Goal: Task Accomplishment & Management: Manage account settings

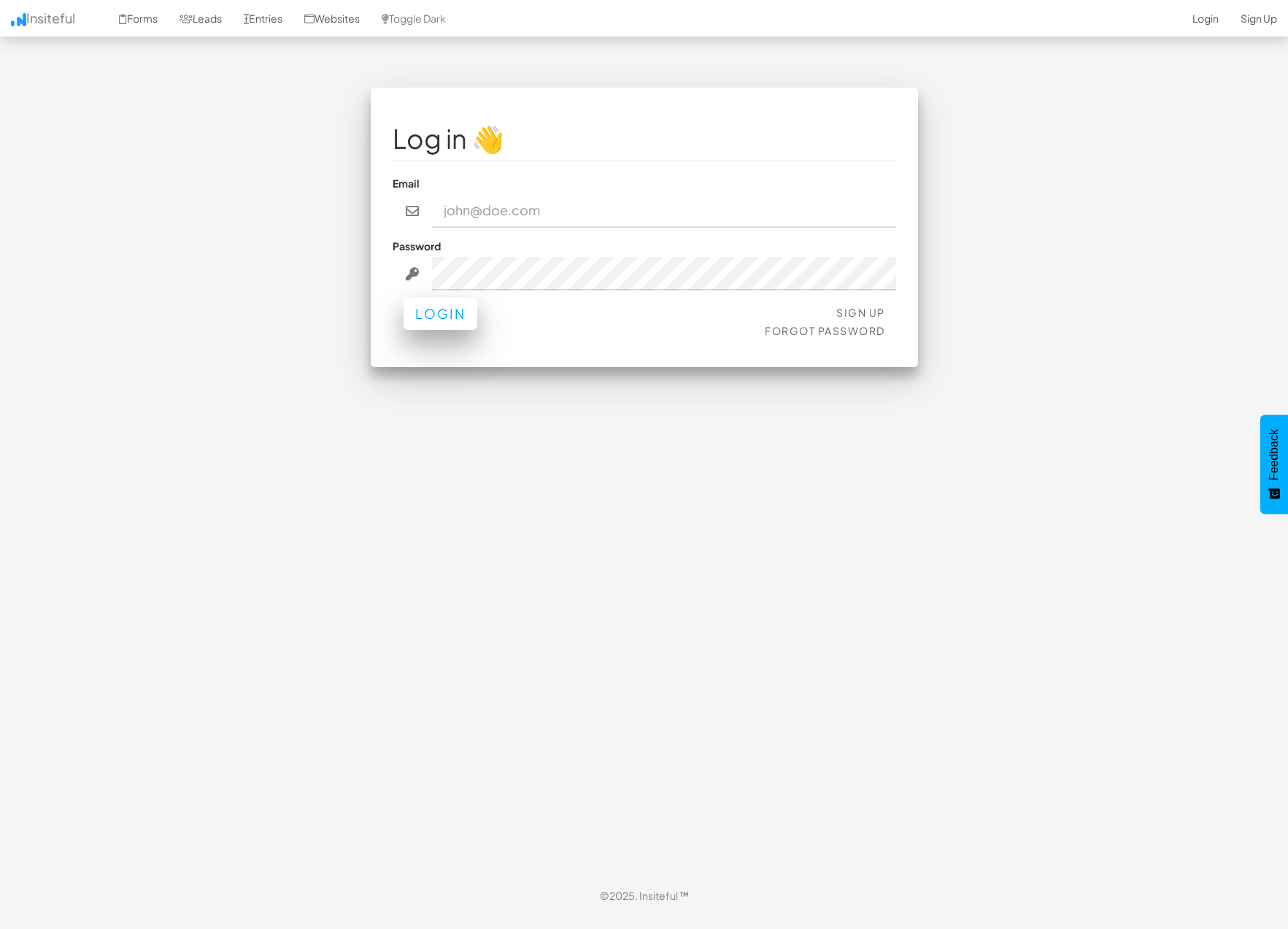
type input "jesseh@primecorporateservices.com"
click at [458, 316] on button "Login" at bounding box center [440, 313] width 74 height 32
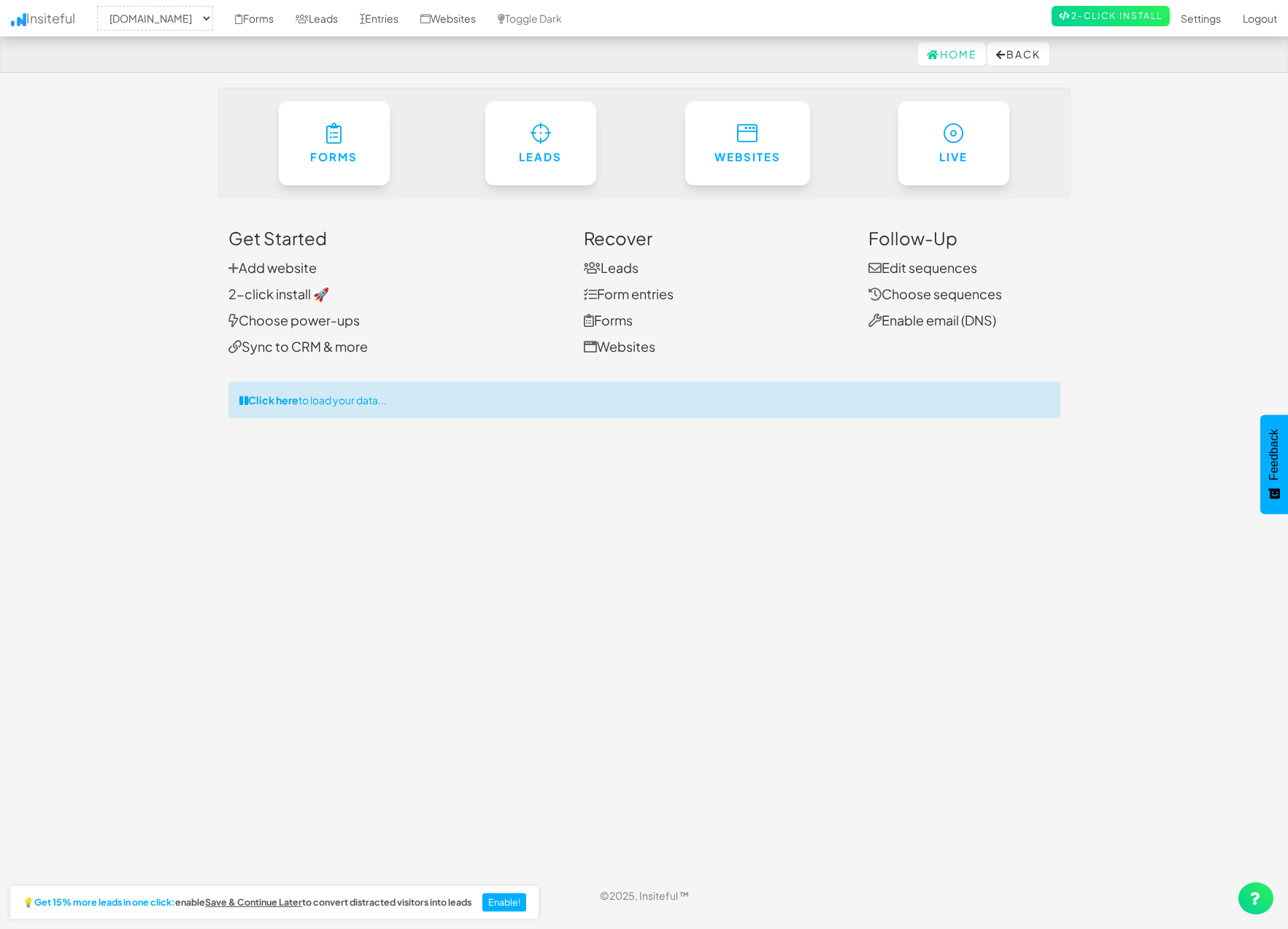
select select "1529"
click at [348, 138] on link "Forms" at bounding box center [334, 140] width 113 height 86
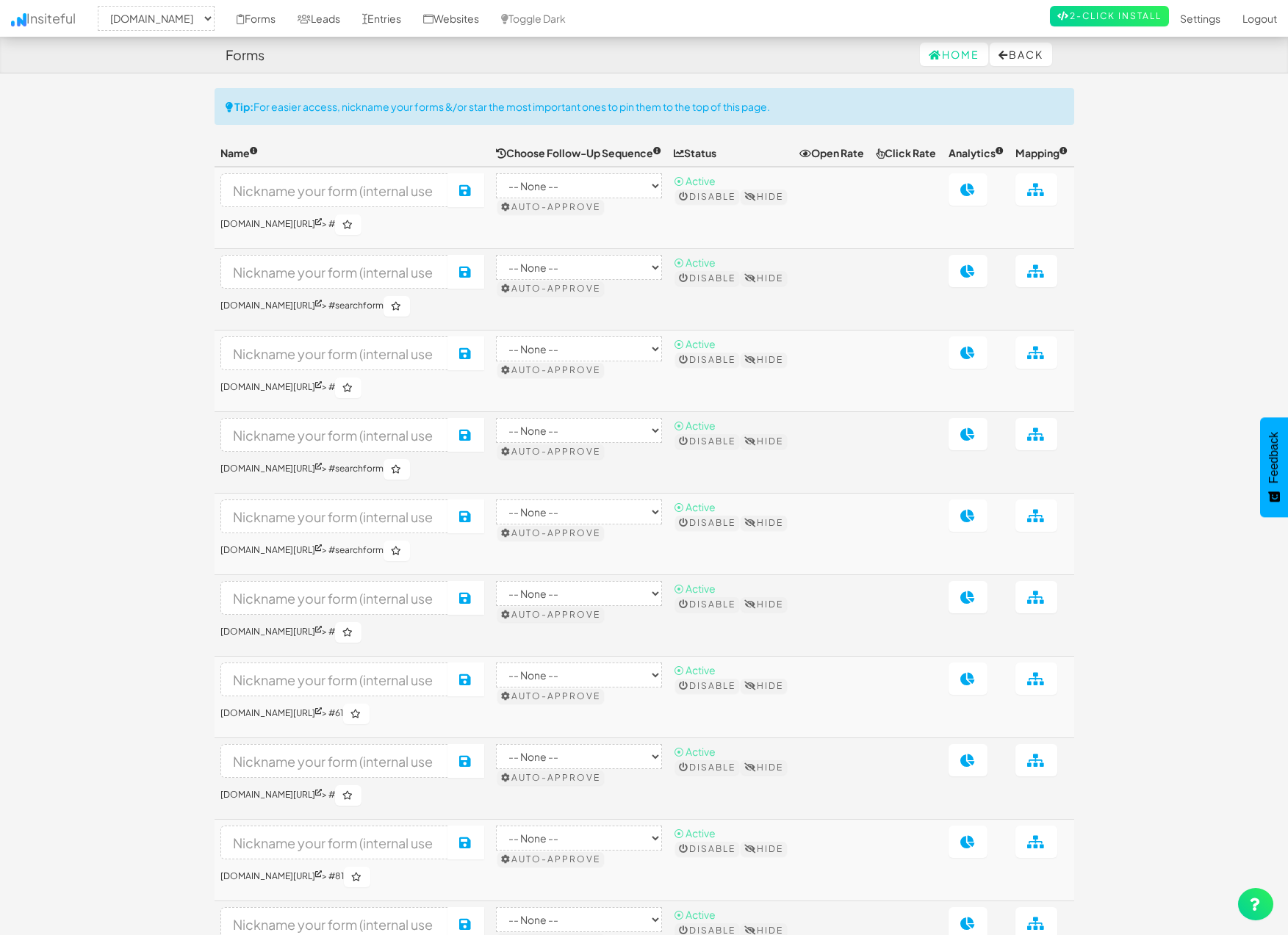
select select "1529"
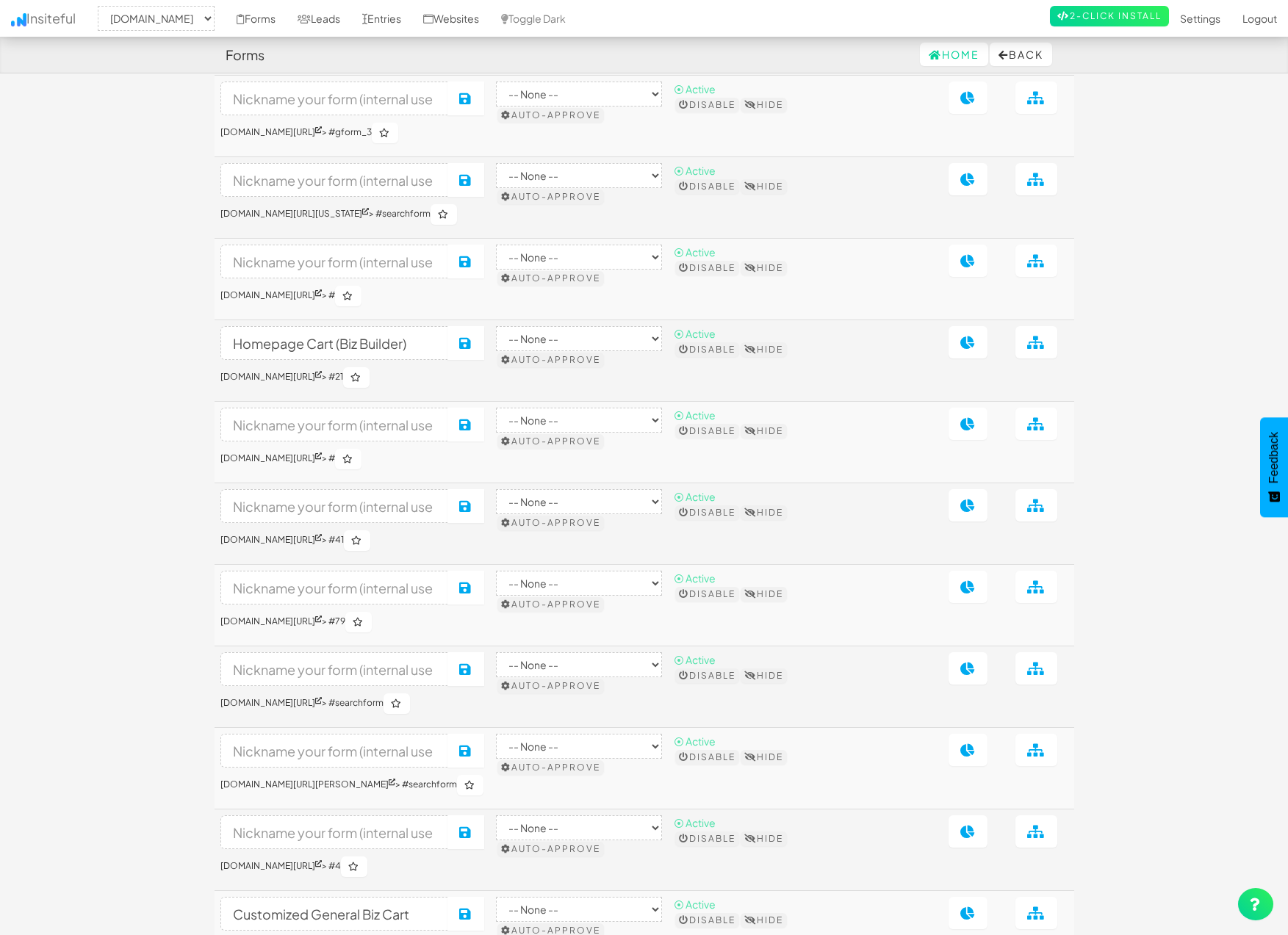
scroll to position [4317, 0]
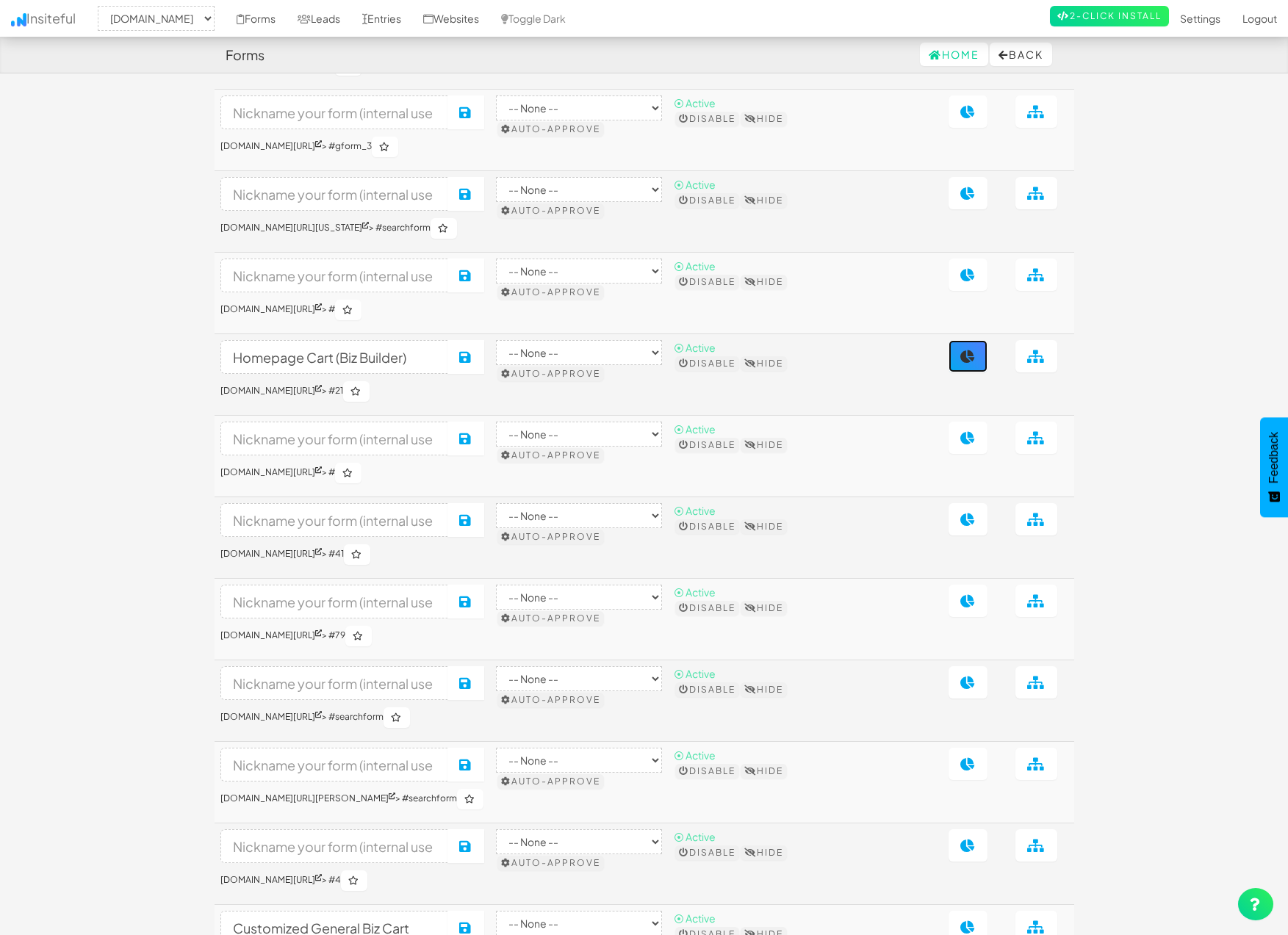
click at [971, 363] on icon at bounding box center [968, 355] width 16 height 13
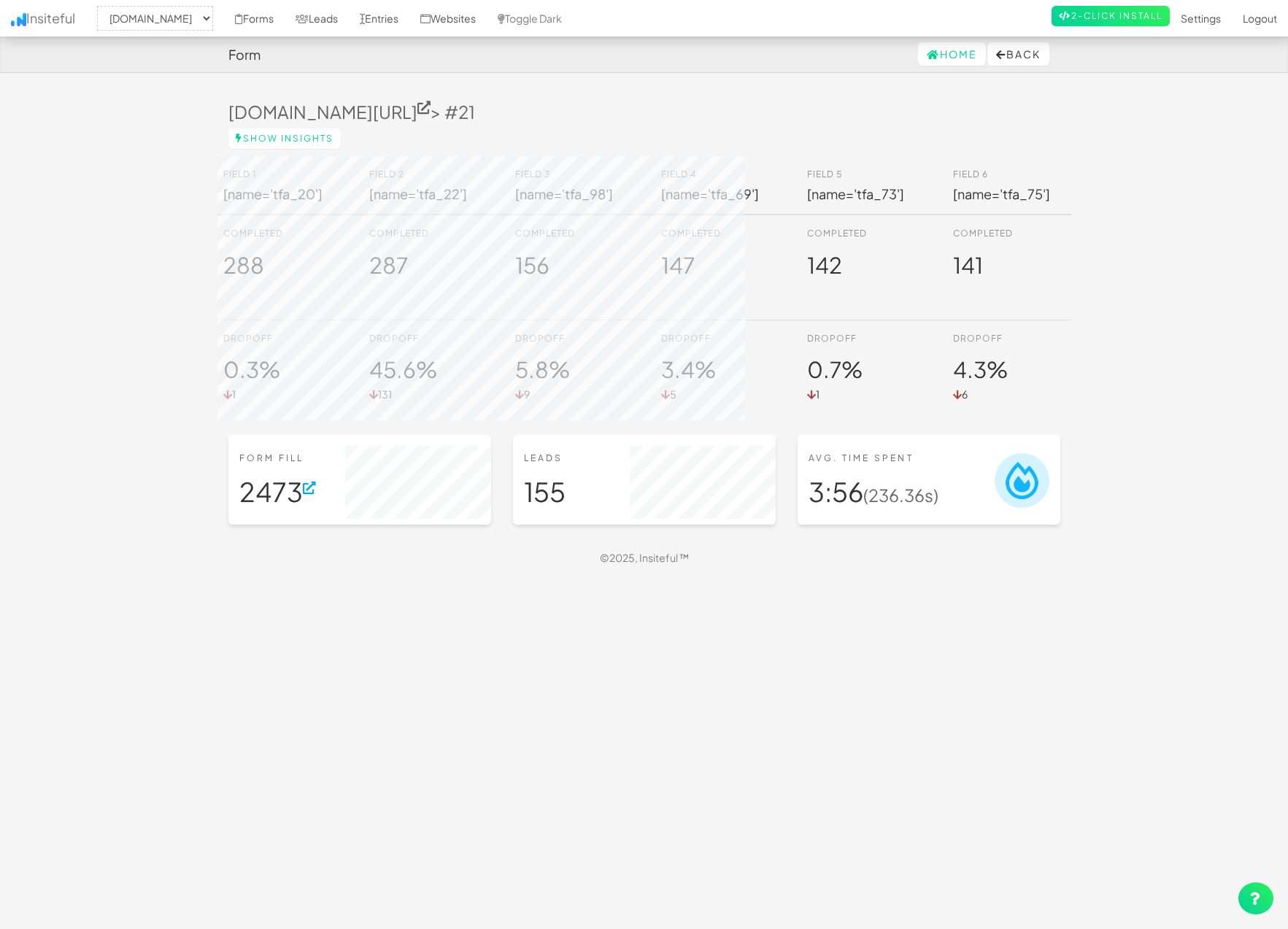
select select "1529"
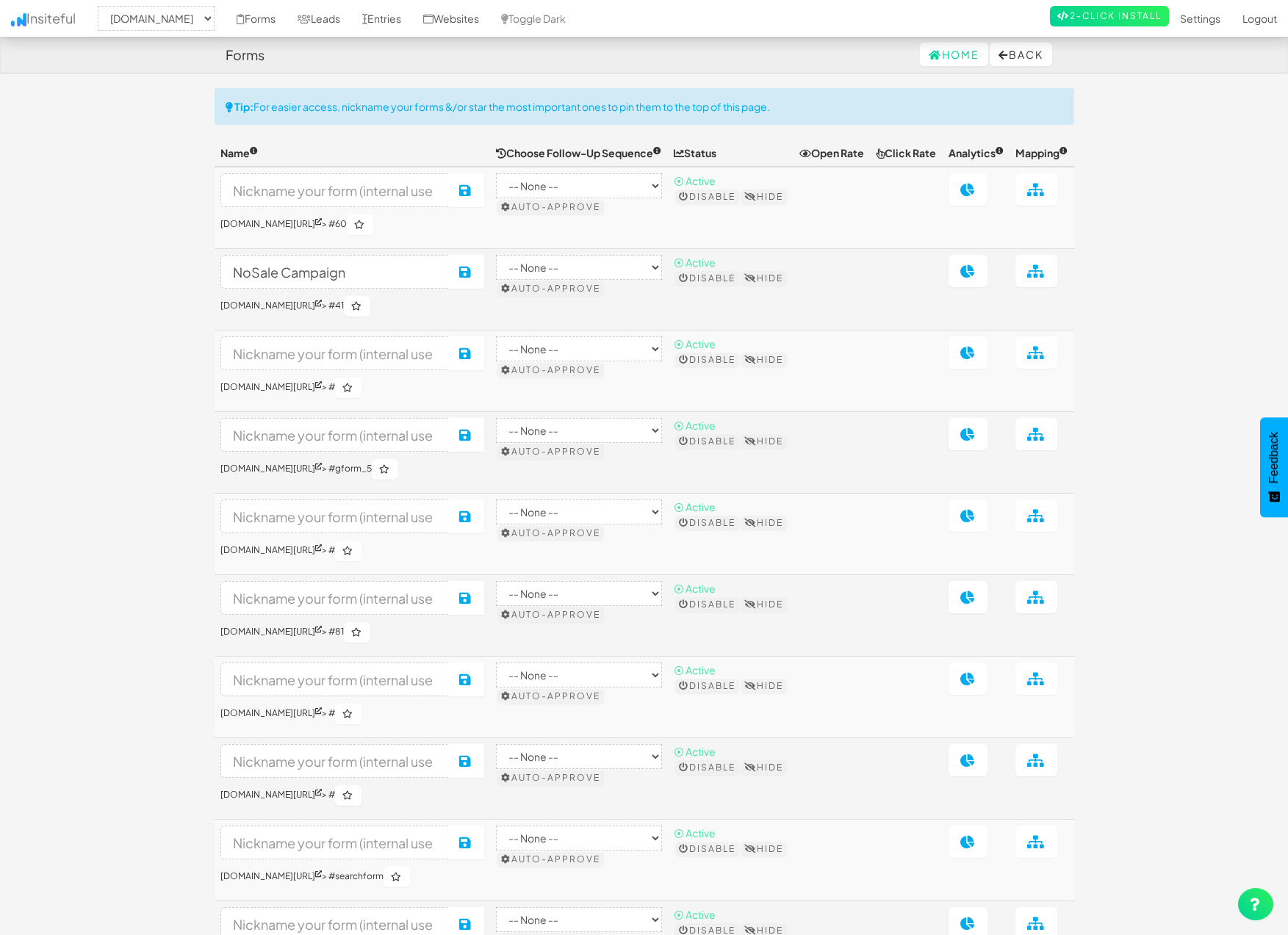
select select "1529"
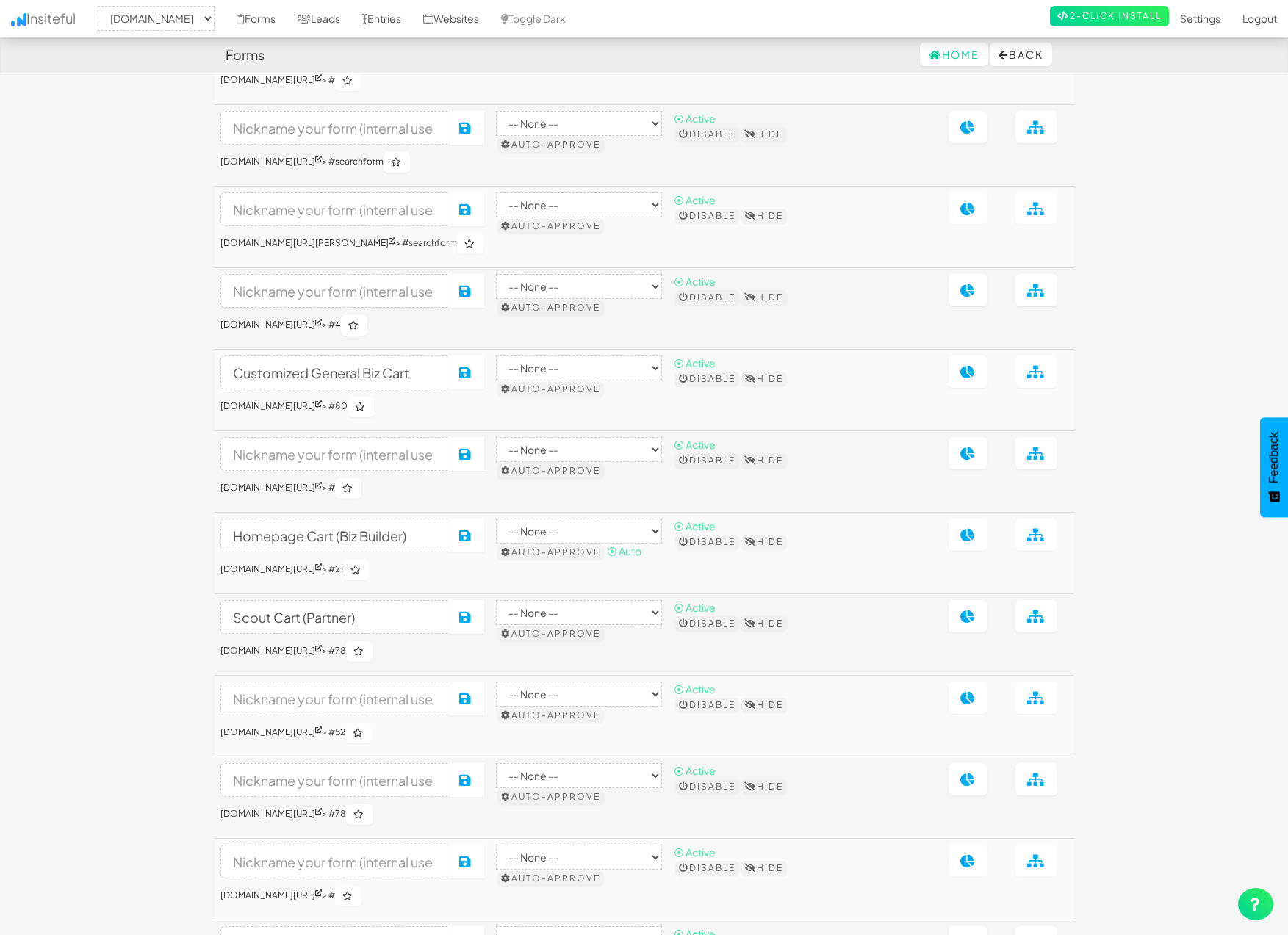
scroll to position [4692, 0]
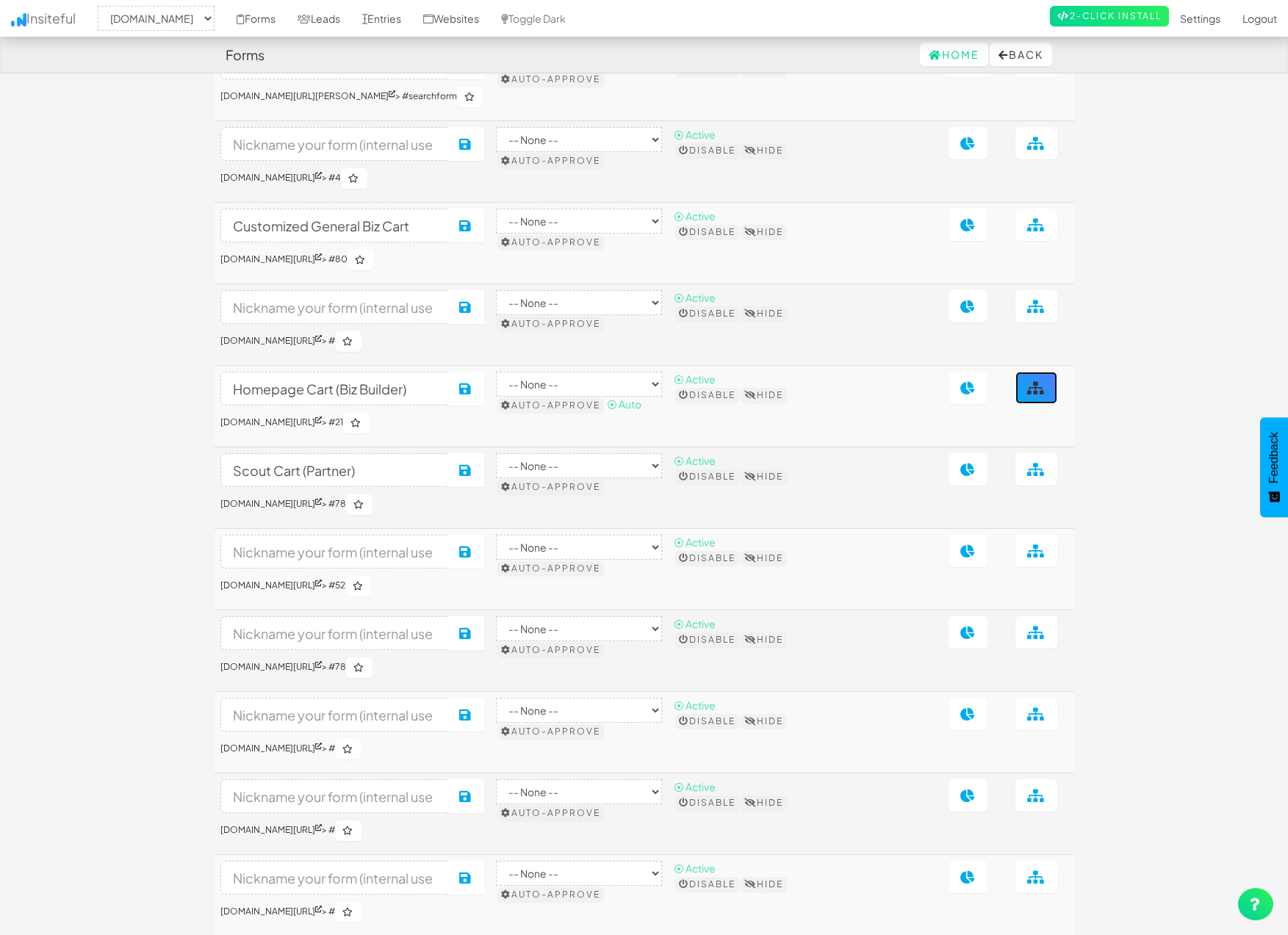
click at [1041, 394] on icon at bounding box center [1035, 387] width 18 height 13
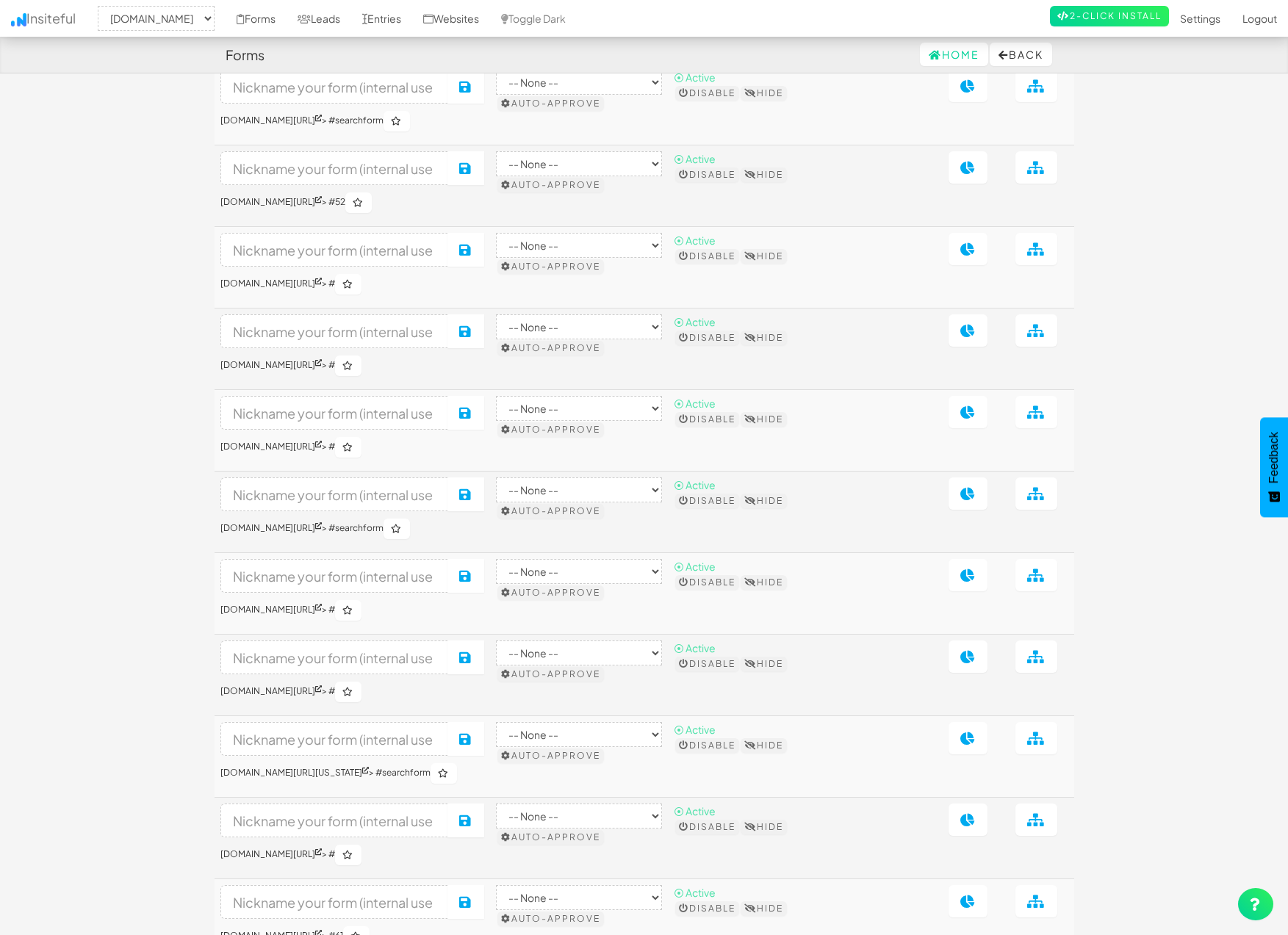
scroll to position [0, 0]
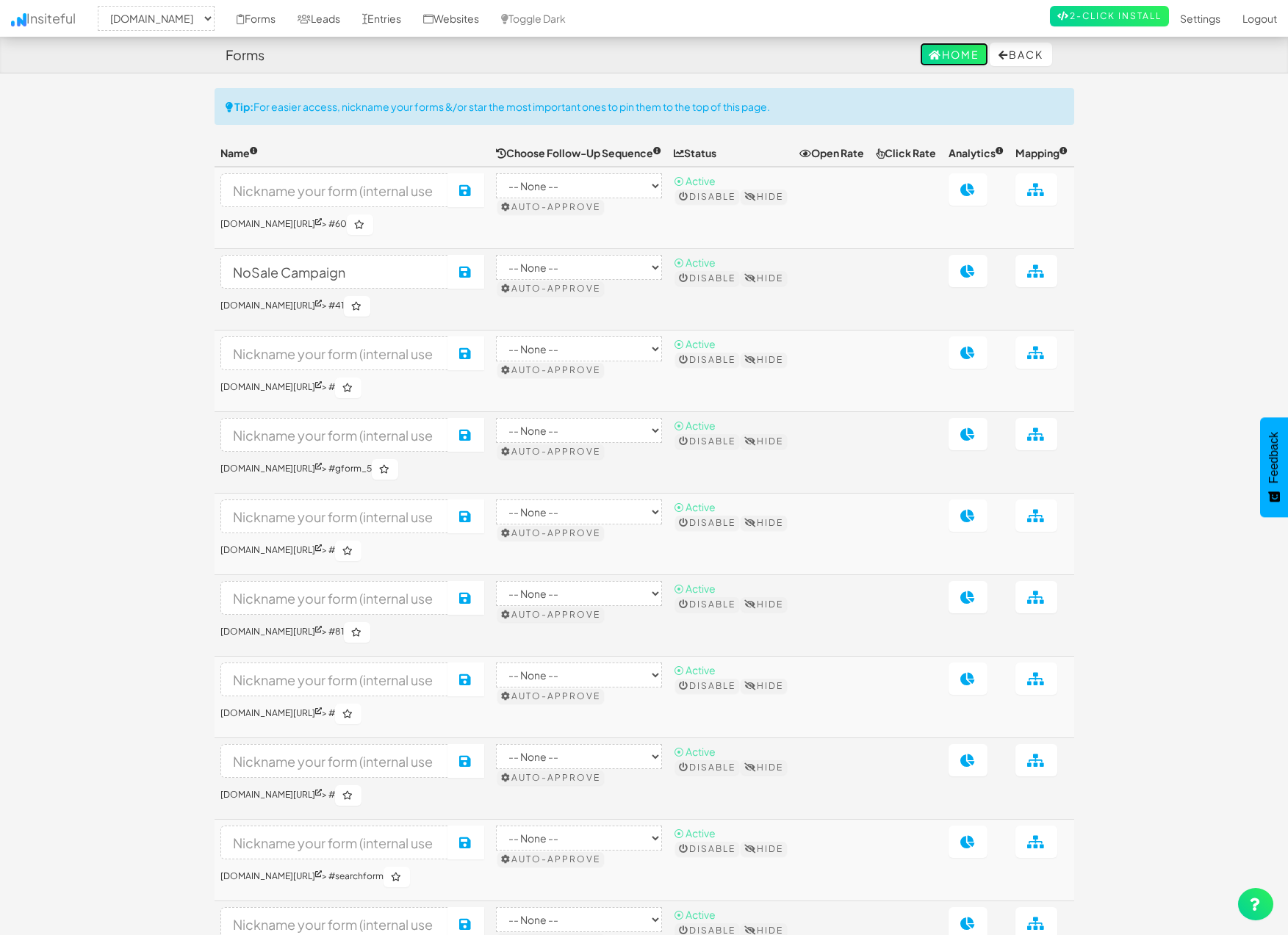
click at [946, 50] on link "Home" at bounding box center [953, 53] width 68 height 23
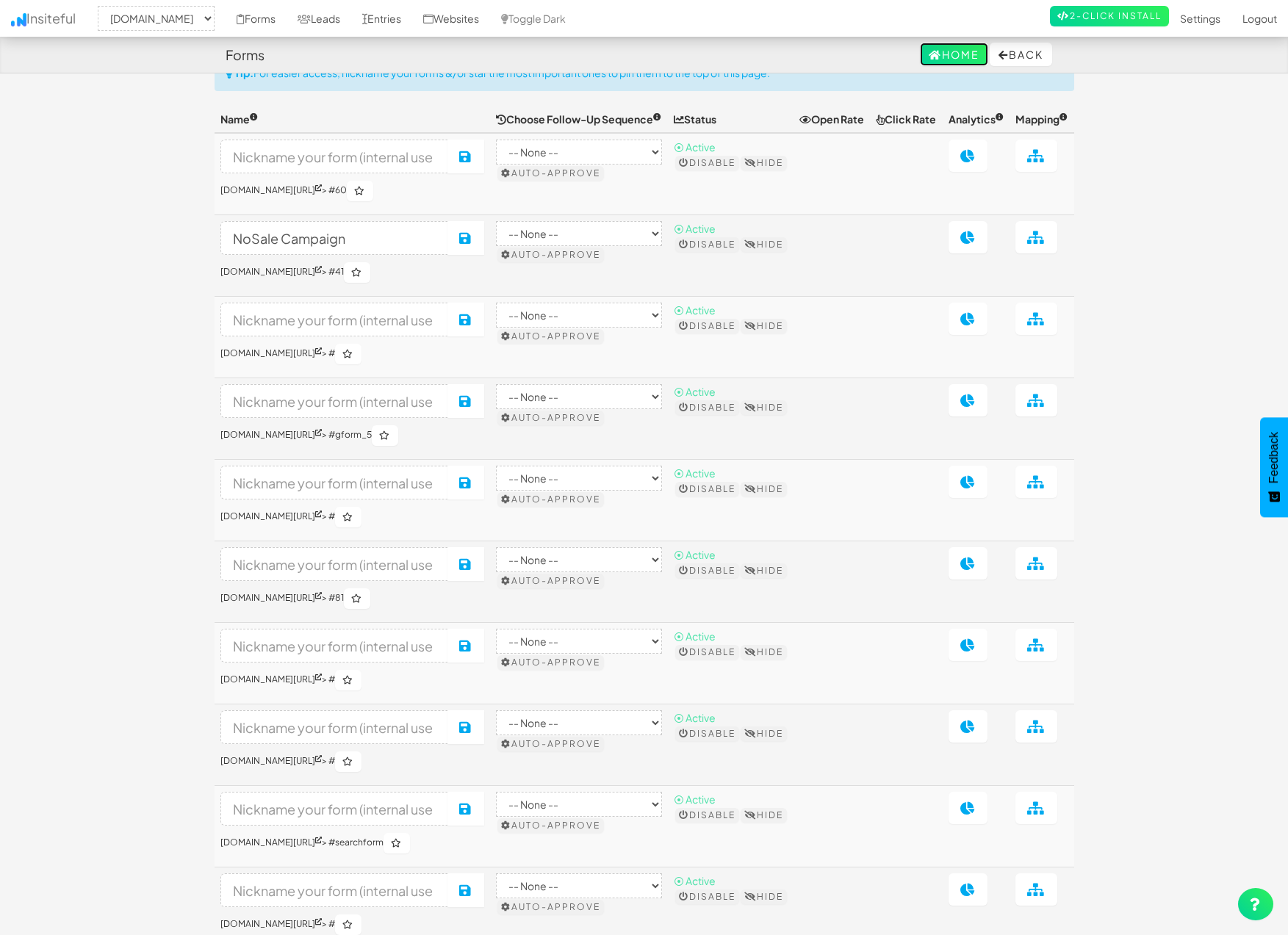
scroll to position [35, 0]
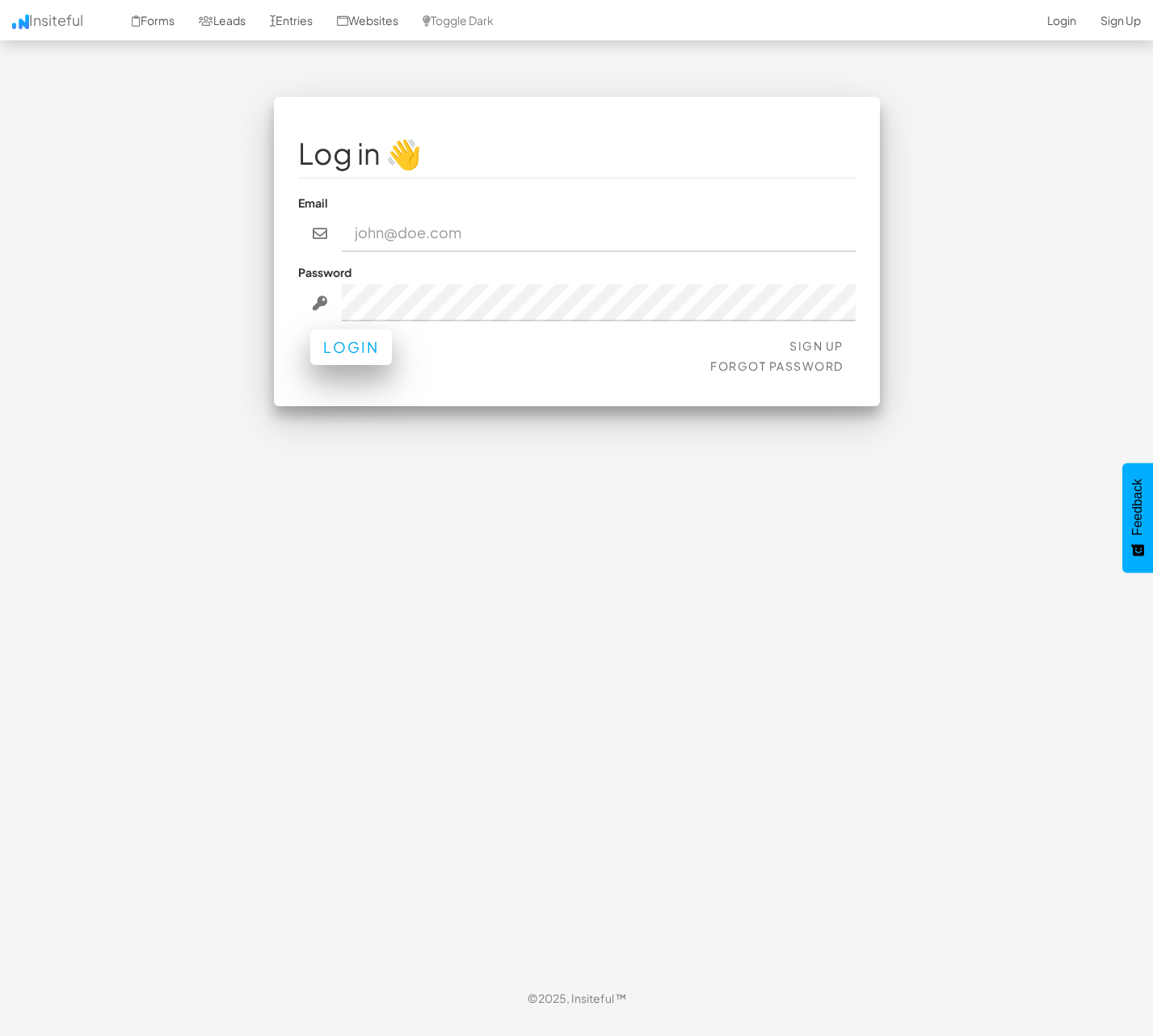
type input "[PERSON_NAME][EMAIL_ADDRESS][DOMAIN_NAME]"
click at [360, 357] on button "Login" at bounding box center [351, 346] width 82 height 35
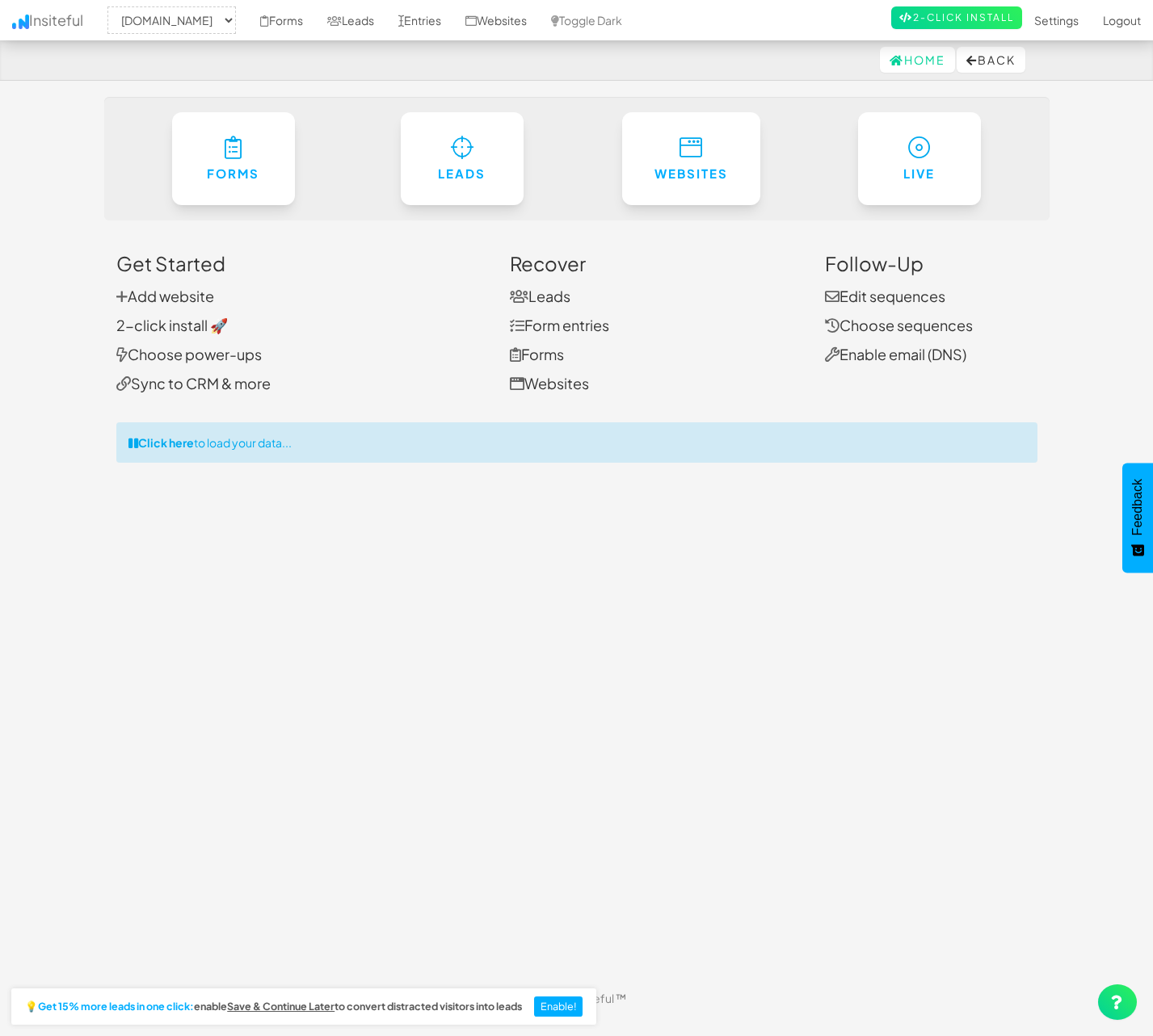
select select "1529"
drag, startPoint x: 323, startPoint y: 20, endPoint x: 326, endPoint y: 50, distance: 30.1
click at [315, 20] on link "Forms" at bounding box center [281, 20] width 67 height 41
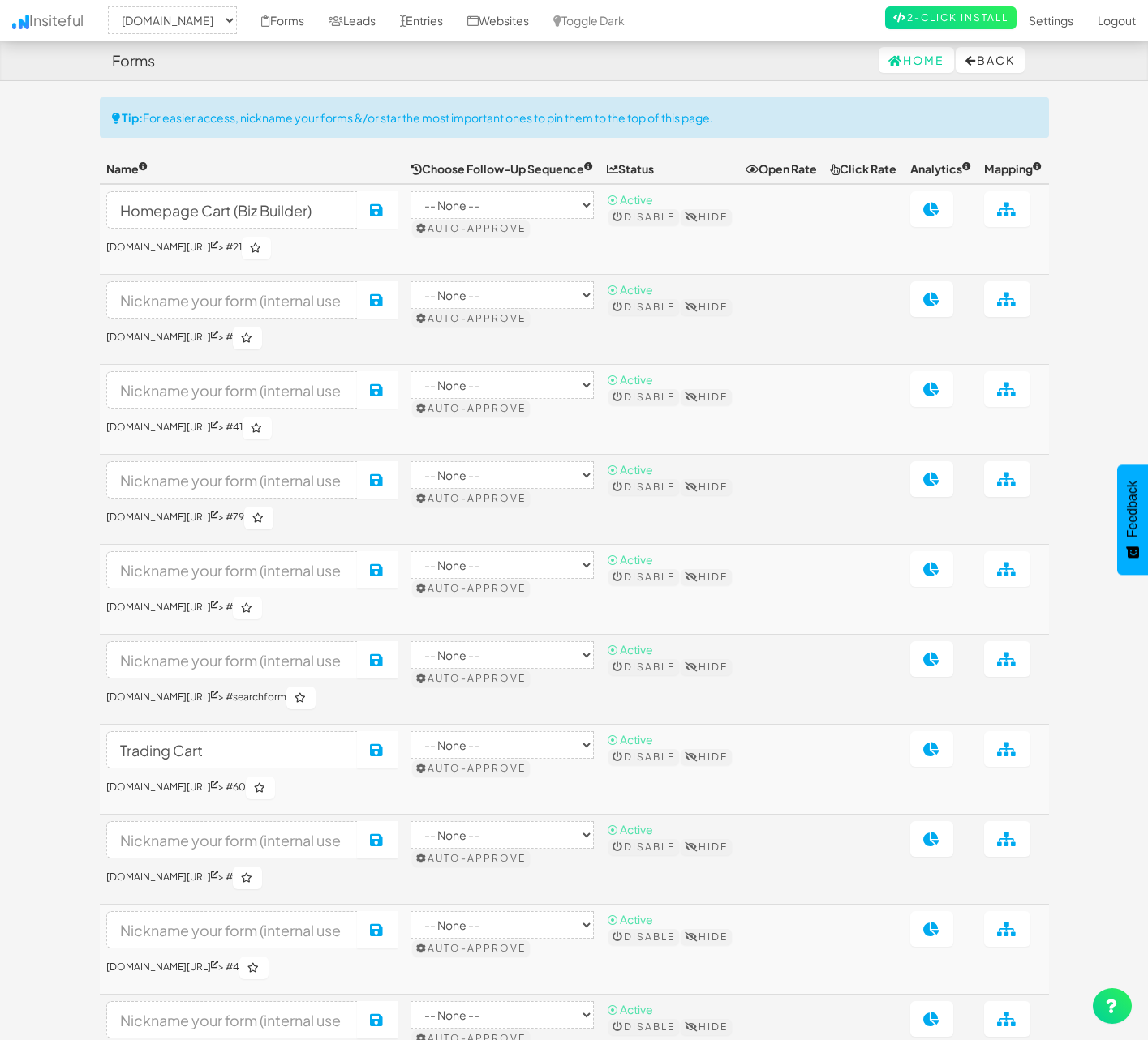
select select "1529"
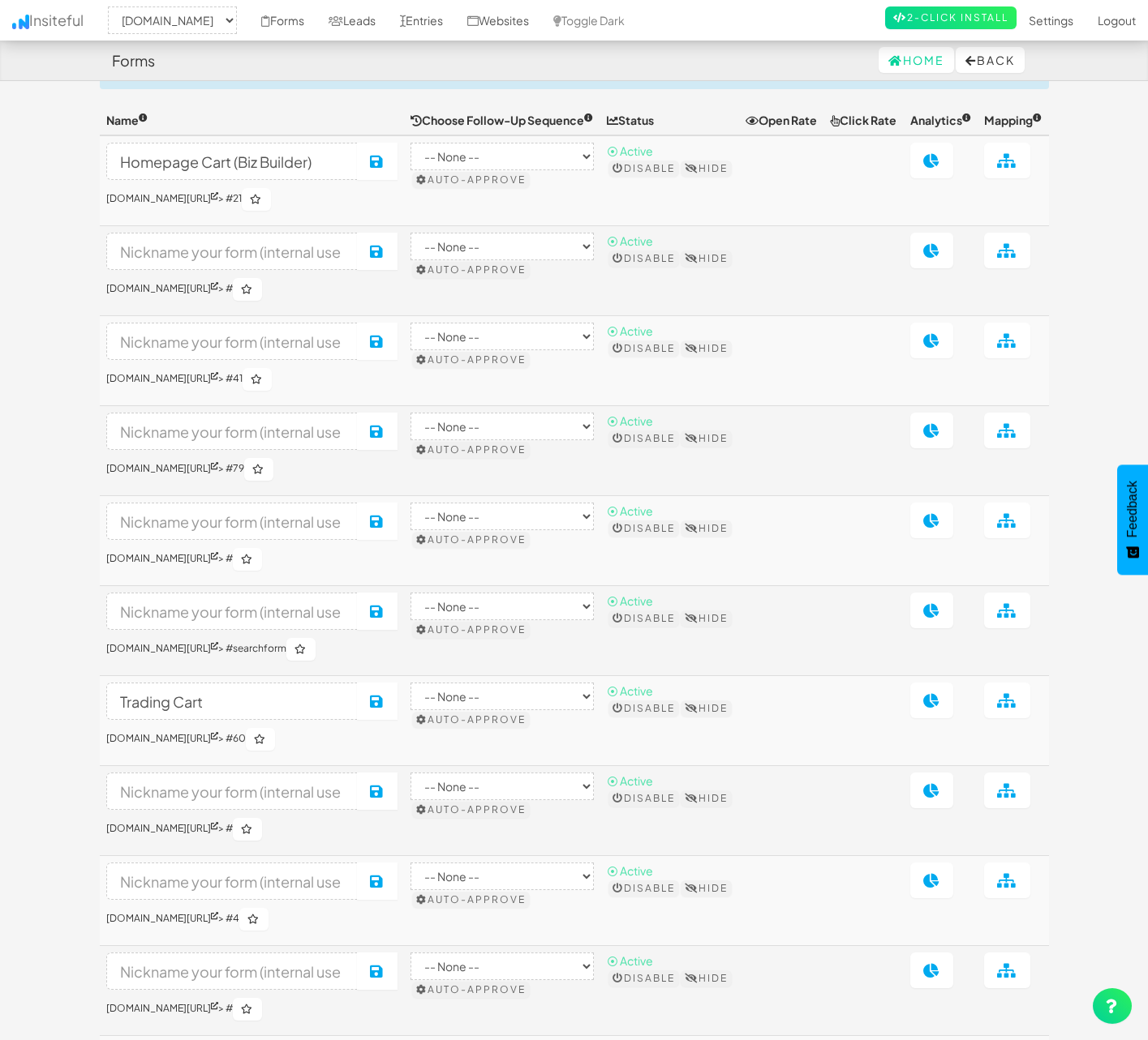
scroll to position [46, 0]
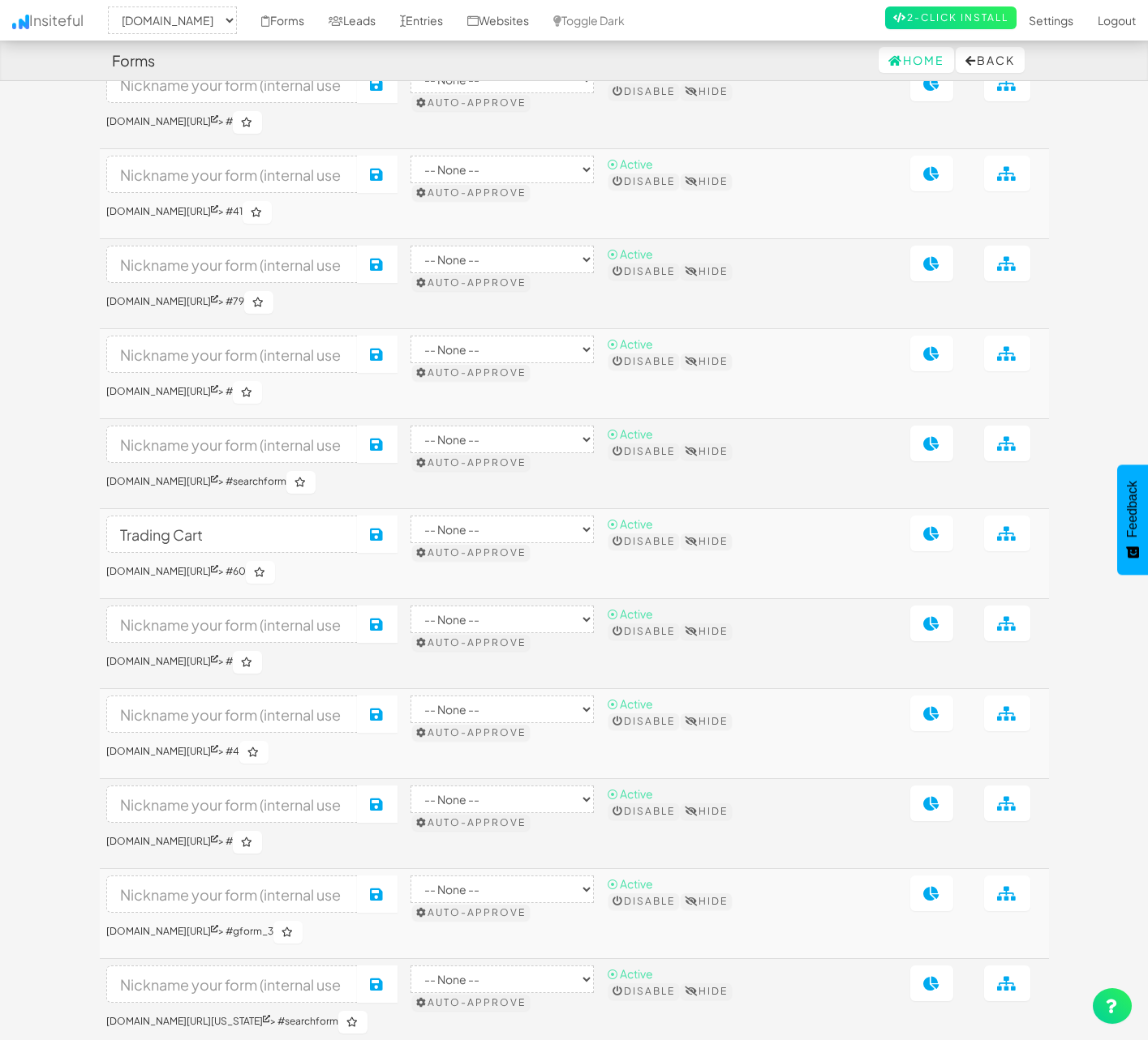
scroll to position [224, 0]
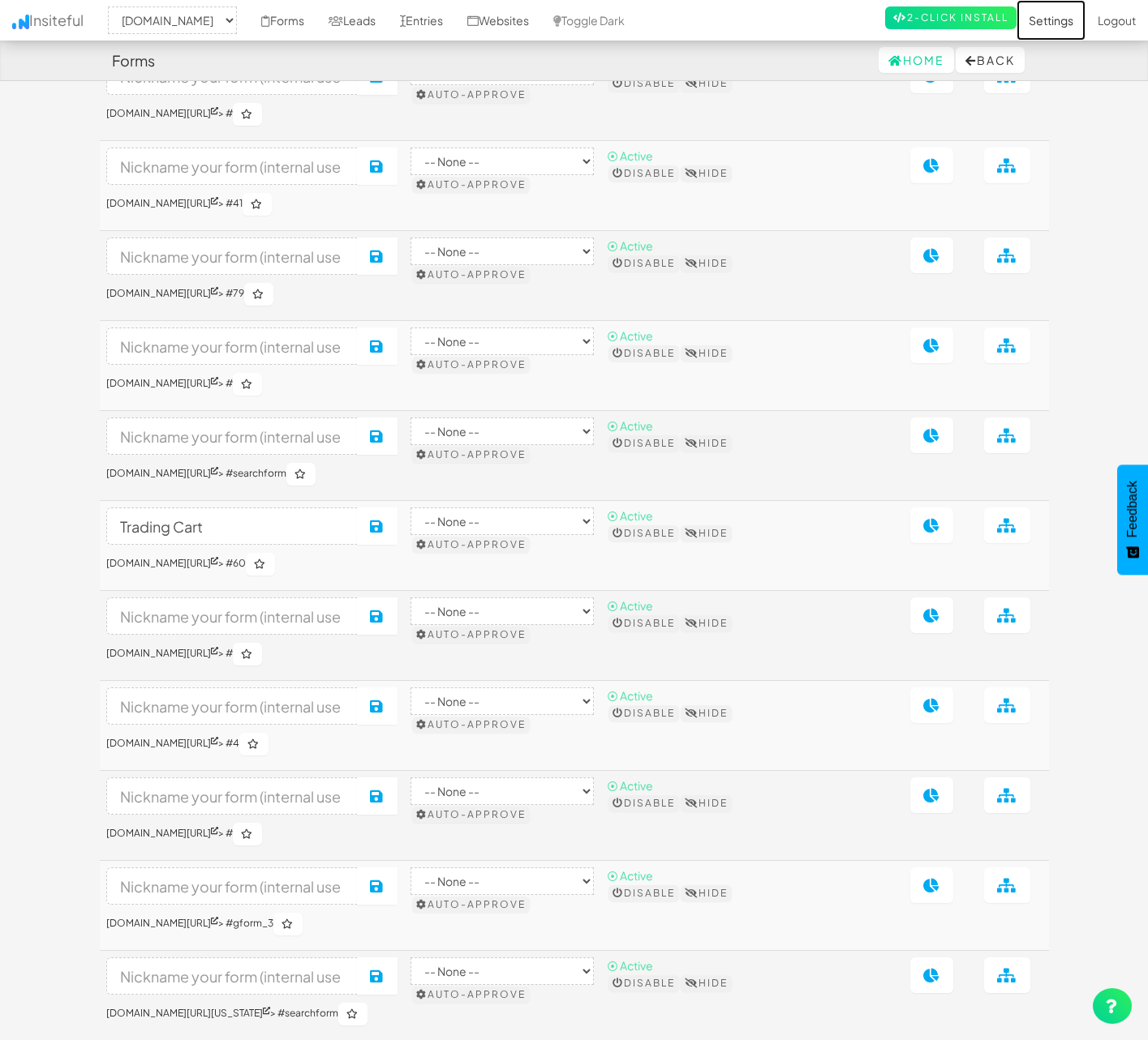
click at [1052, 19] on link "Settings" at bounding box center [1051, 20] width 69 height 41
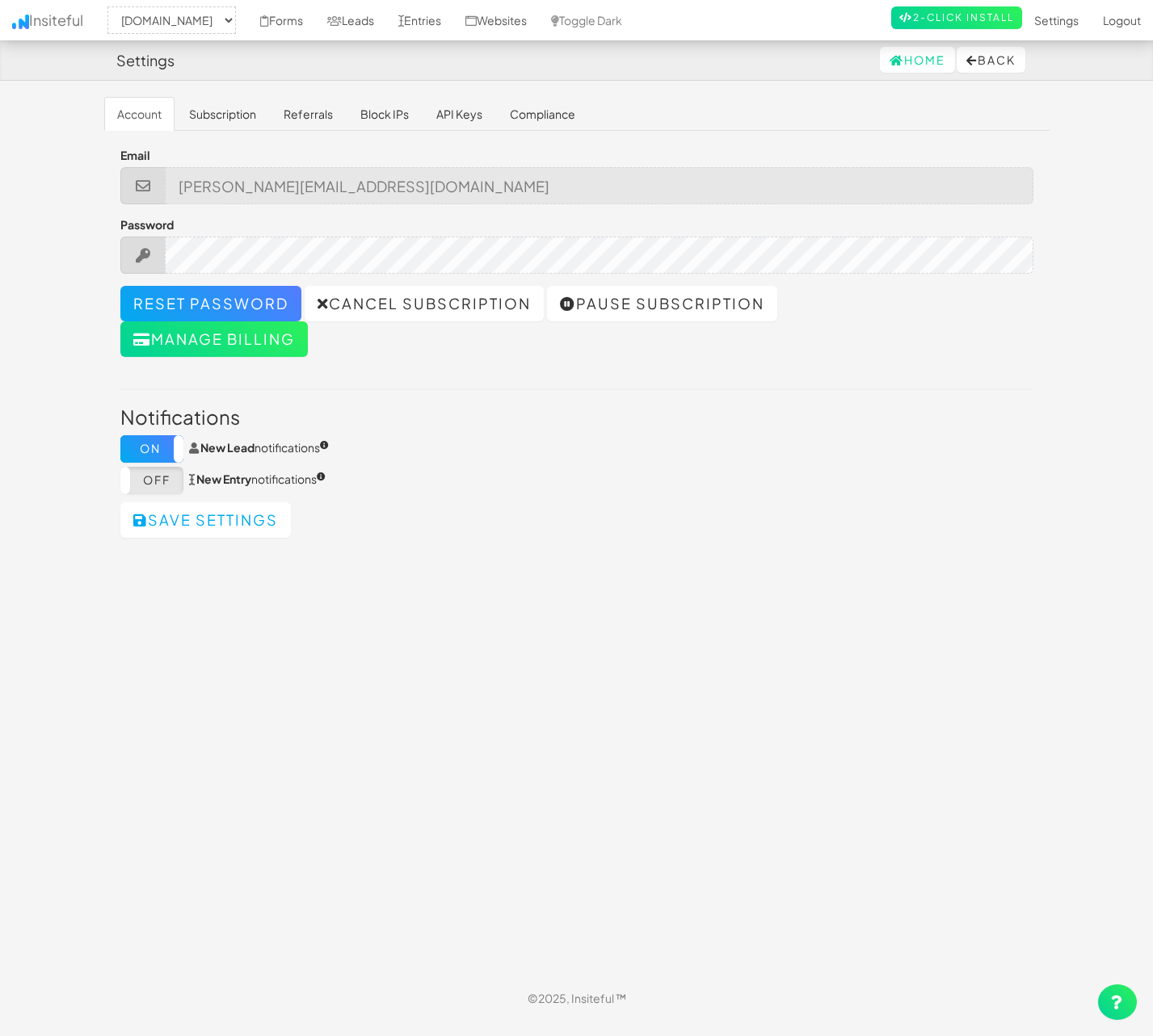
select select "1529"
click at [226, 120] on link "Subscription" at bounding box center [223, 114] width 93 height 34
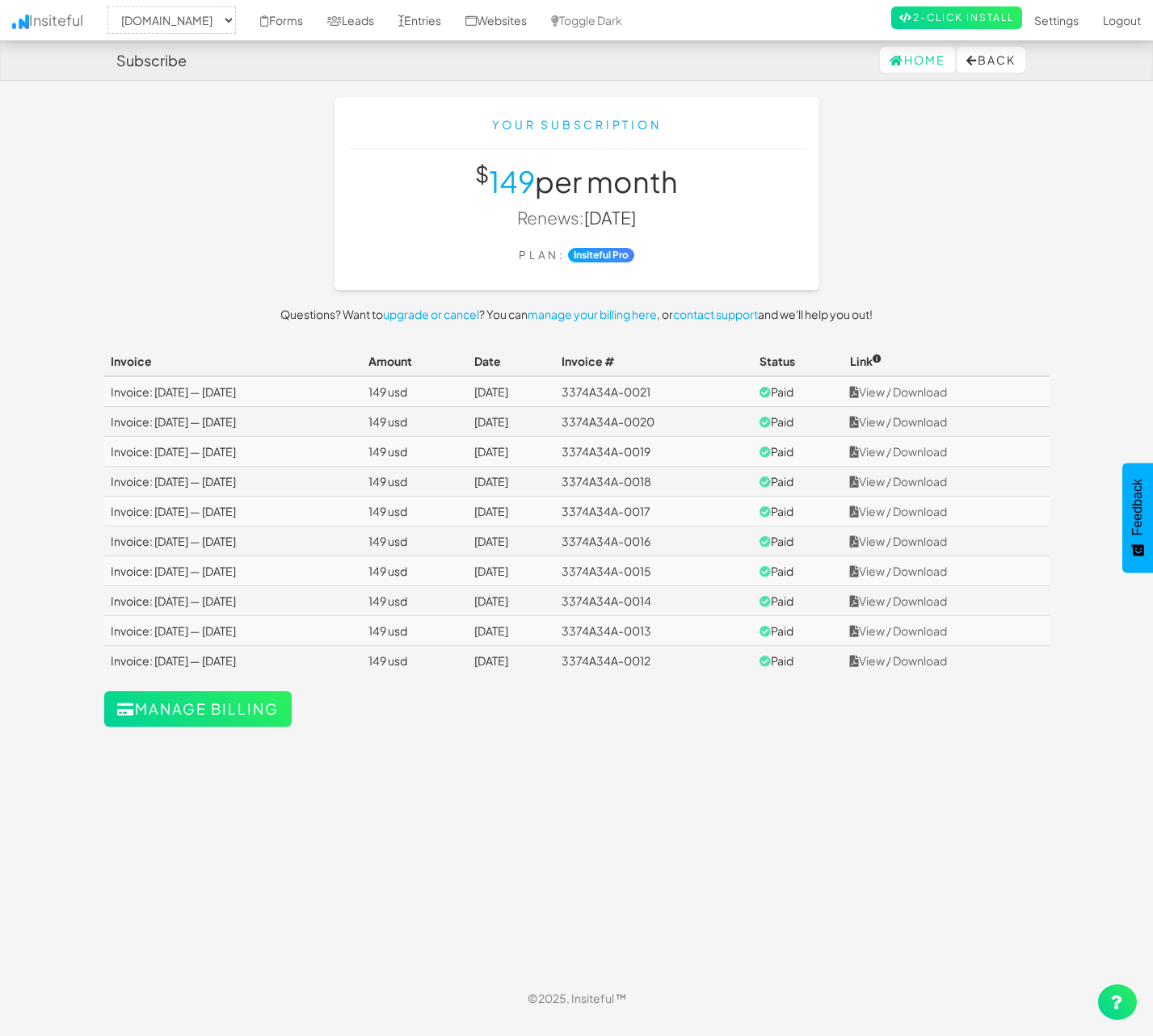
select select "1529"
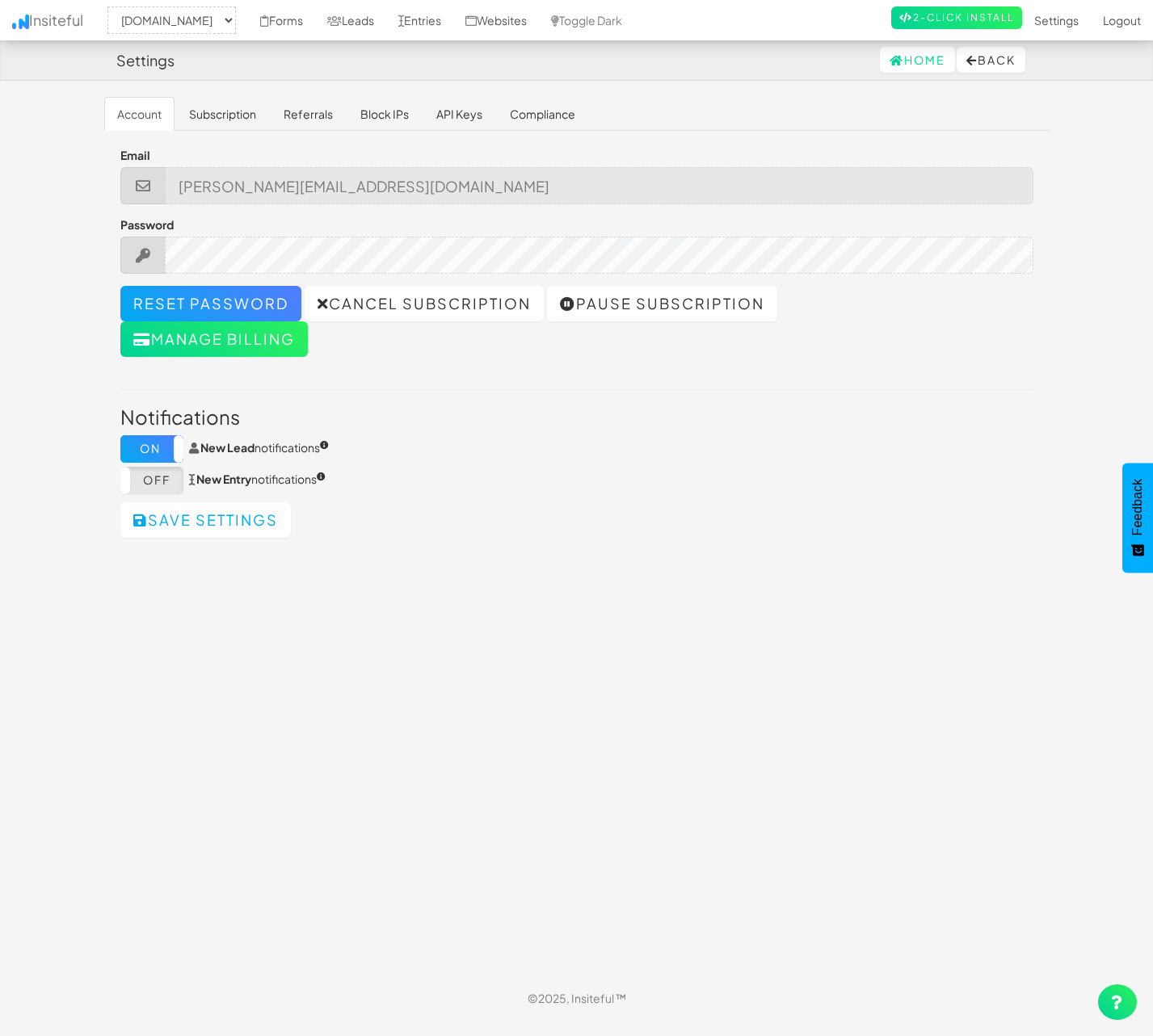
select select "1529"
click at [459, 116] on link "API Keys" at bounding box center [459, 114] width 72 height 34
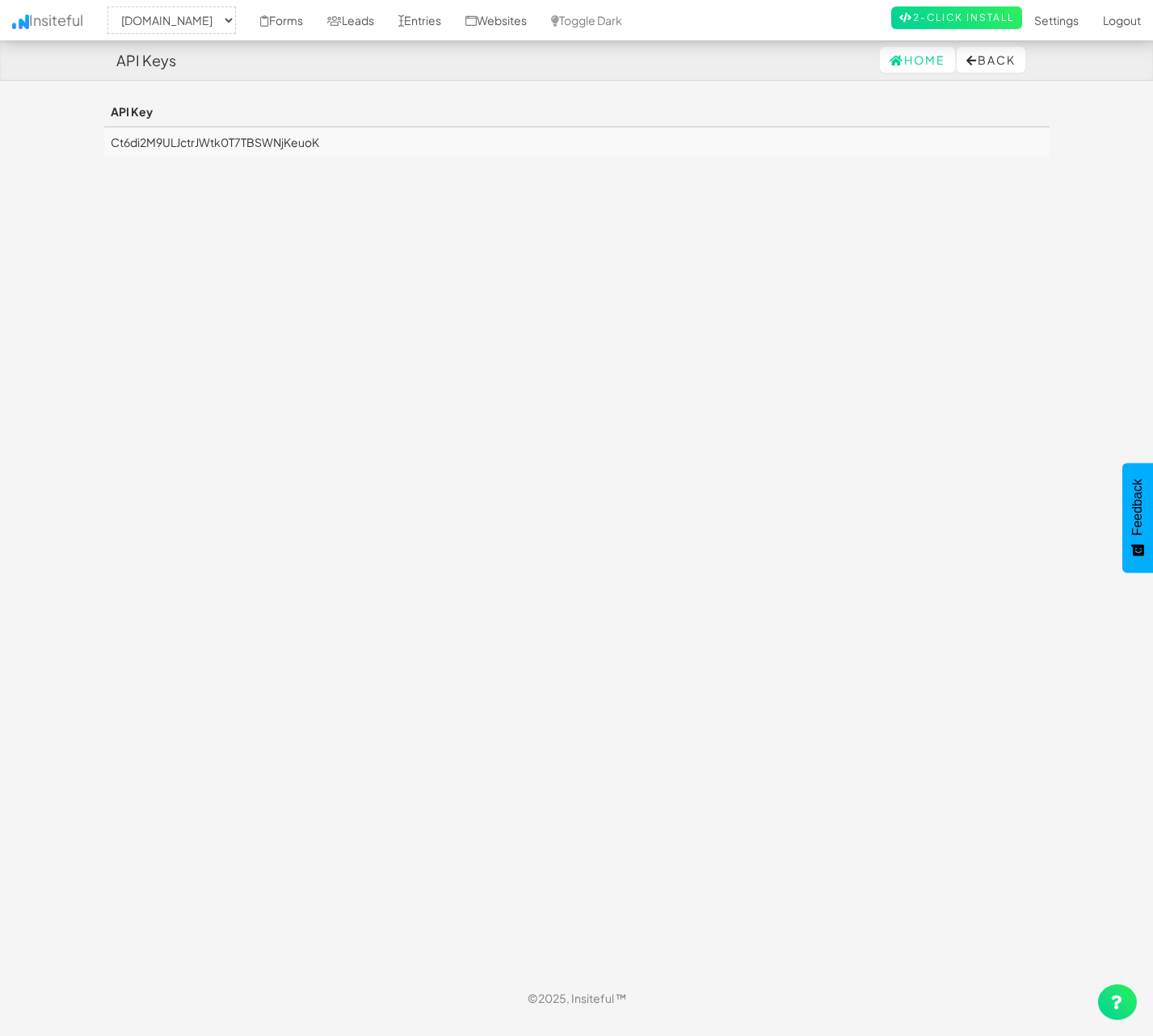
select select "1529"
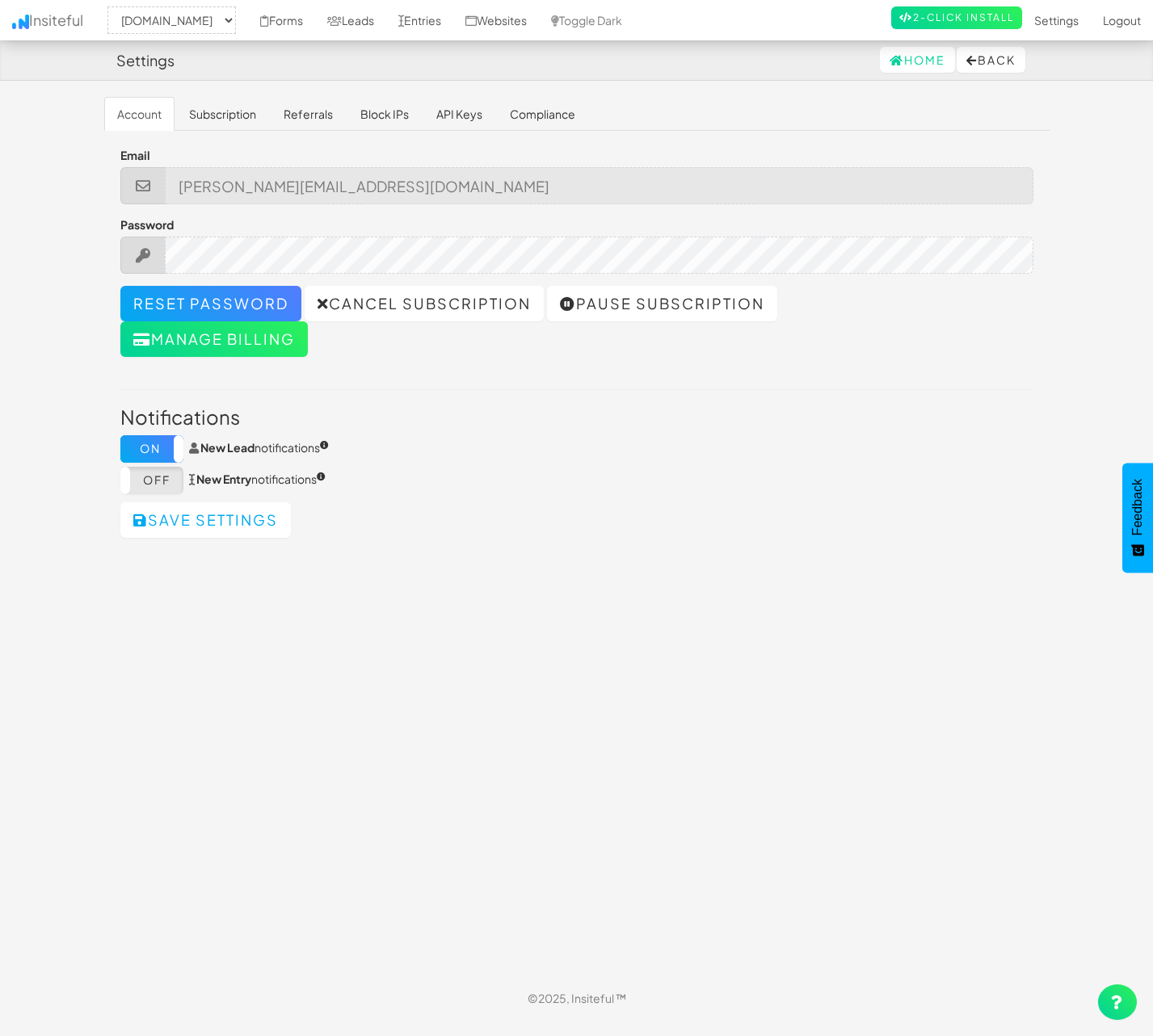
select select "1529"
click at [313, 114] on link "Referrals" at bounding box center [307, 114] width 75 height 34
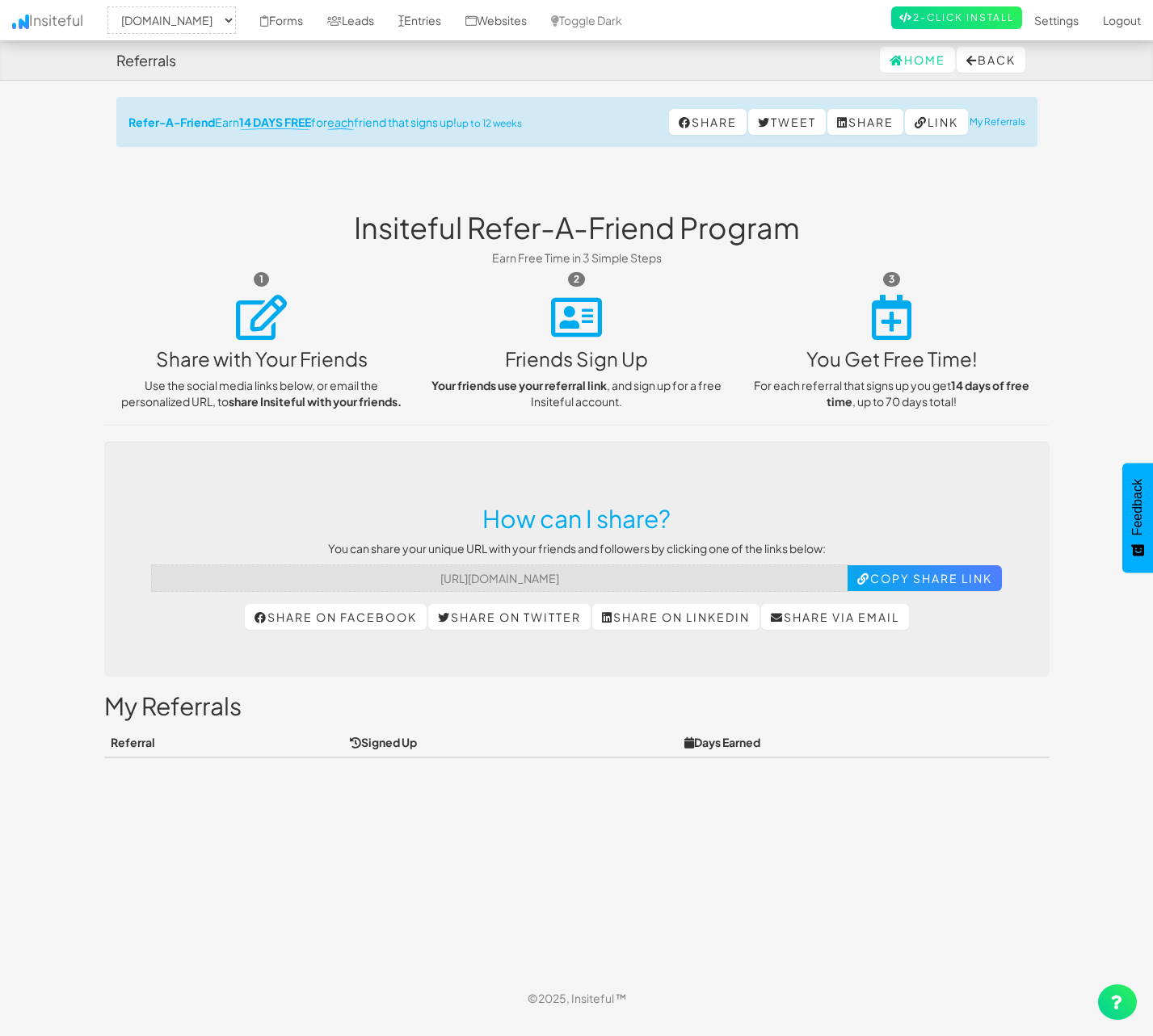
select select "1529"
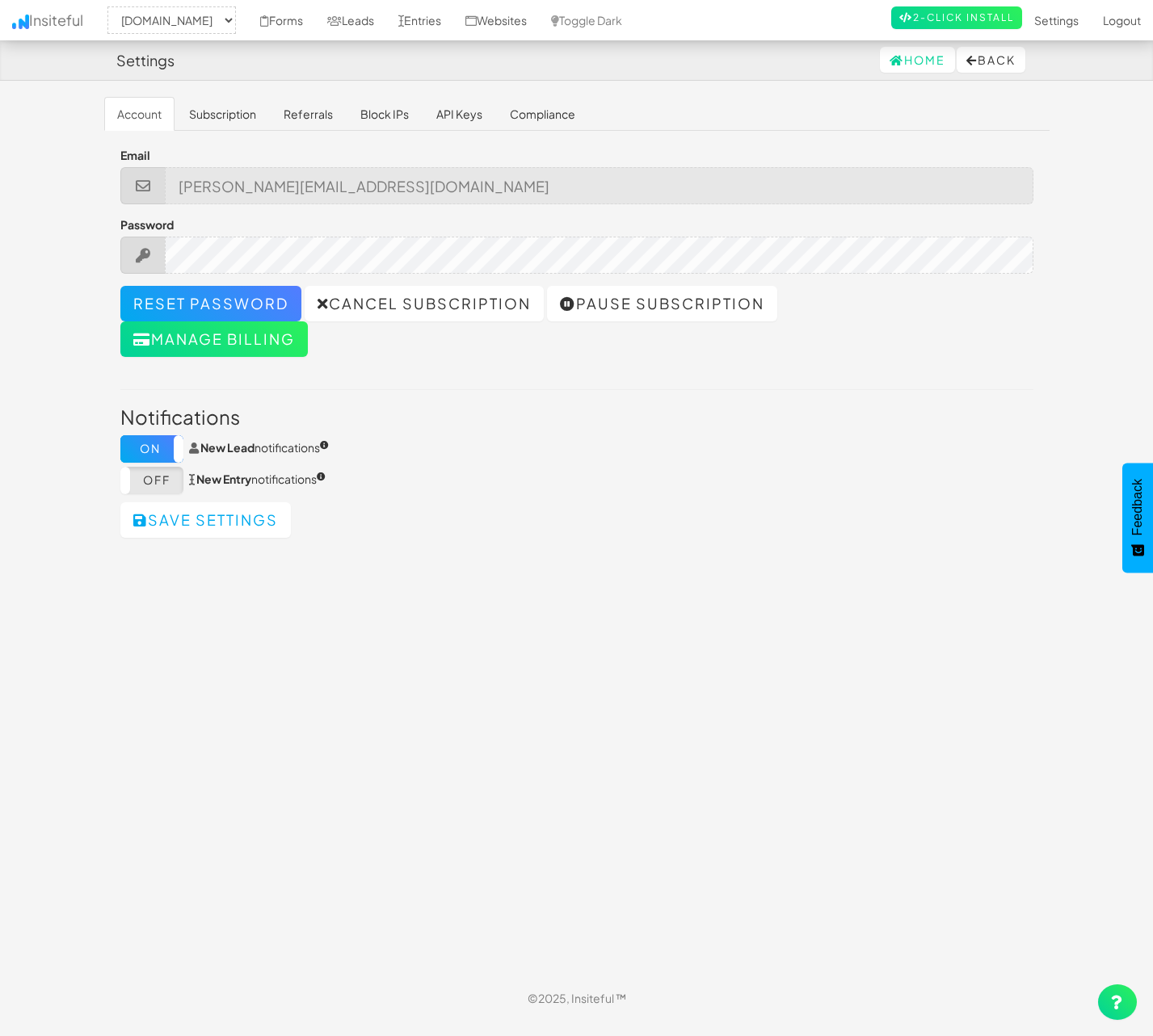
select select "1529"
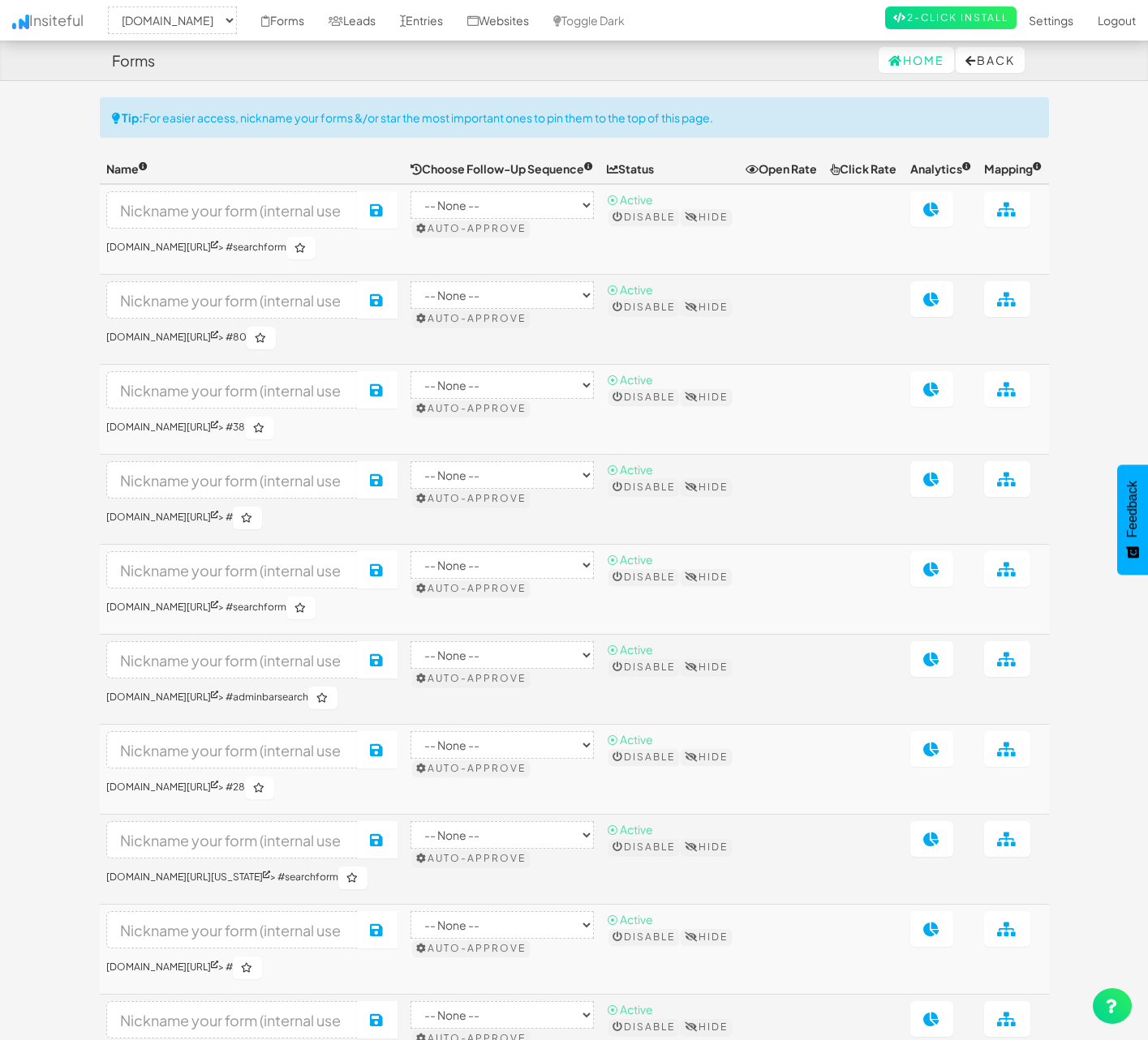
select select "1529"
click at [1034, 20] on link "Settings" at bounding box center [1051, 20] width 69 height 41
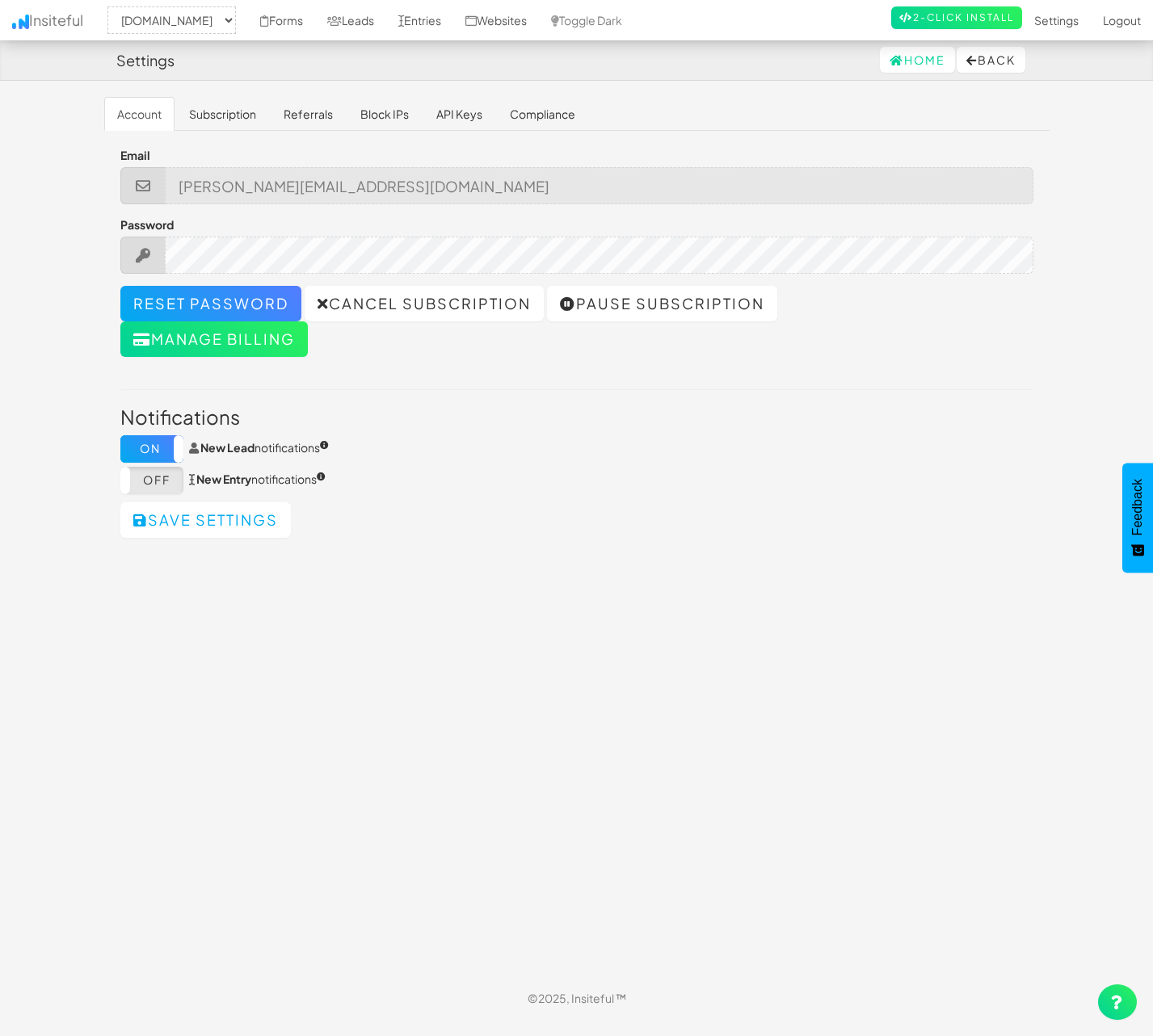
select select "1529"
click at [901, 63] on link "Home" at bounding box center [917, 59] width 75 height 26
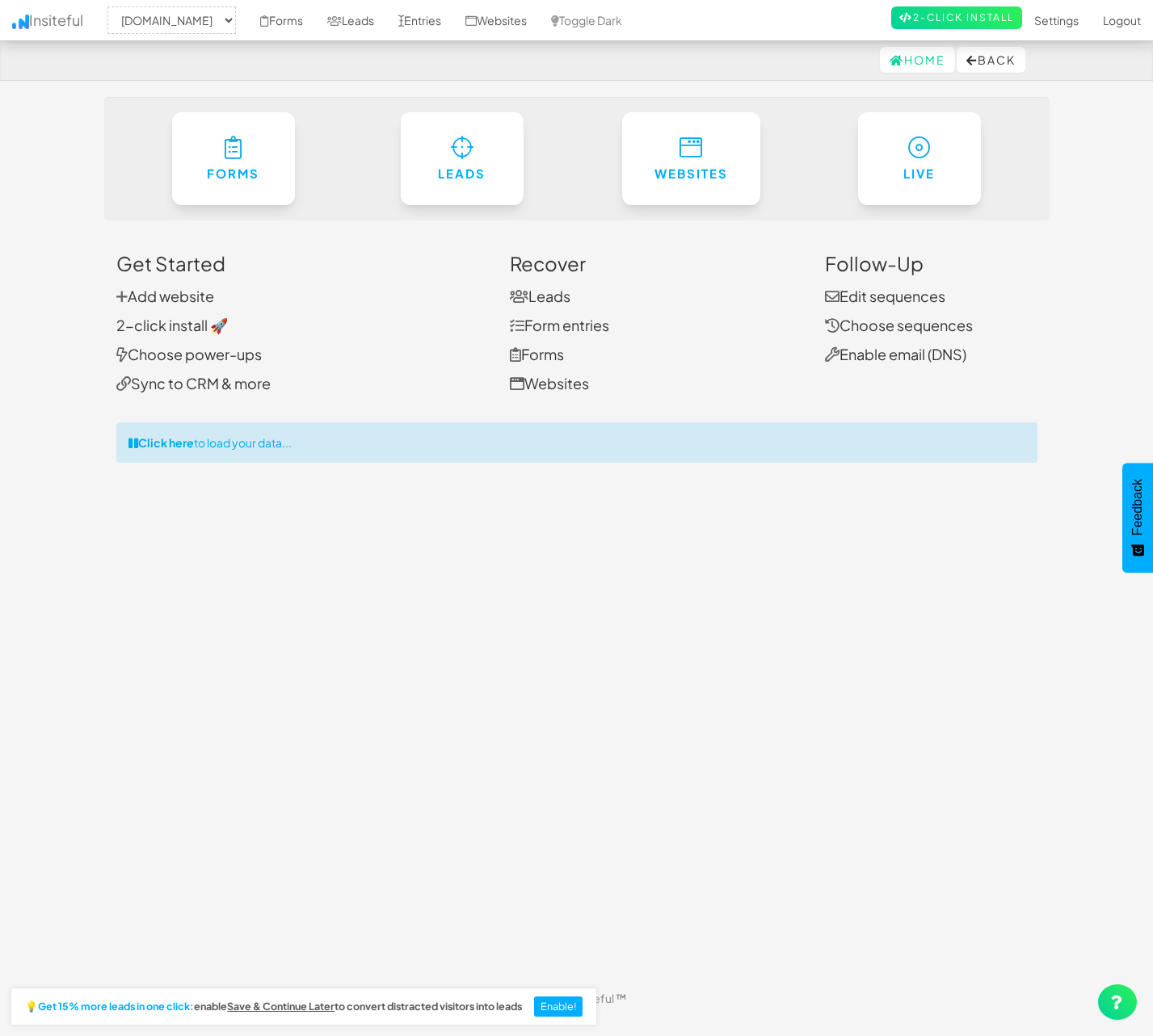
select select "1529"
click at [174, 391] on link "Sync to CRM & more" at bounding box center [194, 383] width 155 height 19
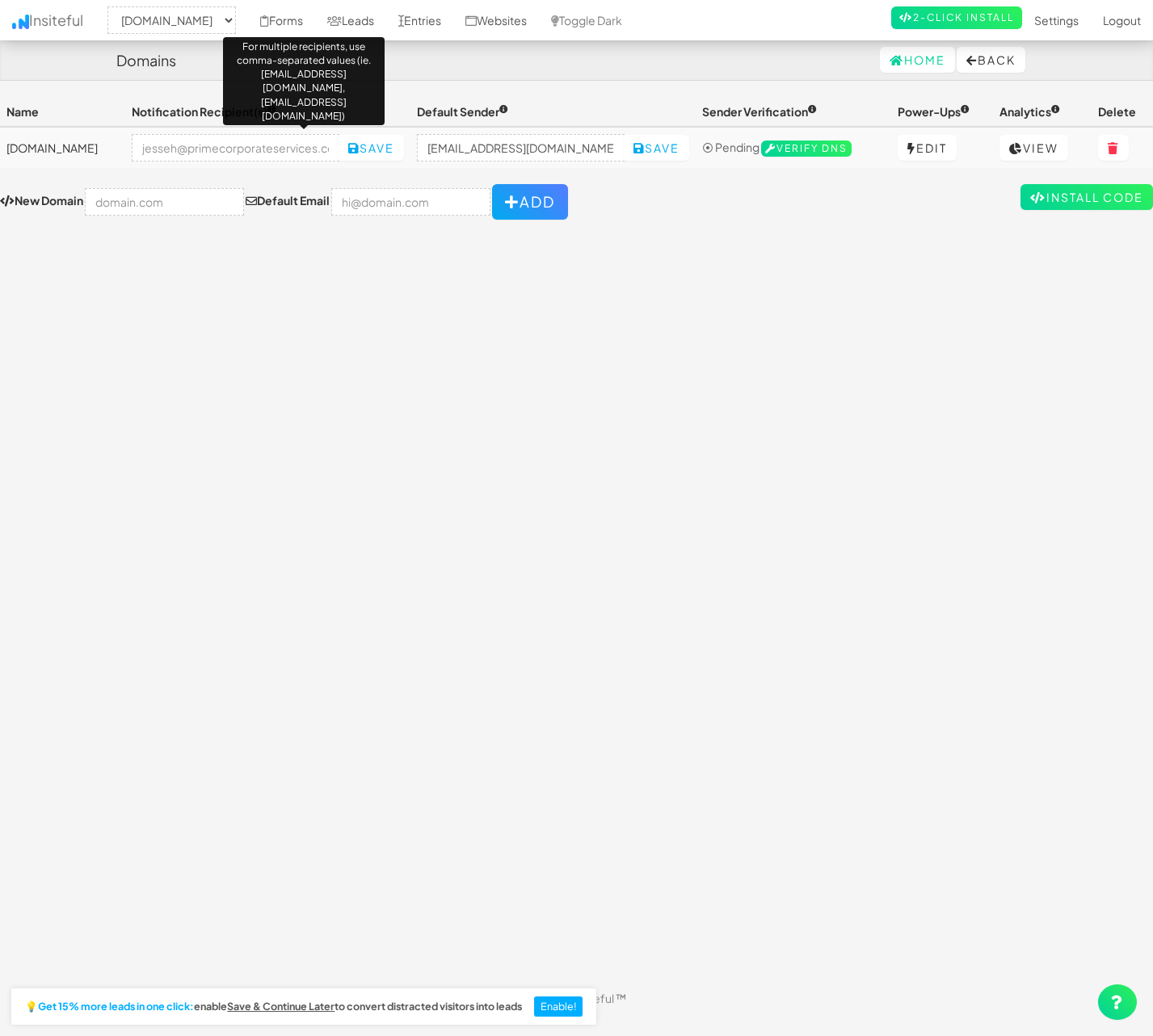
select select "1529"
click at [991, 58] on button "Back" at bounding box center [991, 59] width 68 height 26
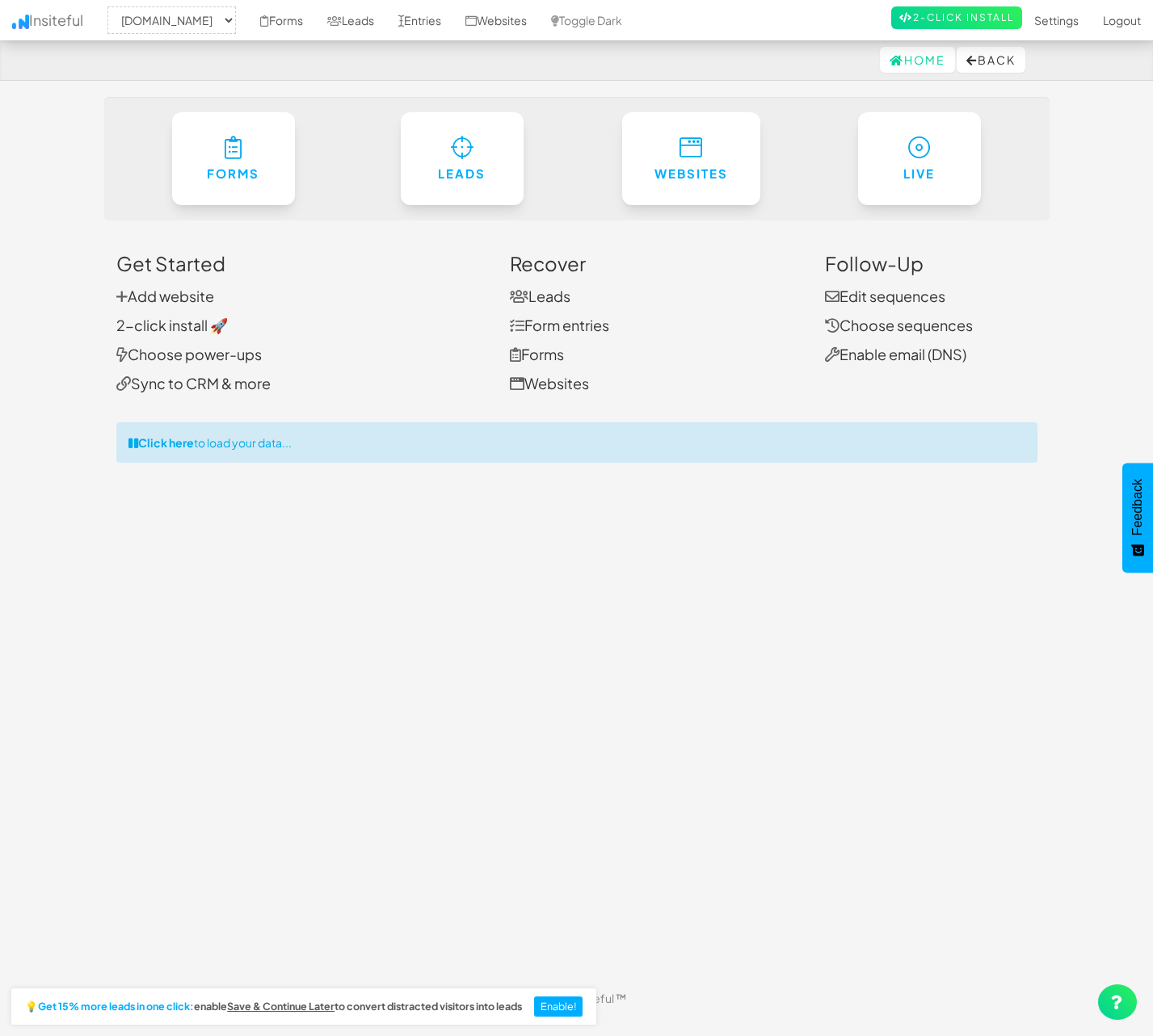
select select "1529"
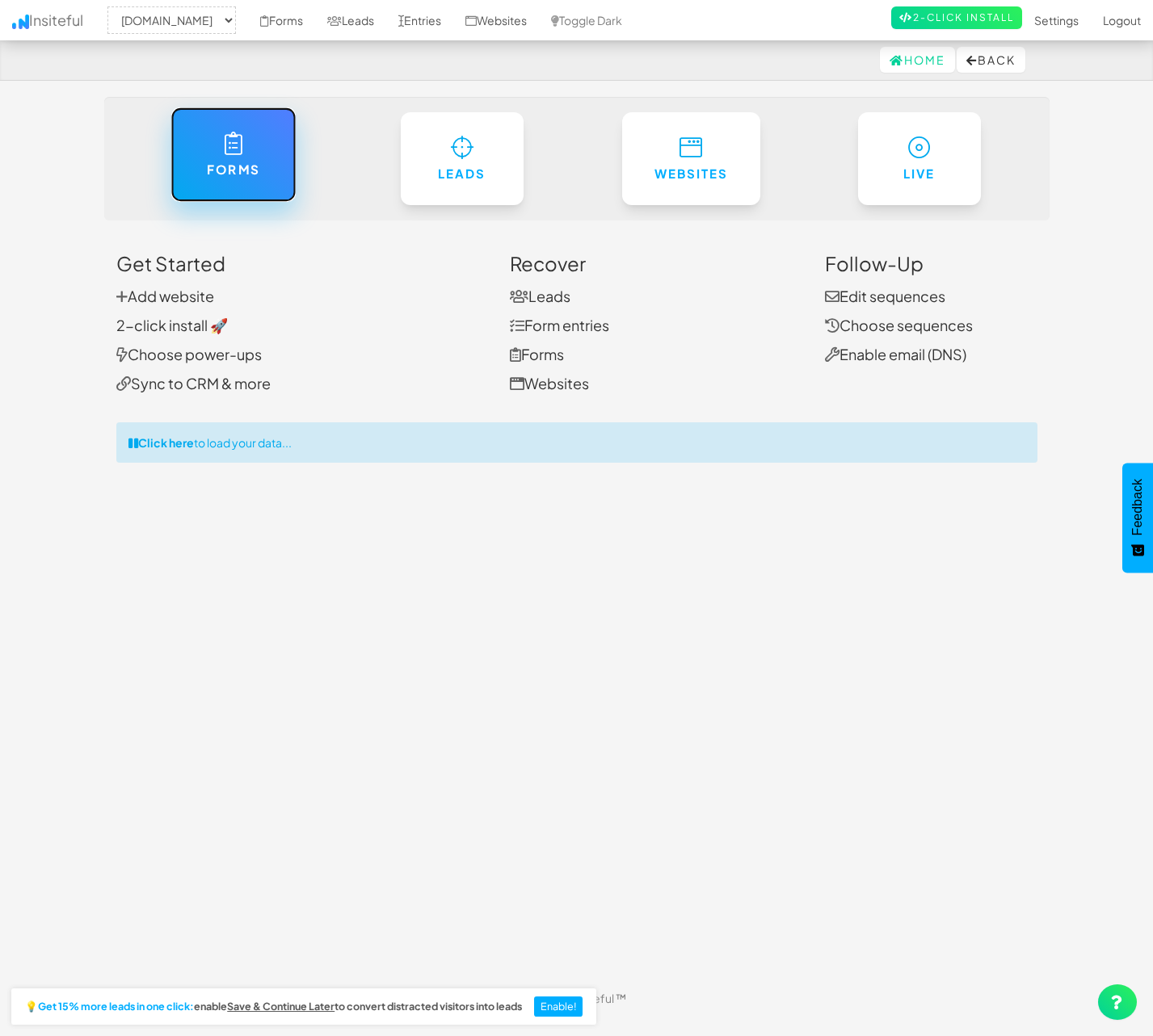
click at [237, 176] on h6 "Forms" at bounding box center [233, 170] width 59 height 13
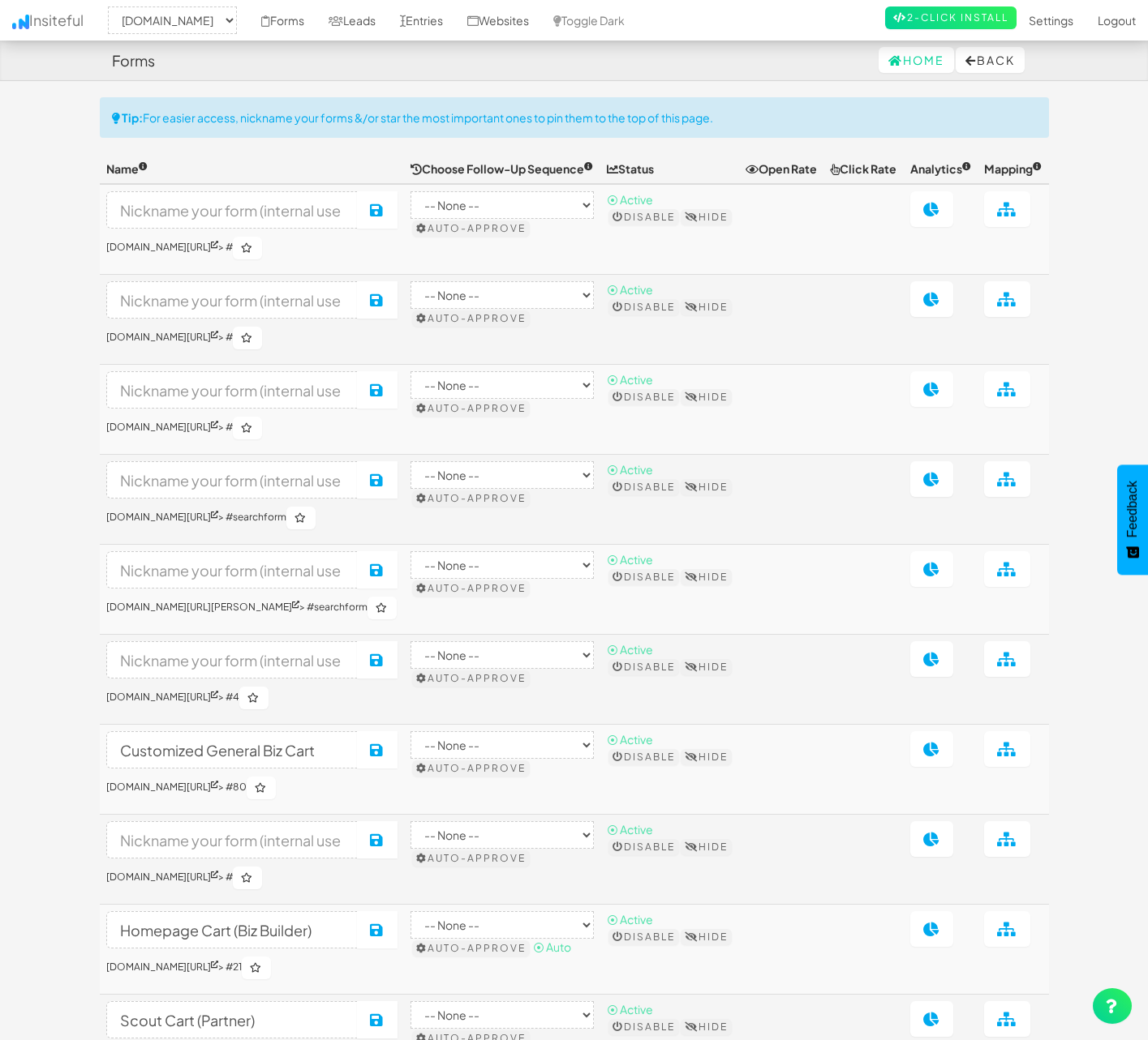
select select "1529"
click at [594, 219] on select "-- None --" at bounding box center [502, 205] width 183 height 28
click at [316, 24] on link "Forms" at bounding box center [282, 20] width 68 height 41
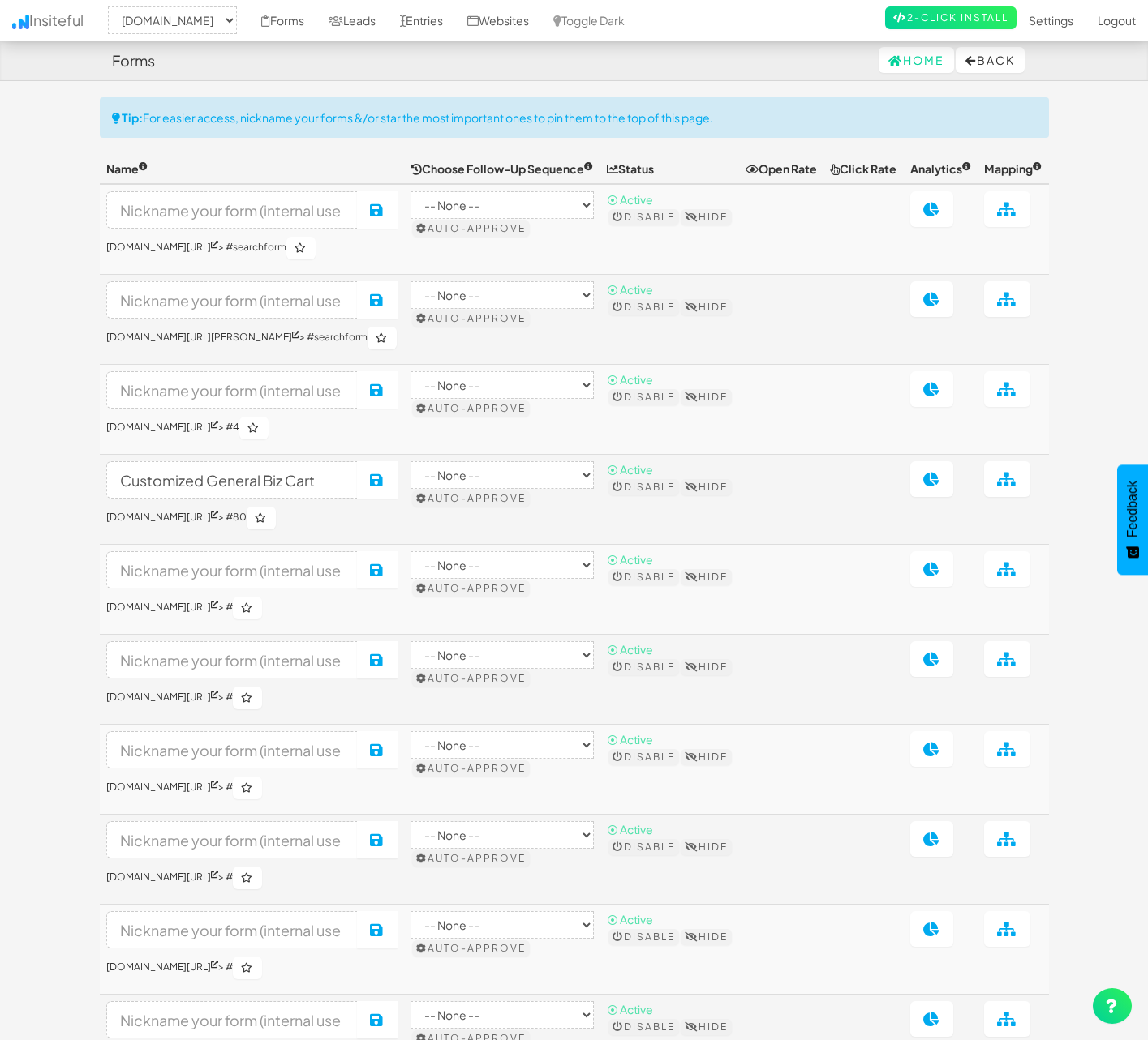
select select "1529"
click at [388, 10] on link "Leads" at bounding box center [352, 20] width 71 height 41
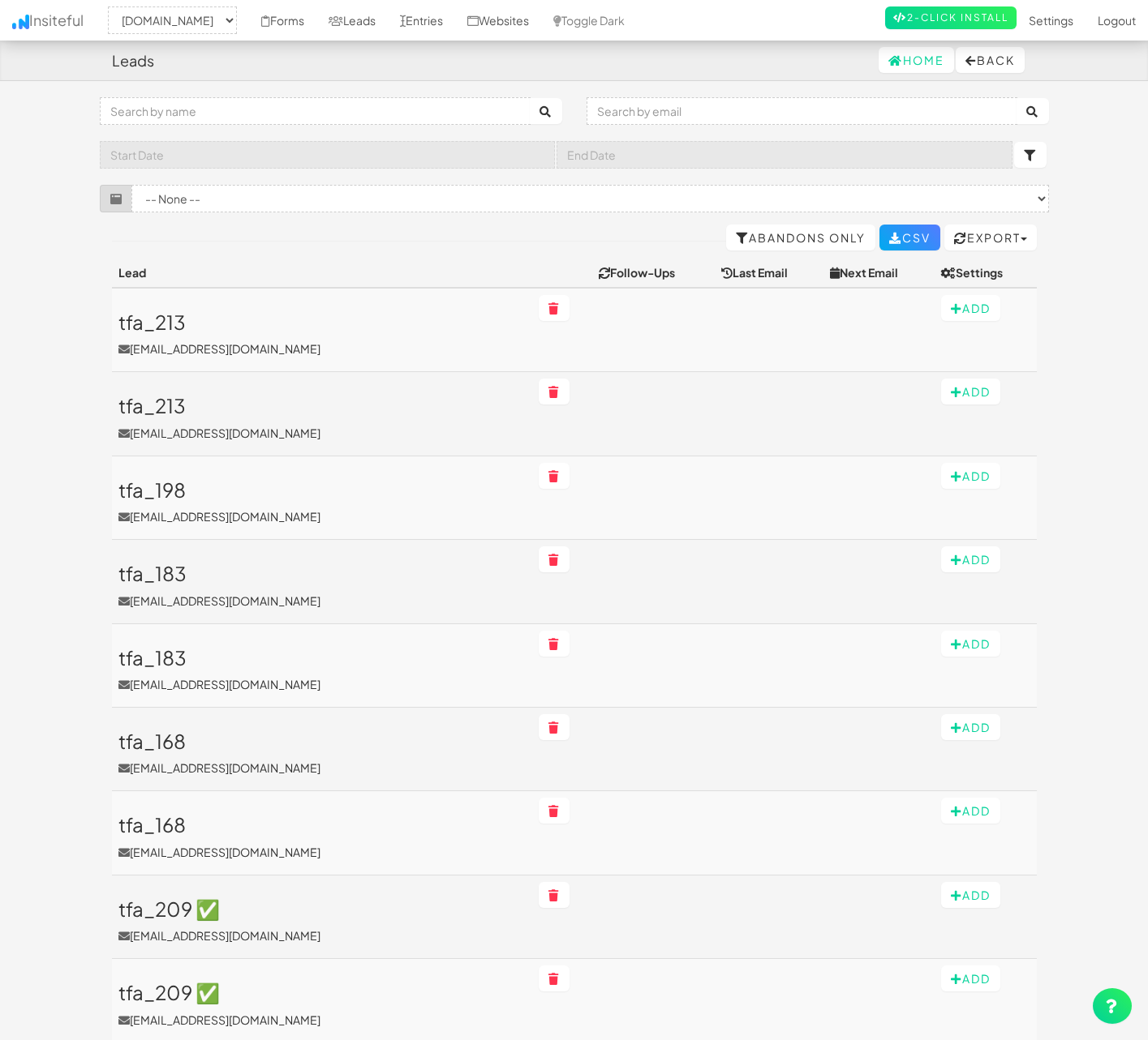
select select "1529"
click at [316, 9] on link "Forms" at bounding box center [282, 20] width 68 height 41
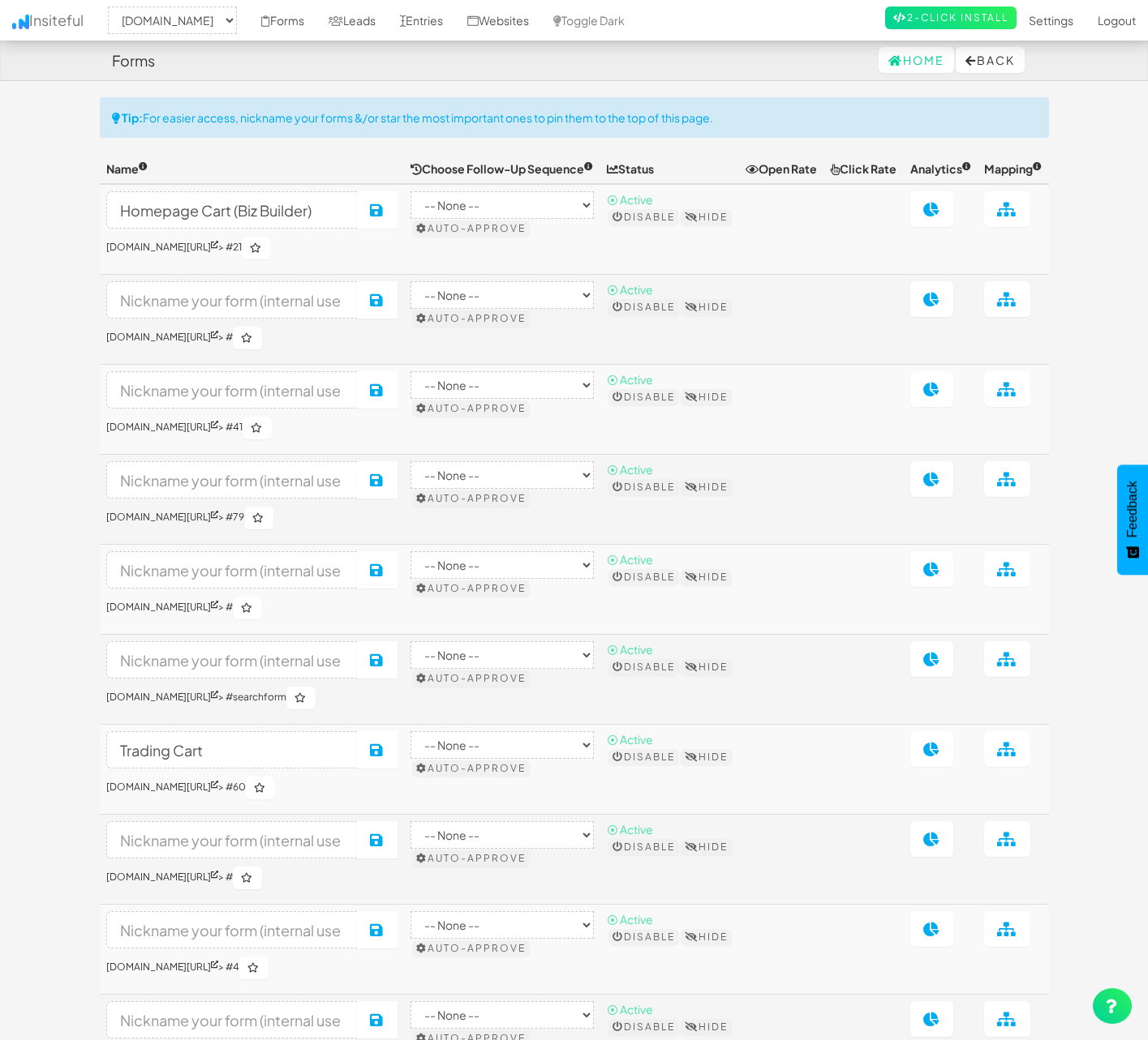
select select "1529"
click at [1048, 19] on link "Settings" at bounding box center [1051, 20] width 69 height 41
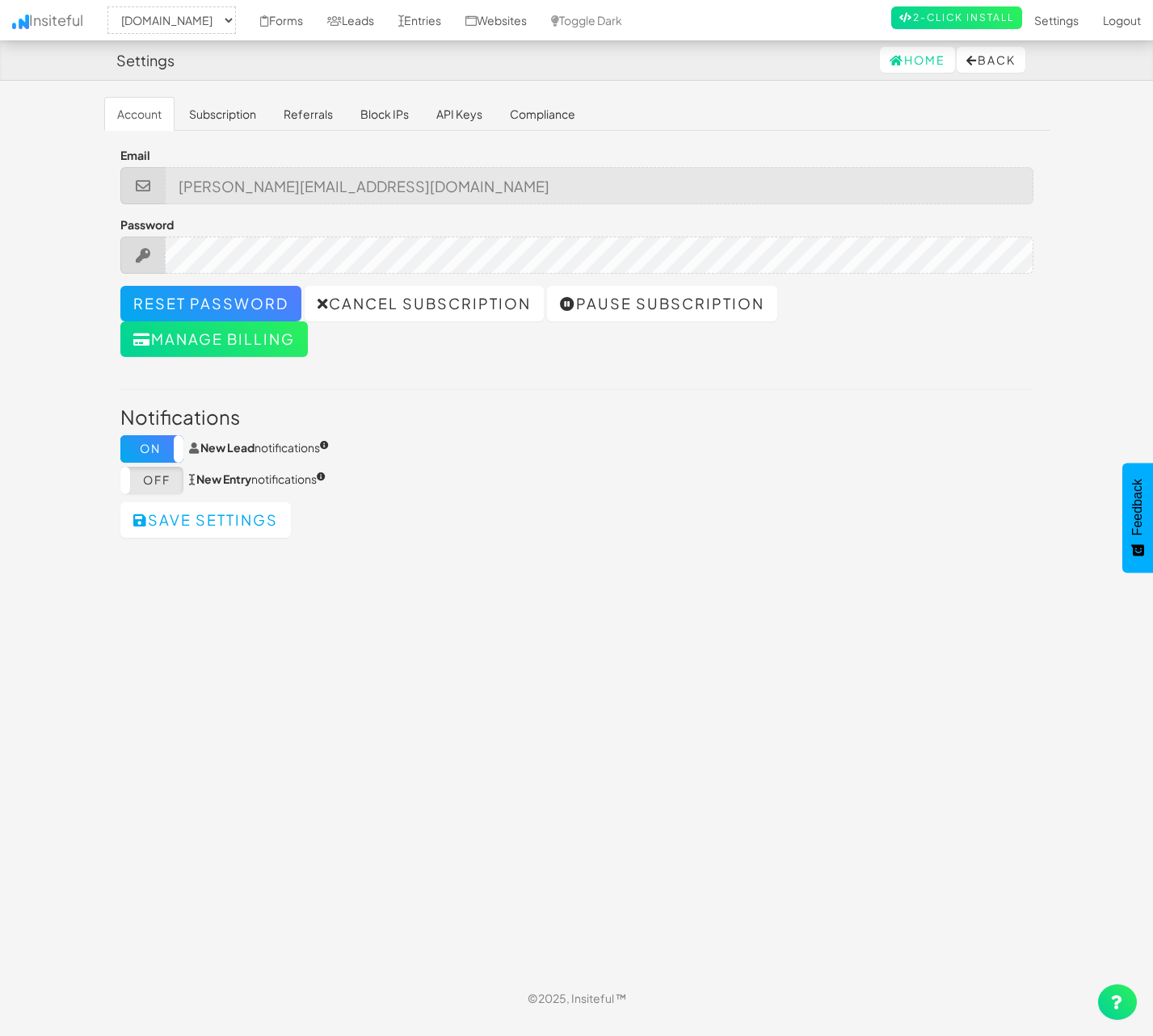
select select "1529"
click at [457, 111] on link "API Keys" at bounding box center [459, 114] width 72 height 34
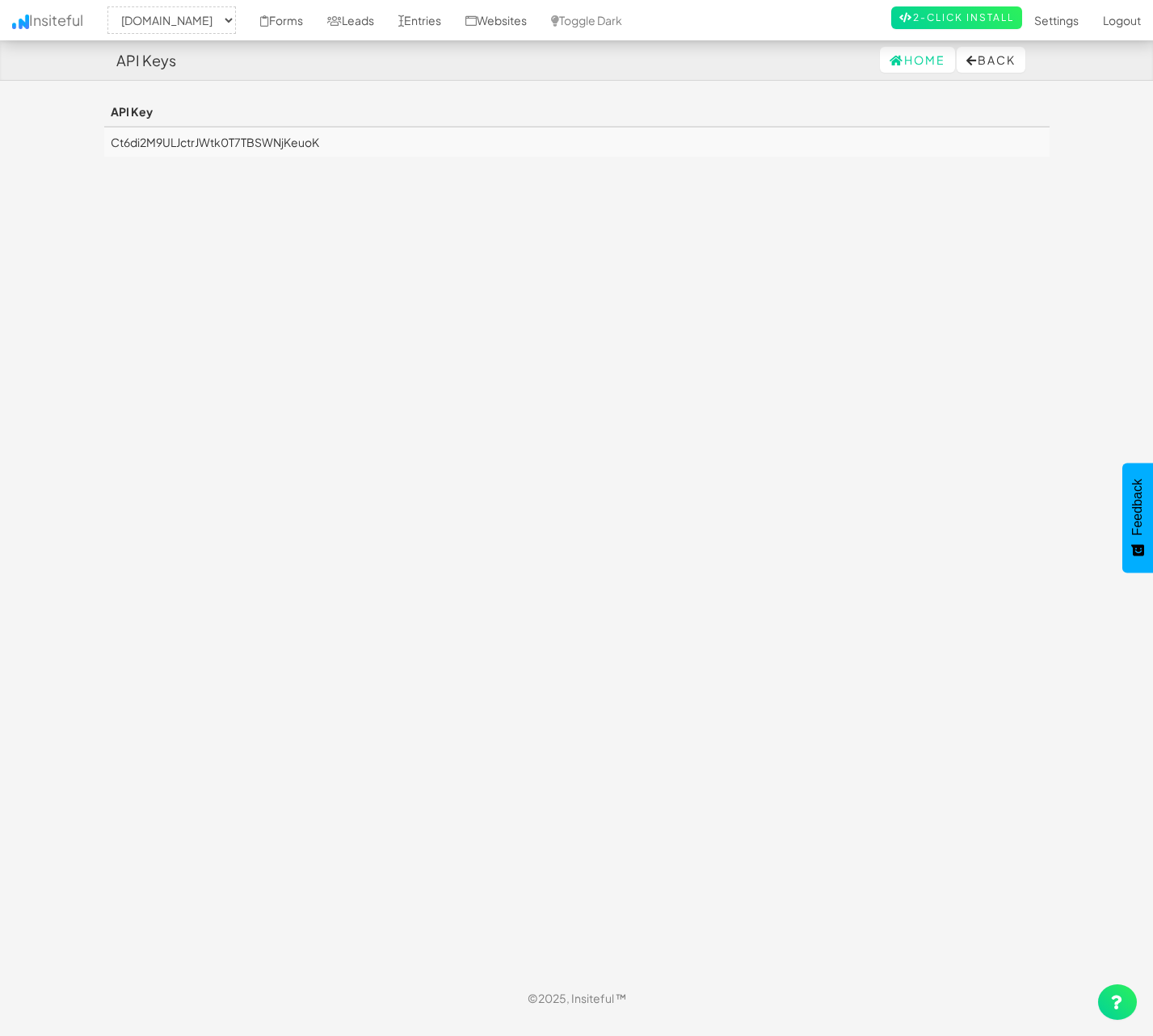
select select "1529"
click at [652, 455] on div "Toggle navigation Insiteful -- None -- [DOMAIN_NAME] Forms Leads Entries Websit…" at bounding box center [577, 537] width 945 height 881
click at [1002, 64] on button "Back" at bounding box center [991, 59] width 68 height 26
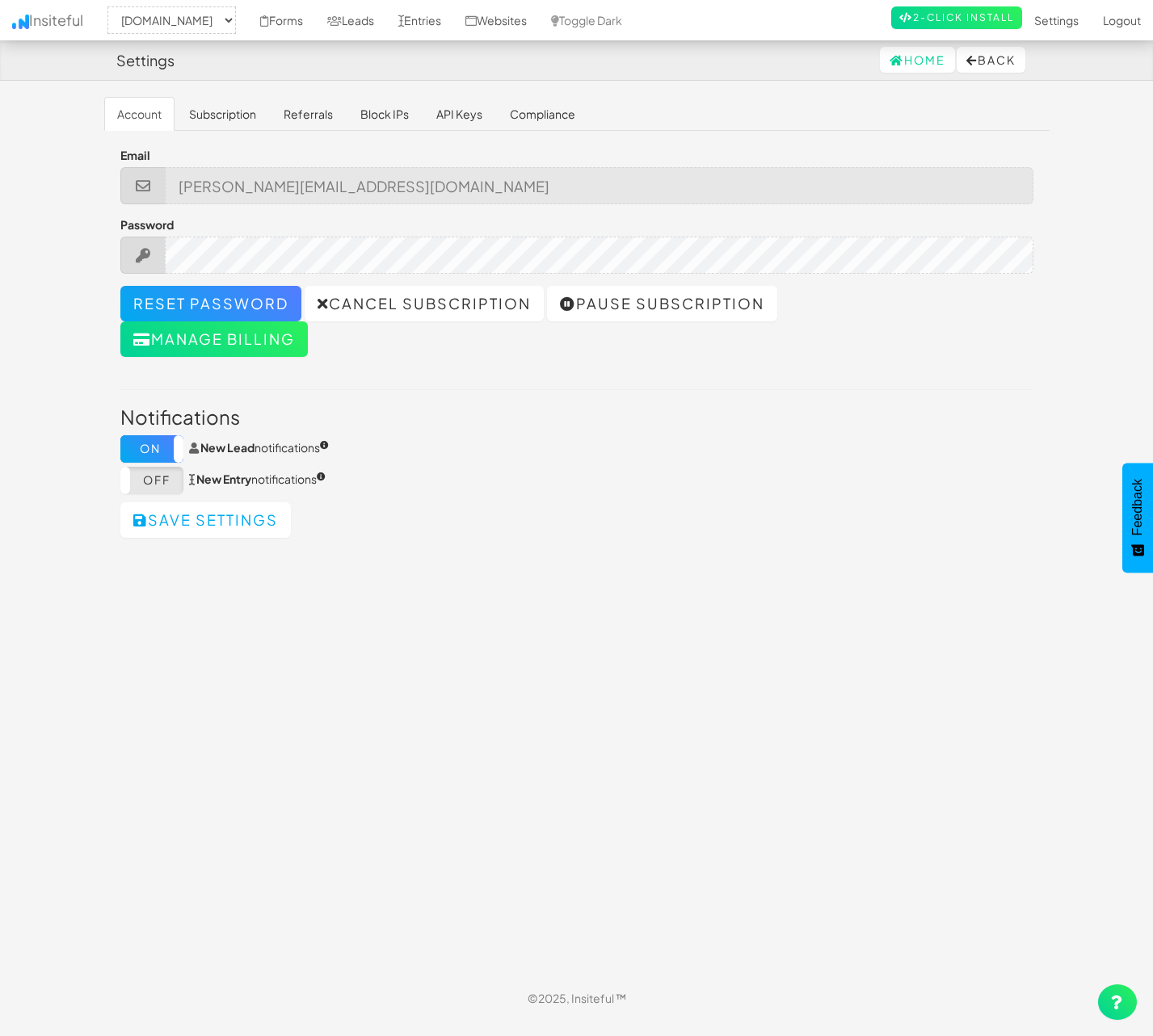
select select "1529"
click at [245, 119] on link "Subscription" at bounding box center [223, 114] width 93 height 34
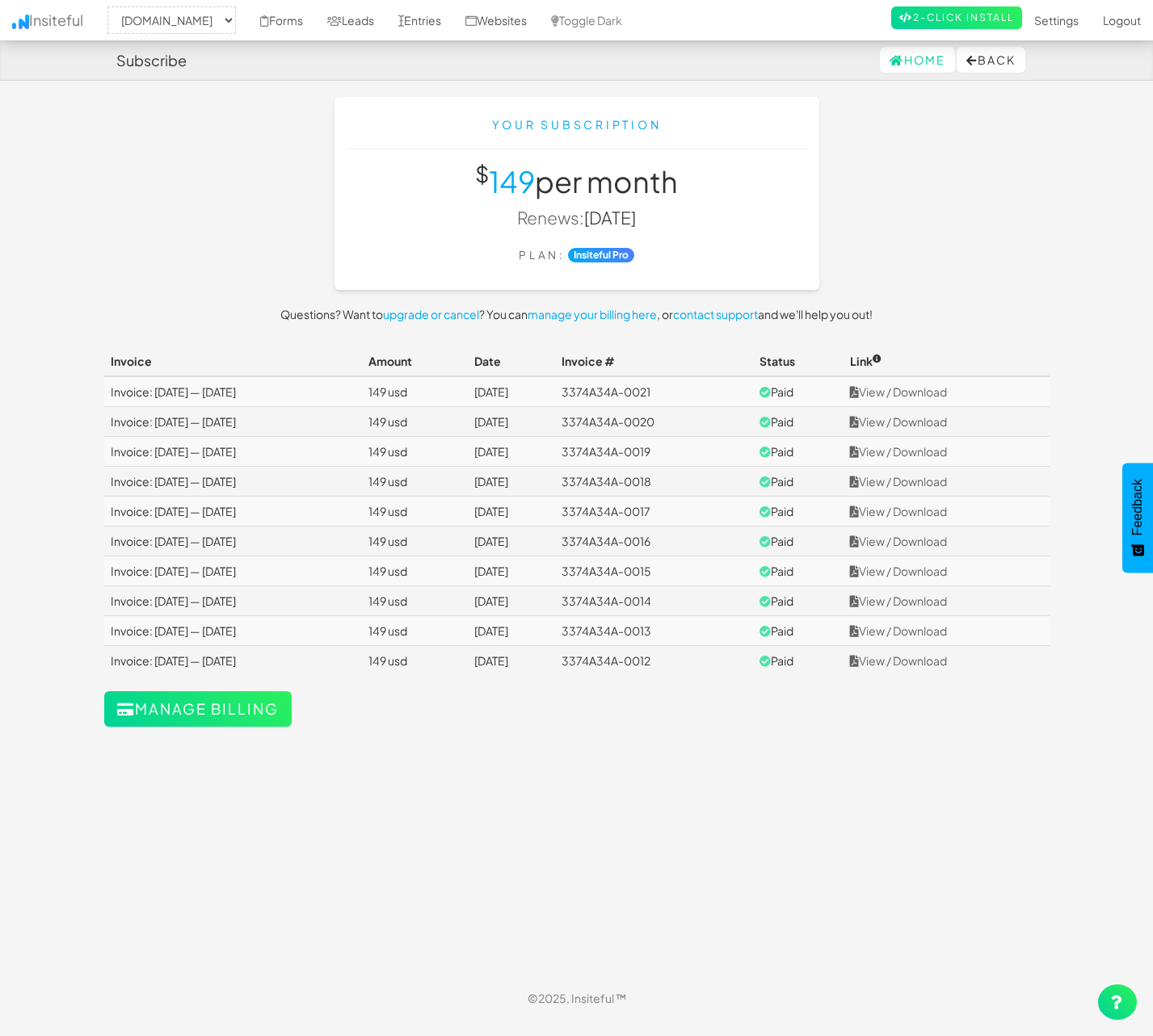
select select "1529"
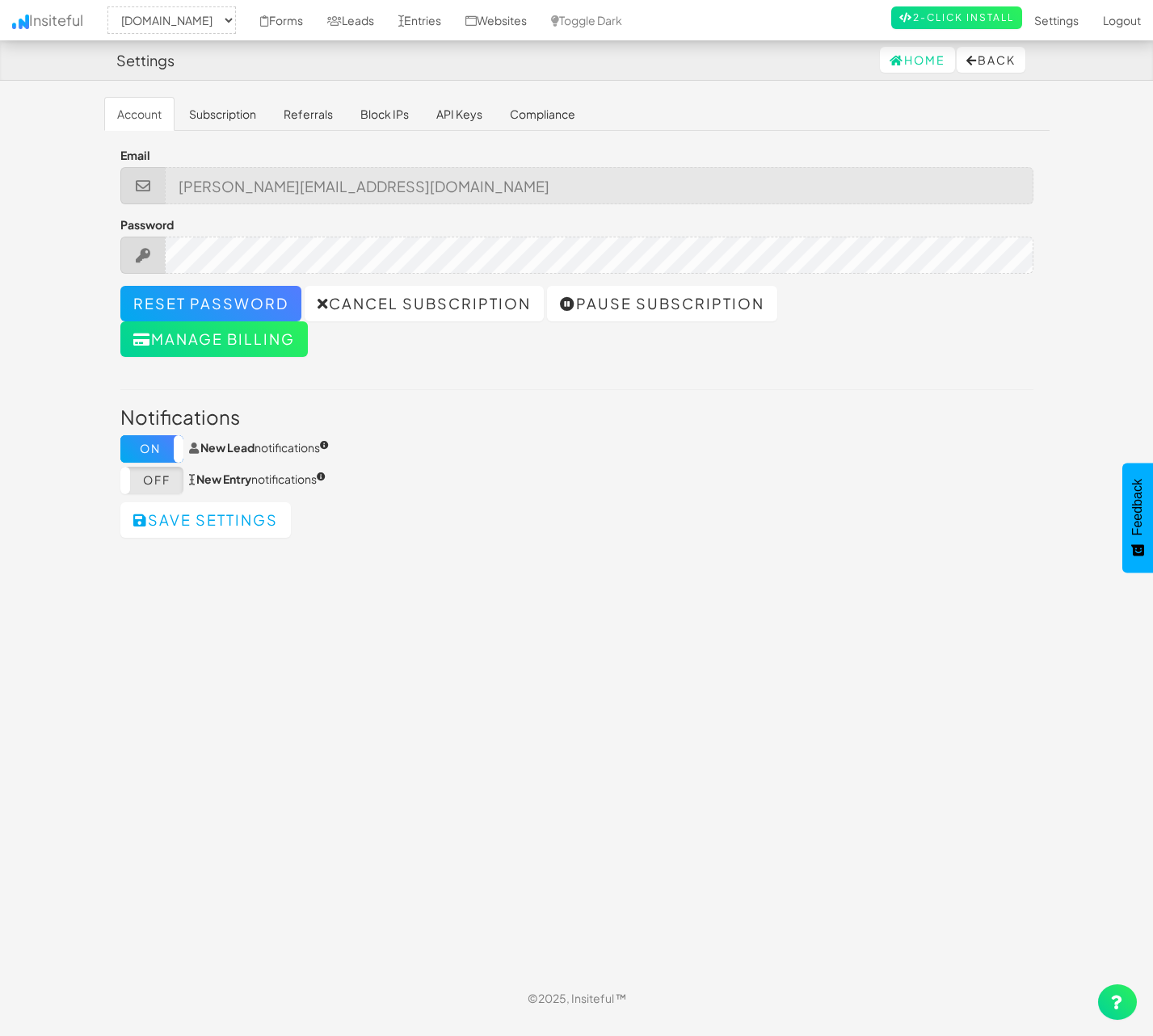
select select "1529"
click at [317, 118] on link "Referrals" at bounding box center [307, 114] width 75 height 34
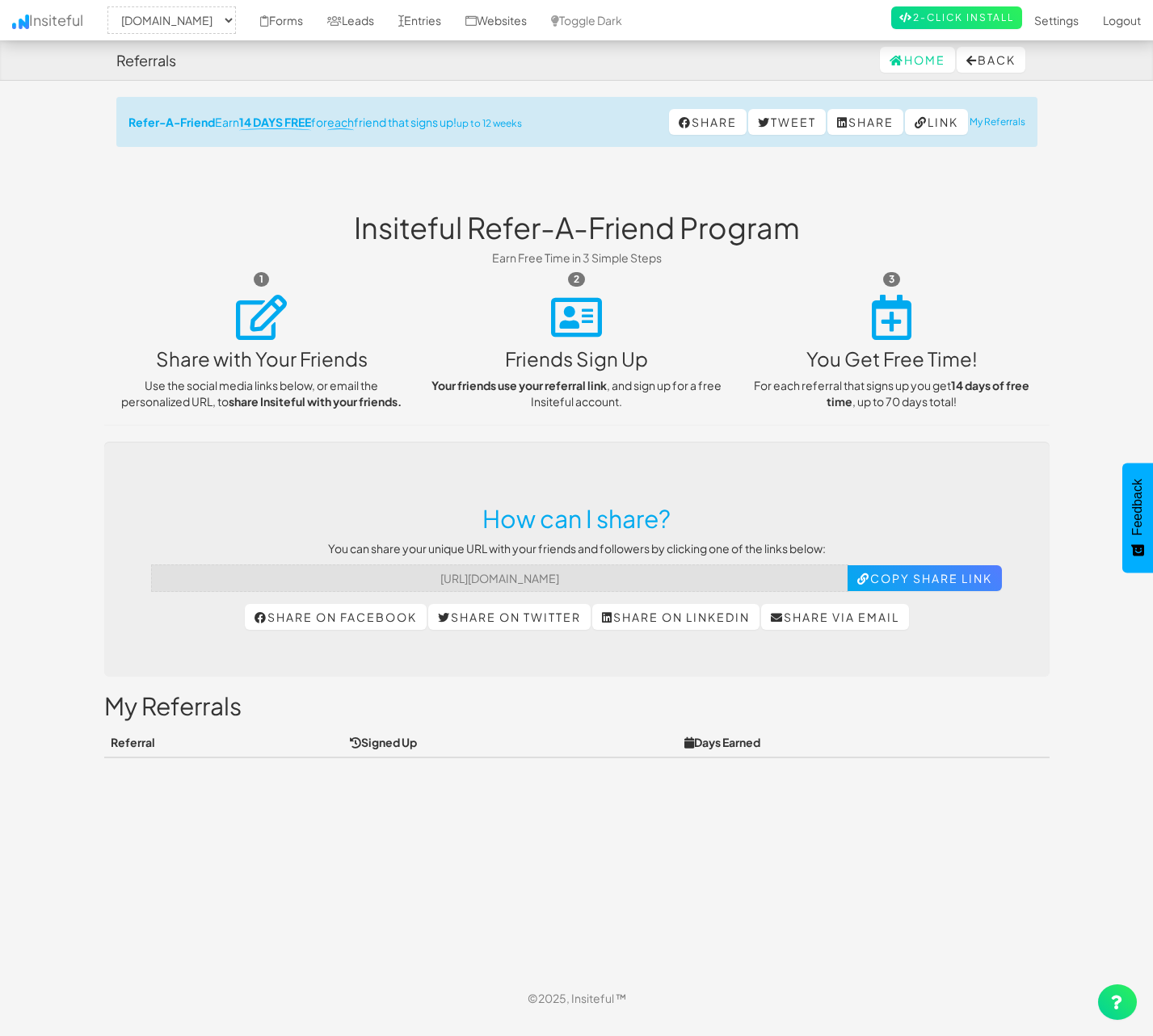
select select "1529"
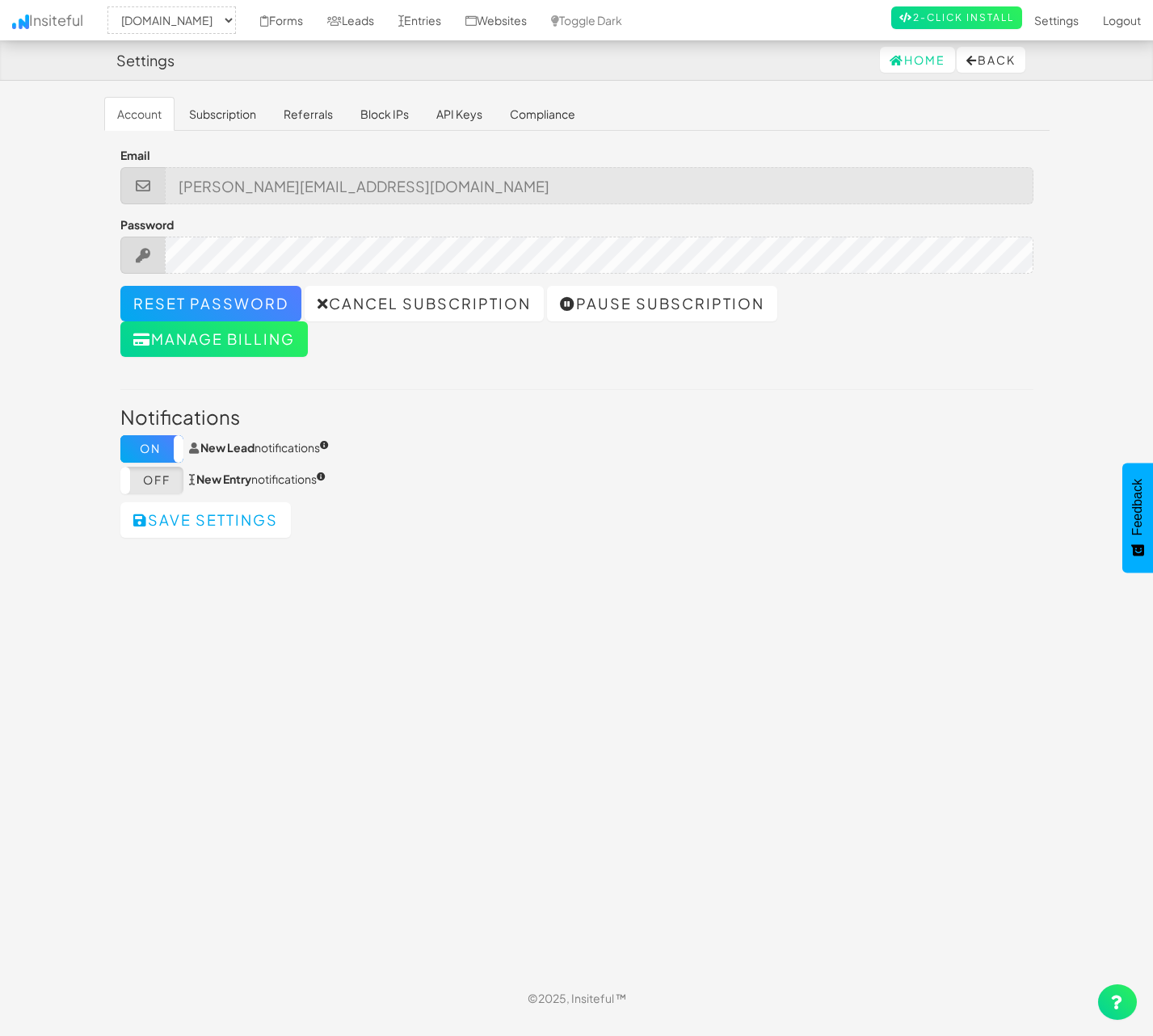
select select "1529"
click at [477, 110] on link "API Keys" at bounding box center [459, 114] width 72 height 34
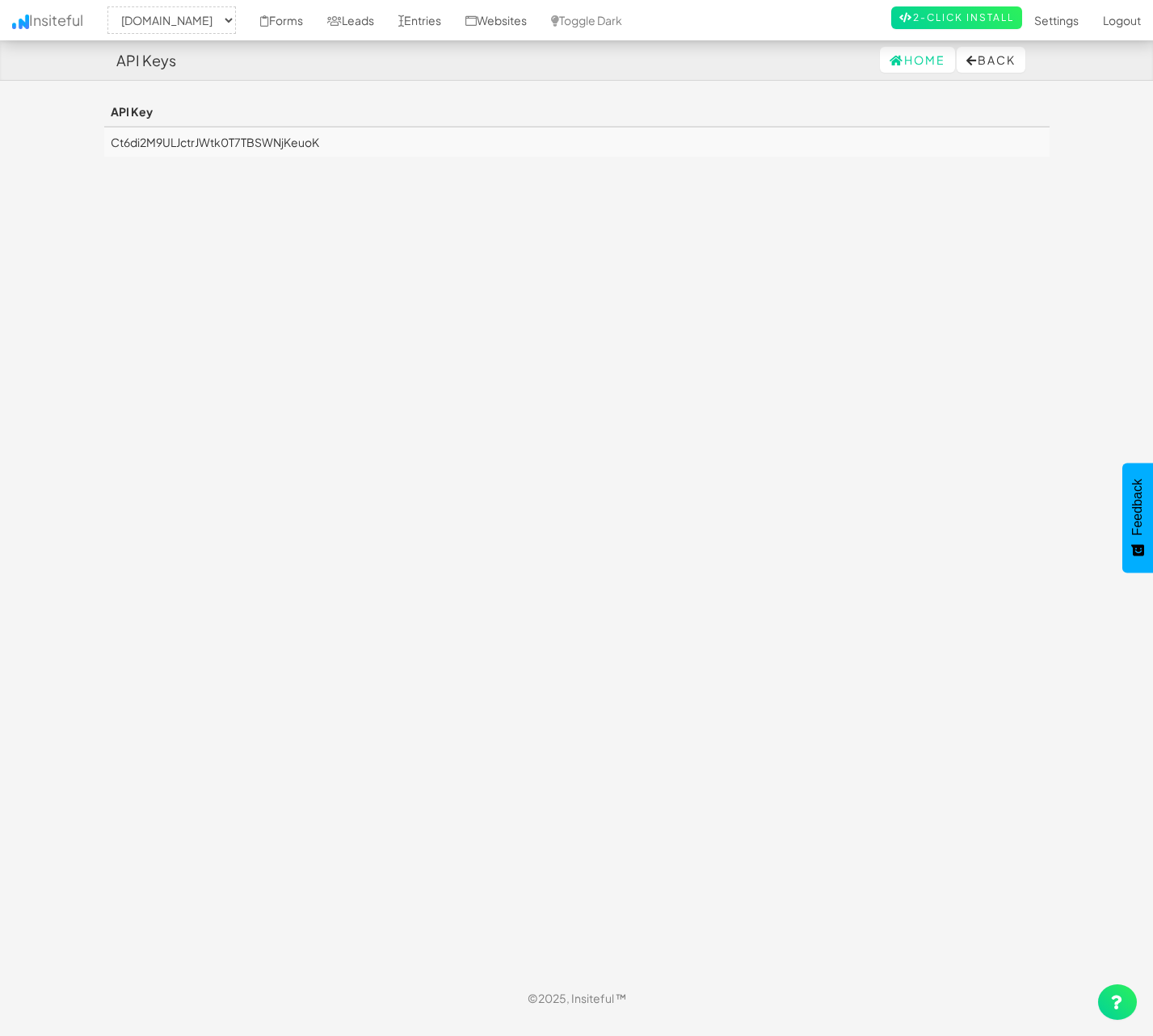
select select "1529"
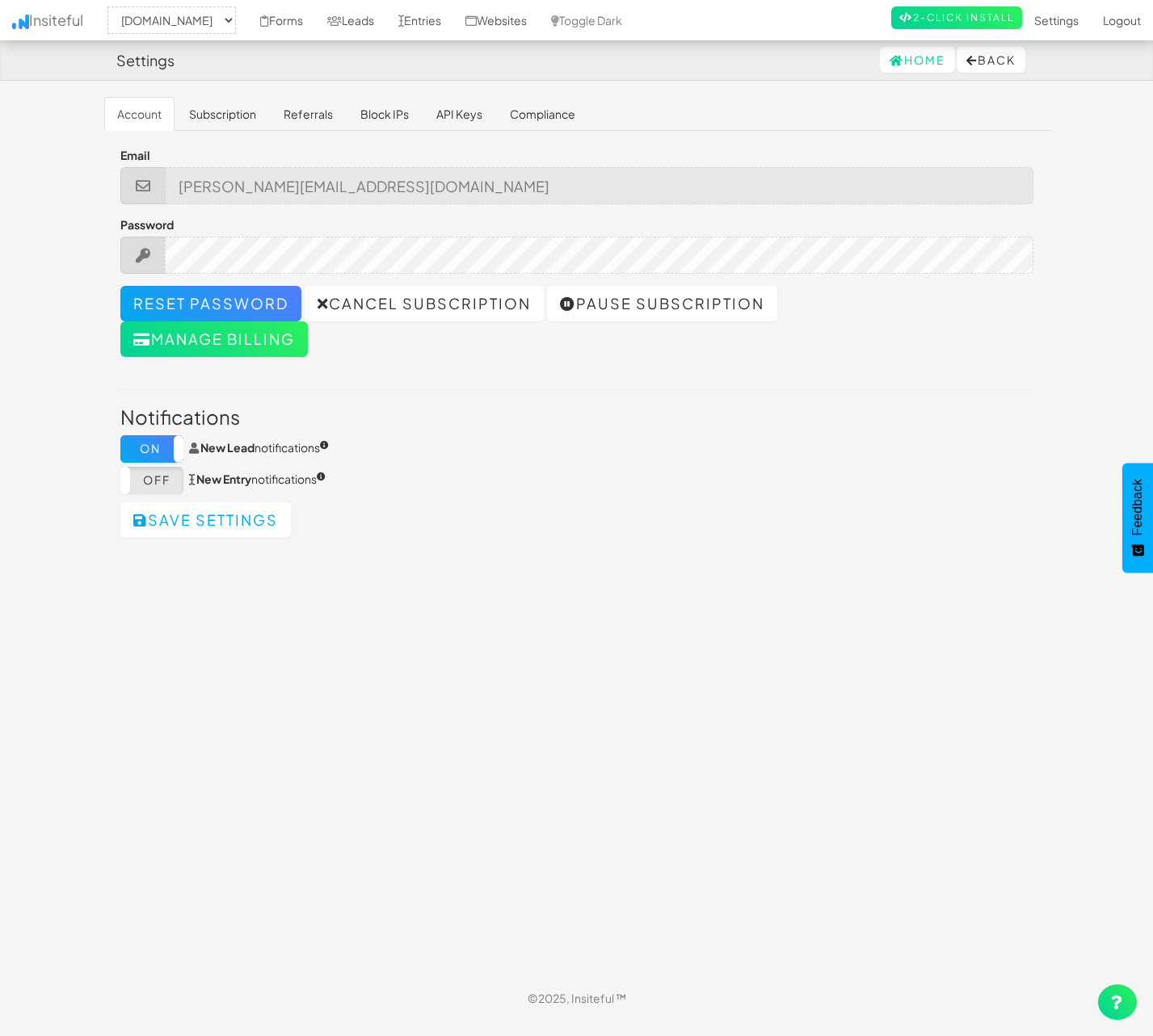
select select "1529"
click at [908, 56] on link "Home" at bounding box center [917, 59] width 75 height 26
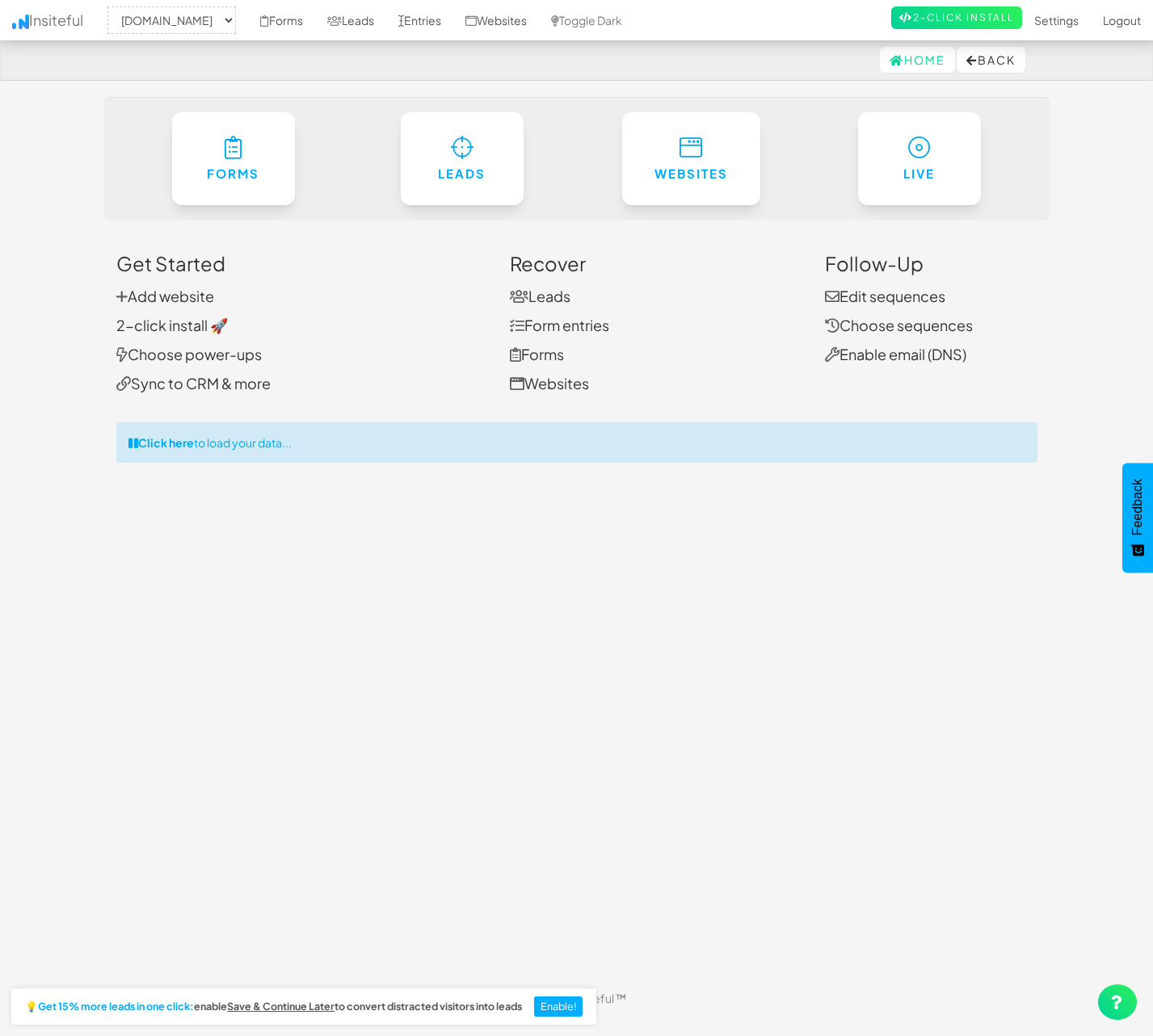
select select "1529"
click at [454, 22] on link "Entries" at bounding box center [419, 20] width 67 height 41
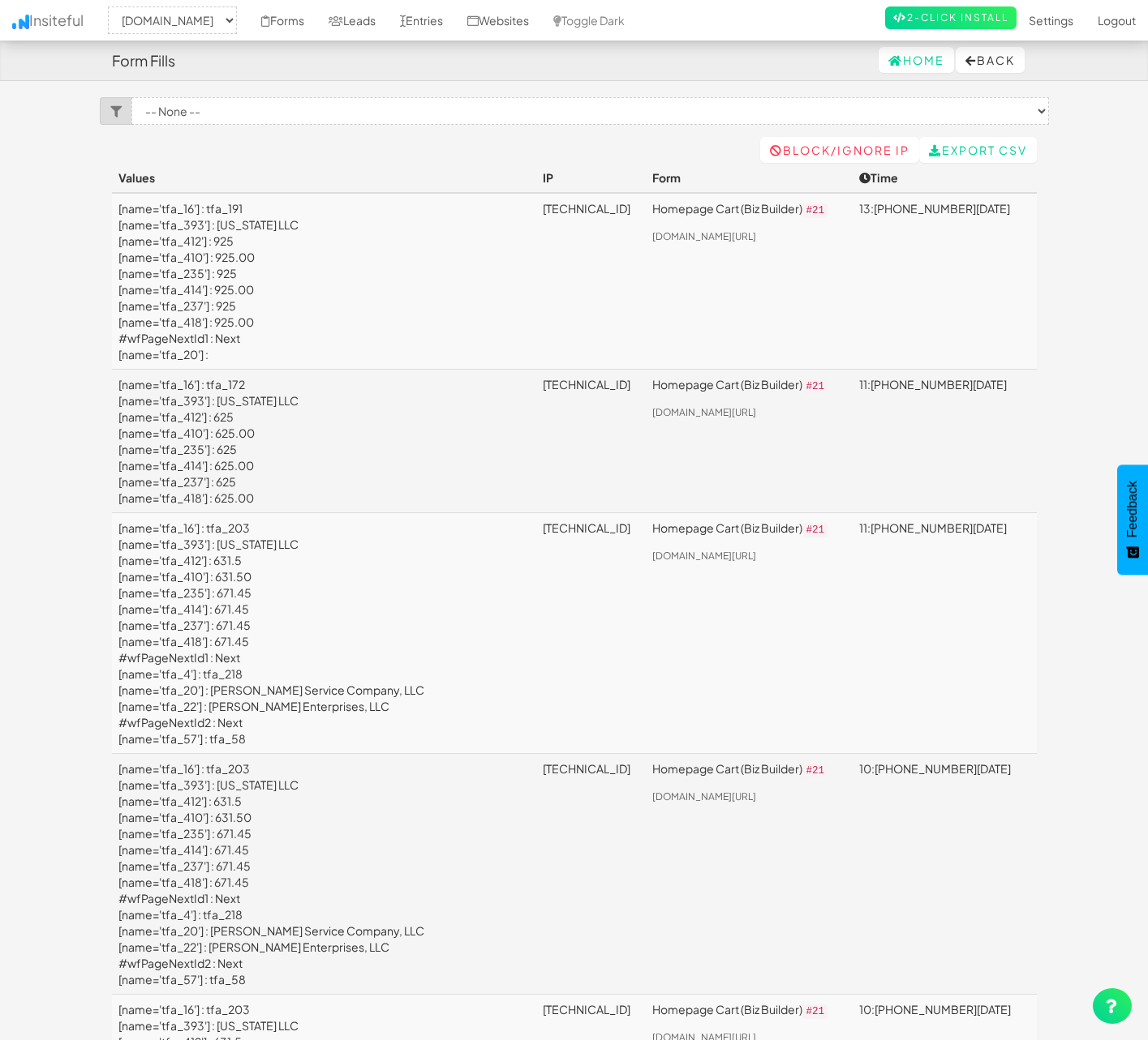
select select "1529"
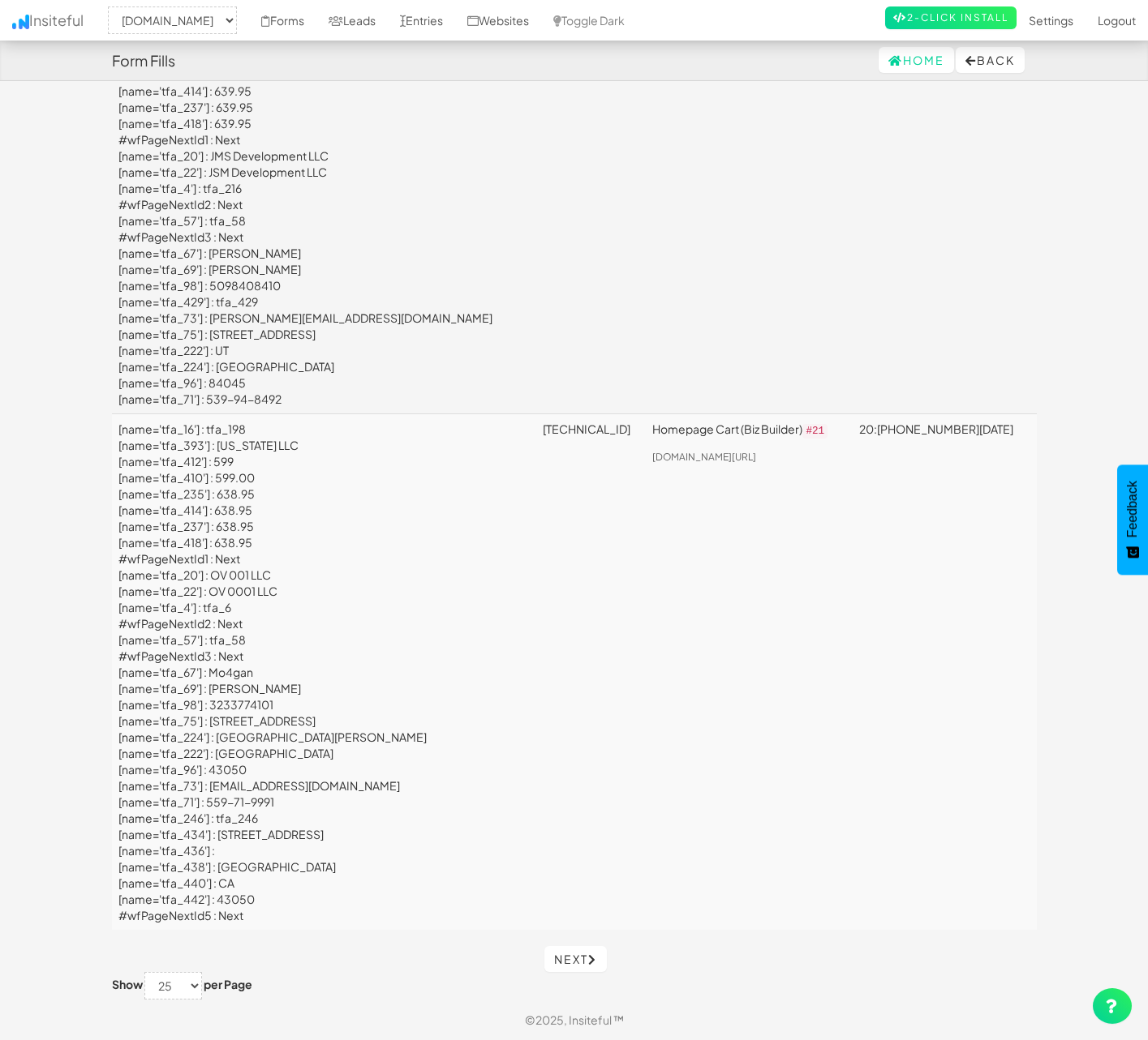
scroll to position [6710, 0]
click at [575, 955] on link "Next" at bounding box center [575, 959] width 63 height 26
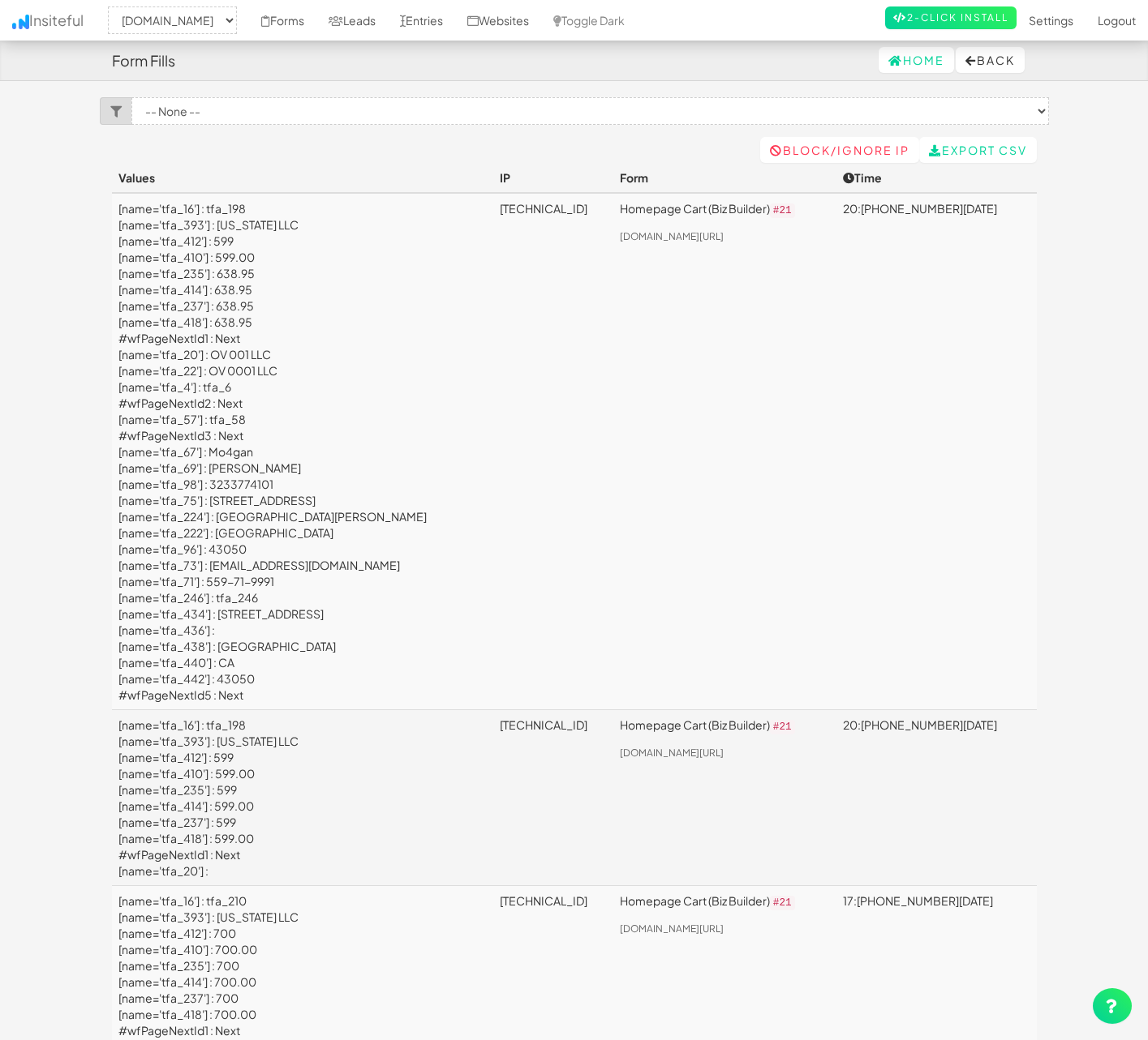
select select "1529"
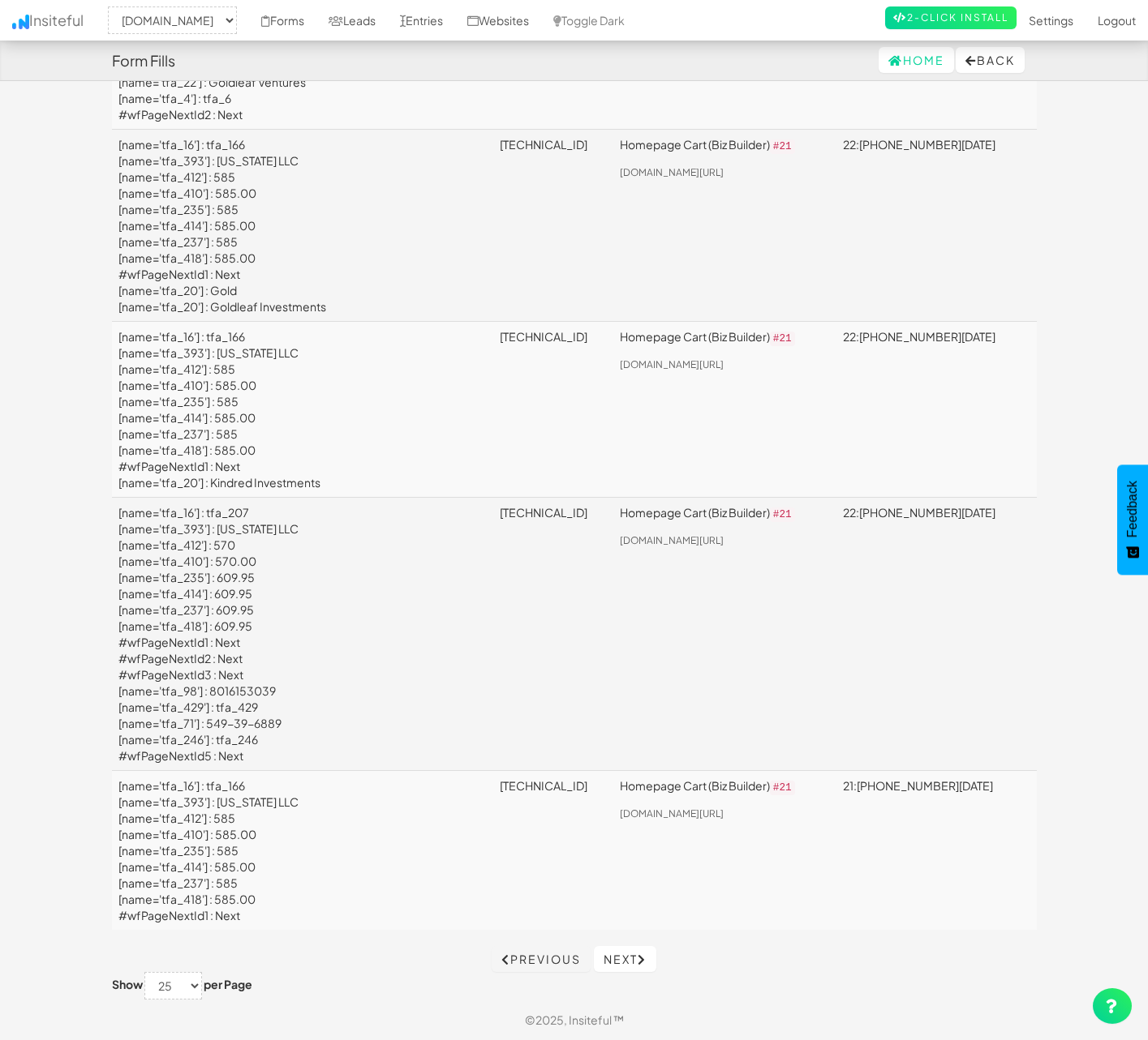
scroll to position [5570, 0]
click at [633, 957] on link "Next" at bounding box center [625, 959] width 63 height 26
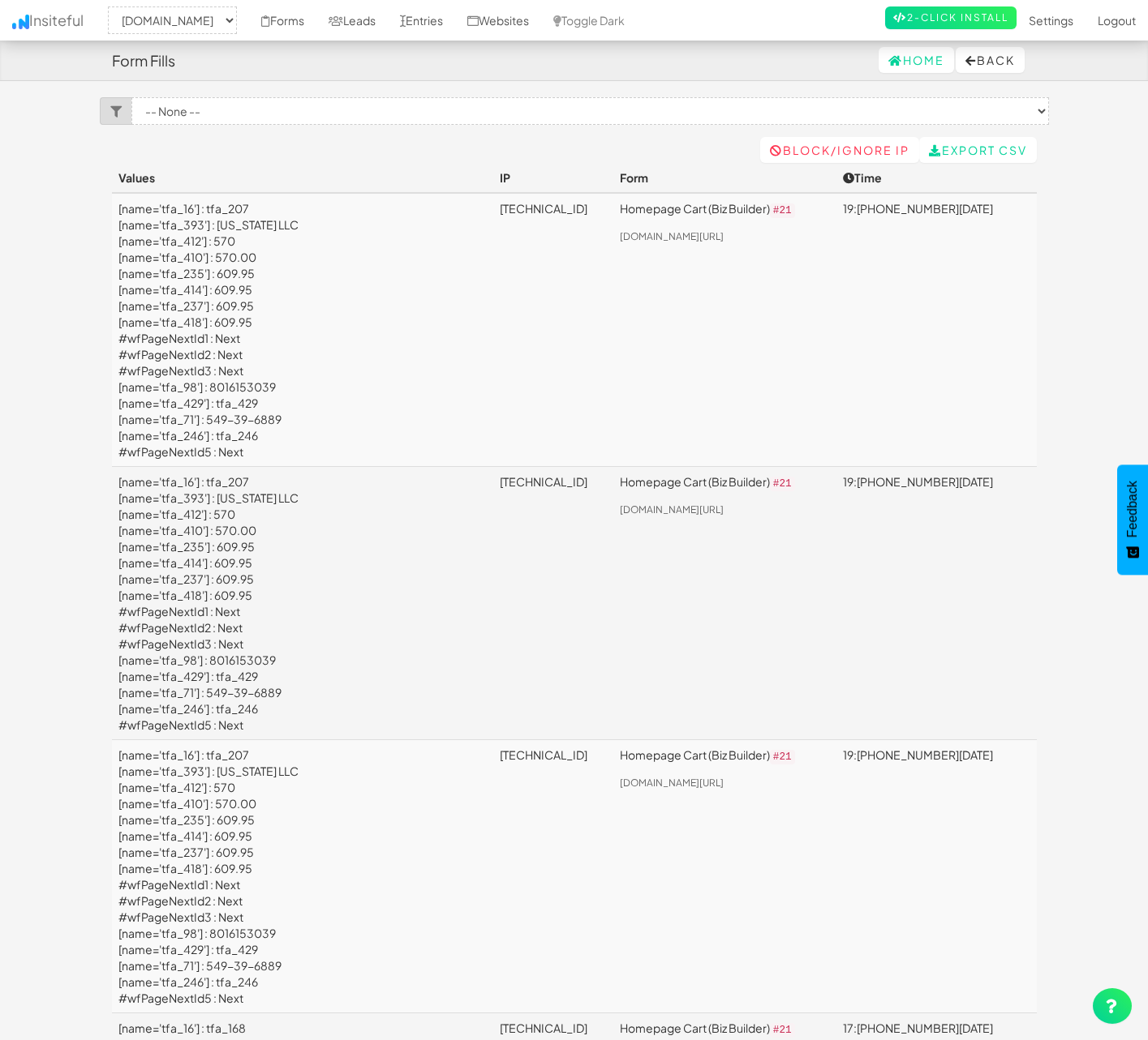
select select "1529"
click at [1016, 108] on select "-- None -- Homepage Cart (Biz Builder) (www.primecorporateservices.com/llc-chec…" at bounding box center [590, 110] width 917 height 28
click at [1041, 114] on select "-- None -- Homepage Cart (Biz Builder) (www.primecorporateservices.com/llc-chec…" at bounding box center [590, 110] width 917 height 28
select select "f6855bee7e97039.65139773"
click at [131, 97] on select "-- None -- Homepage Cart (Biz Builder) (www.primecorporateservices.com/llc-chec…" at bounding box center [590, 110] width 917 height 28
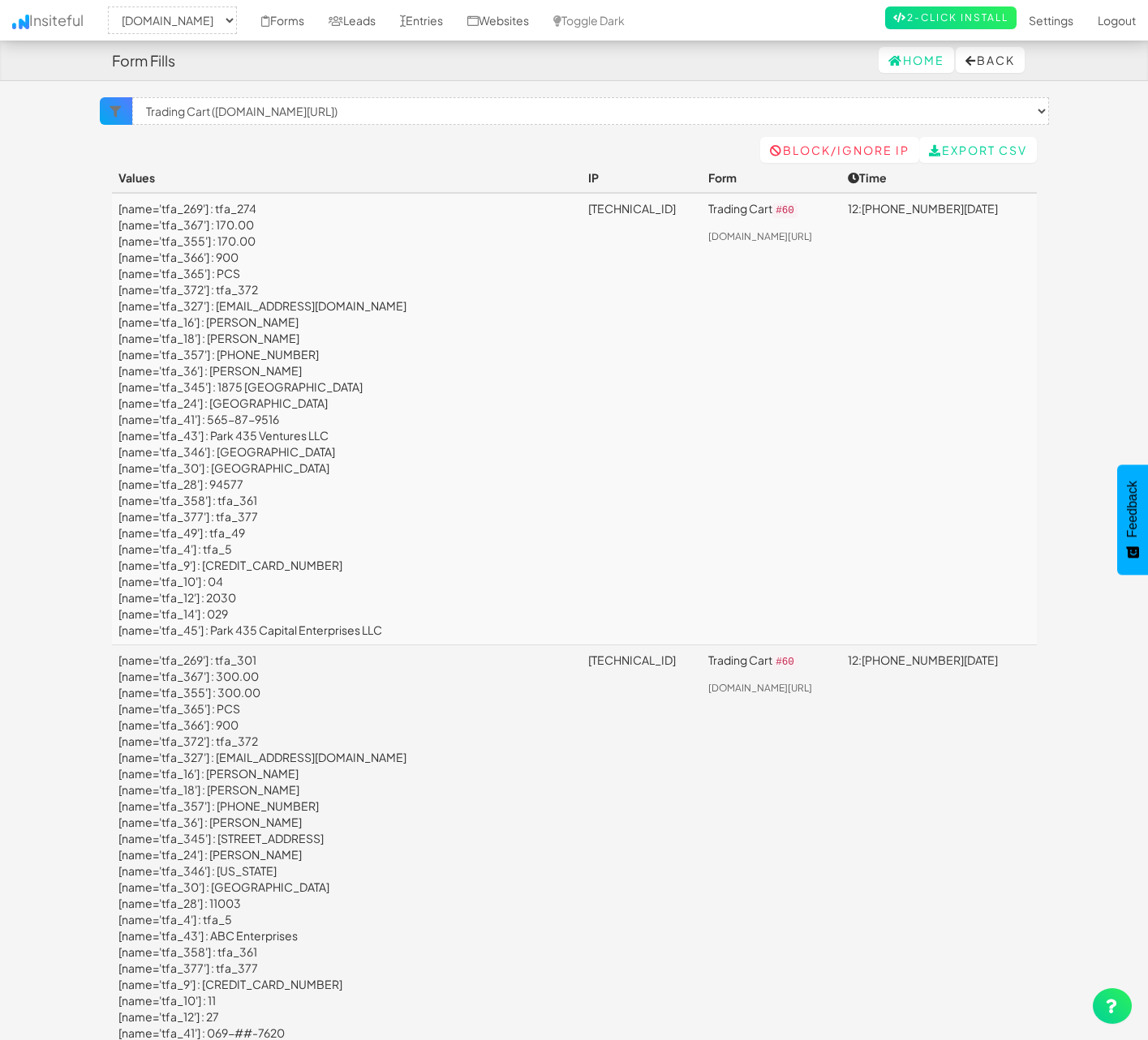
select select "1529"
select select "f6855bee7e97039.65139773"
click at [642, 117] on select "× Clear Filter Trading Cart ([DOMAIN_NAME][URL])" at bounding box center [591, 110] width 916 height 28
select select
click at [132, 97] on select "× Clear Filter Trading Cart ([DOMAIN_NAME][URL])" at bounding box center [591, 110] width 916 height 28
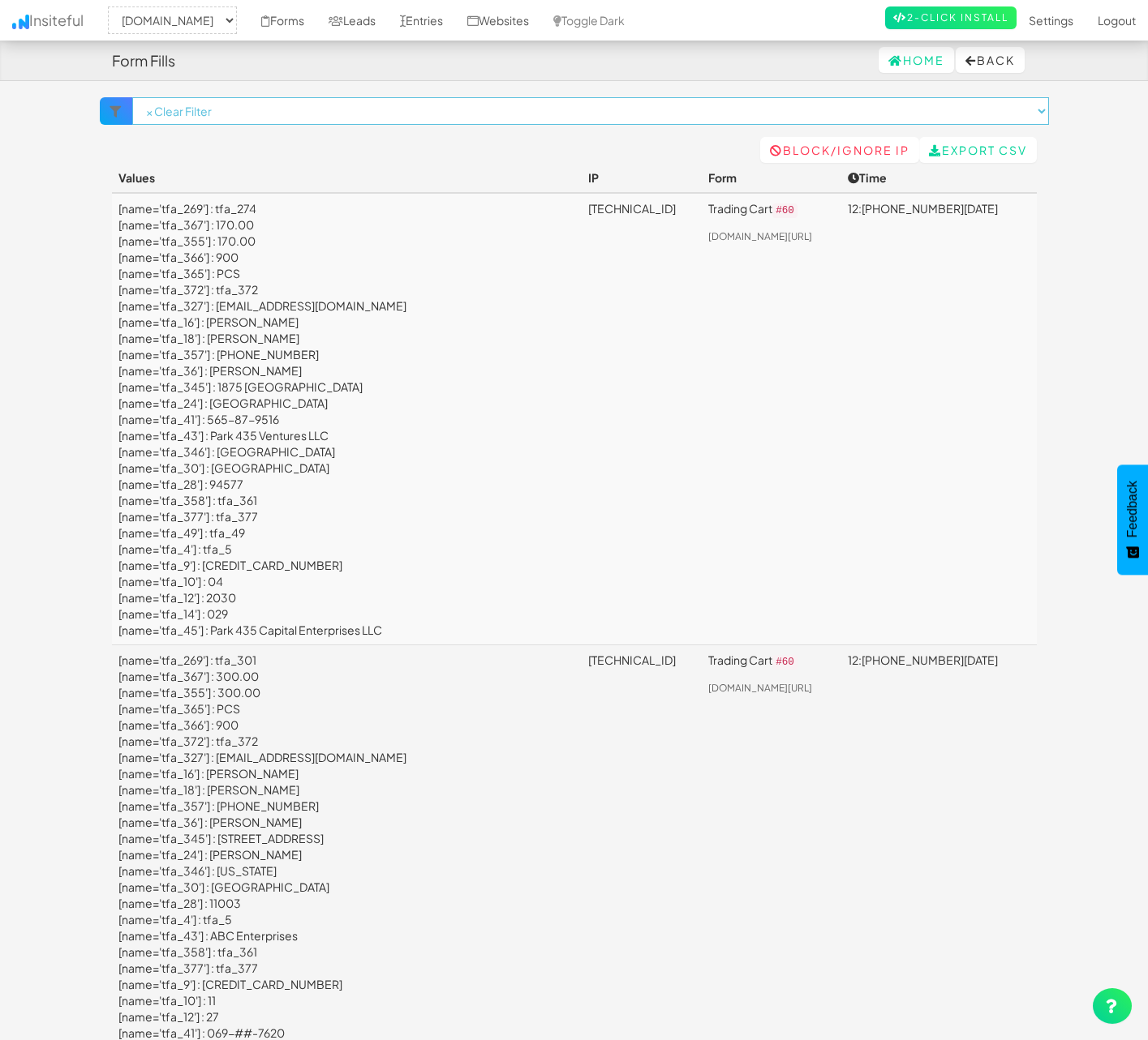
click at [1037, 114] on select "× Clear Filter Trading Cart (www.primecorporateservices.com/entity-checkout#60)" at bounding box center [591, 110] width 916 height 28
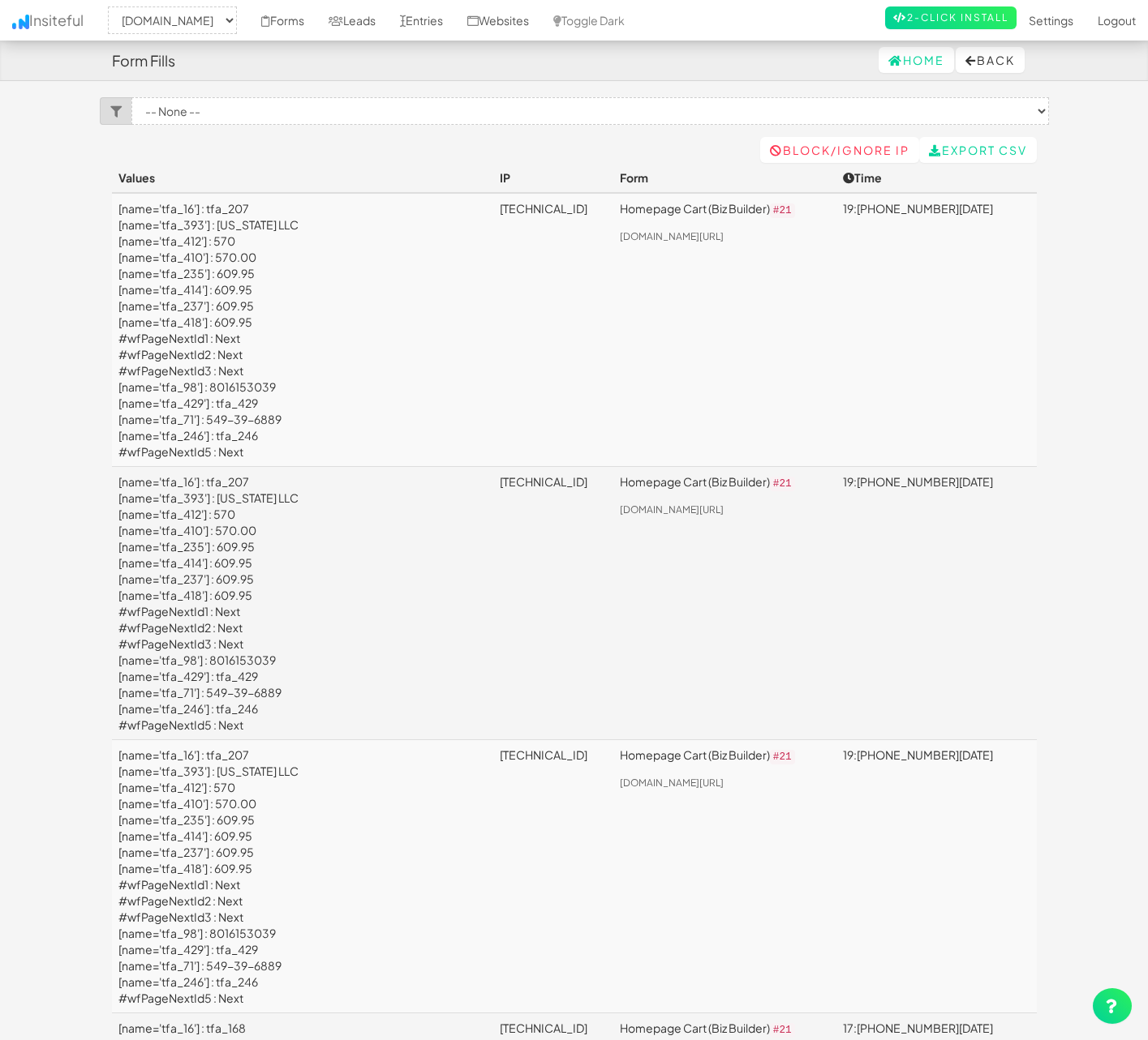
select select "1529"
click at [1038, 113] on select "-- None -- Homepage Cart (Biz Builder) (www.primecorporateservices.com/llc-chec…" at bounding box center [590, 110] width 917 height 28
click at [691, 124] on select "-- None -- Homepage Cart (Biz Builder) (www.primecorporateservices.com/llc-chec…" at bounding box center [590, 110] width 917 height 28
select select "f6855bee7e97039.65139773"
click at [131, 97] on select "-- None -- Homepage Cart (Biz Builder) (www.primecorporateservices.com/llc-chec…" at bounding box center [590, 110] width 917 height 28
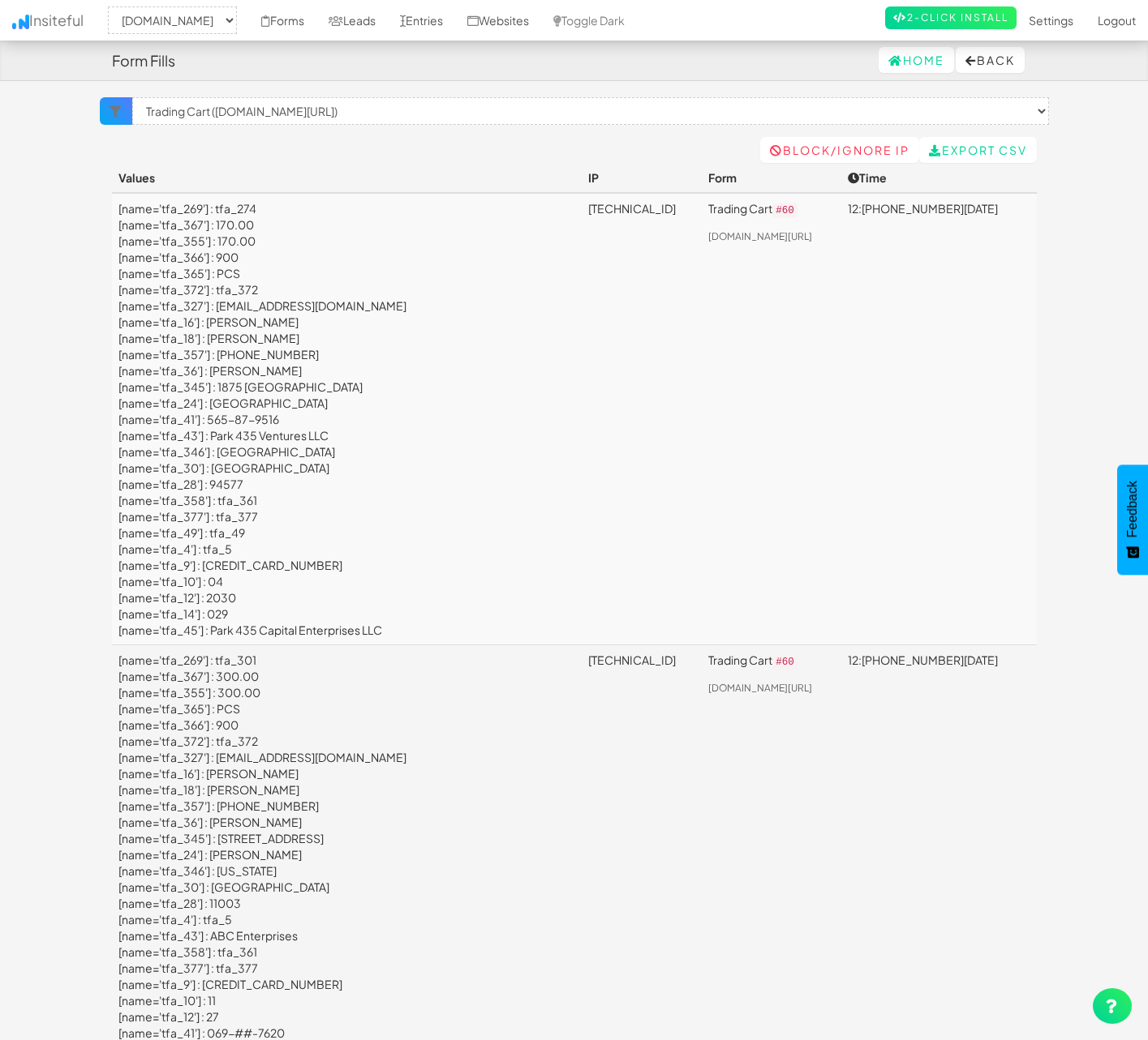
select select "1529"
select select "f6855bee7e97039.65139773"
click at [994, 63] on button "Back" at bounding box center [990, 59] width 69 height 26
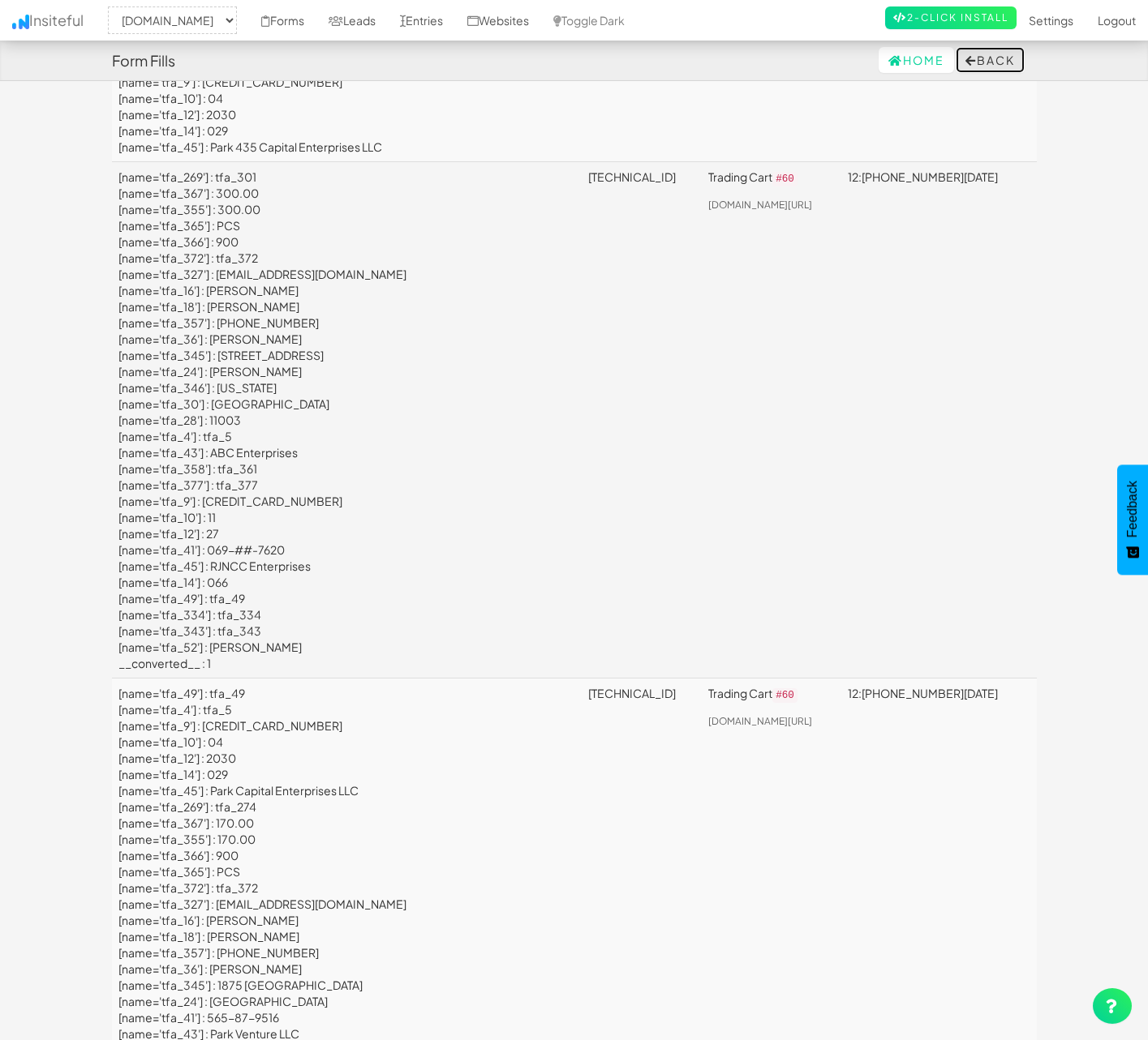
scroll to position [309, 0]
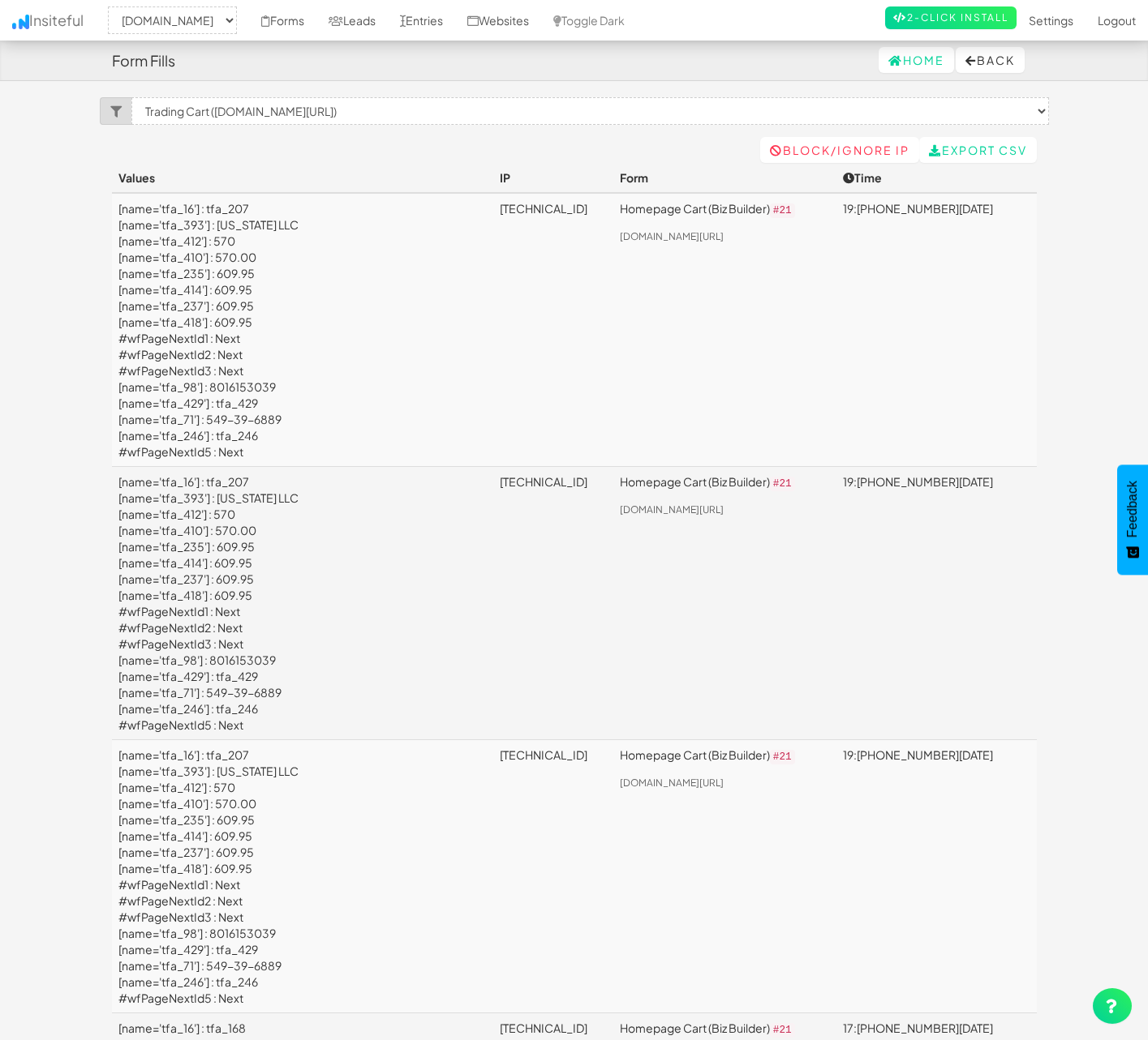
select select "1529"
select select "f6855bee7e97039.65139773"
click at [899, 54] on link "Home" at bounding box center [916, 59] width 75 height 26
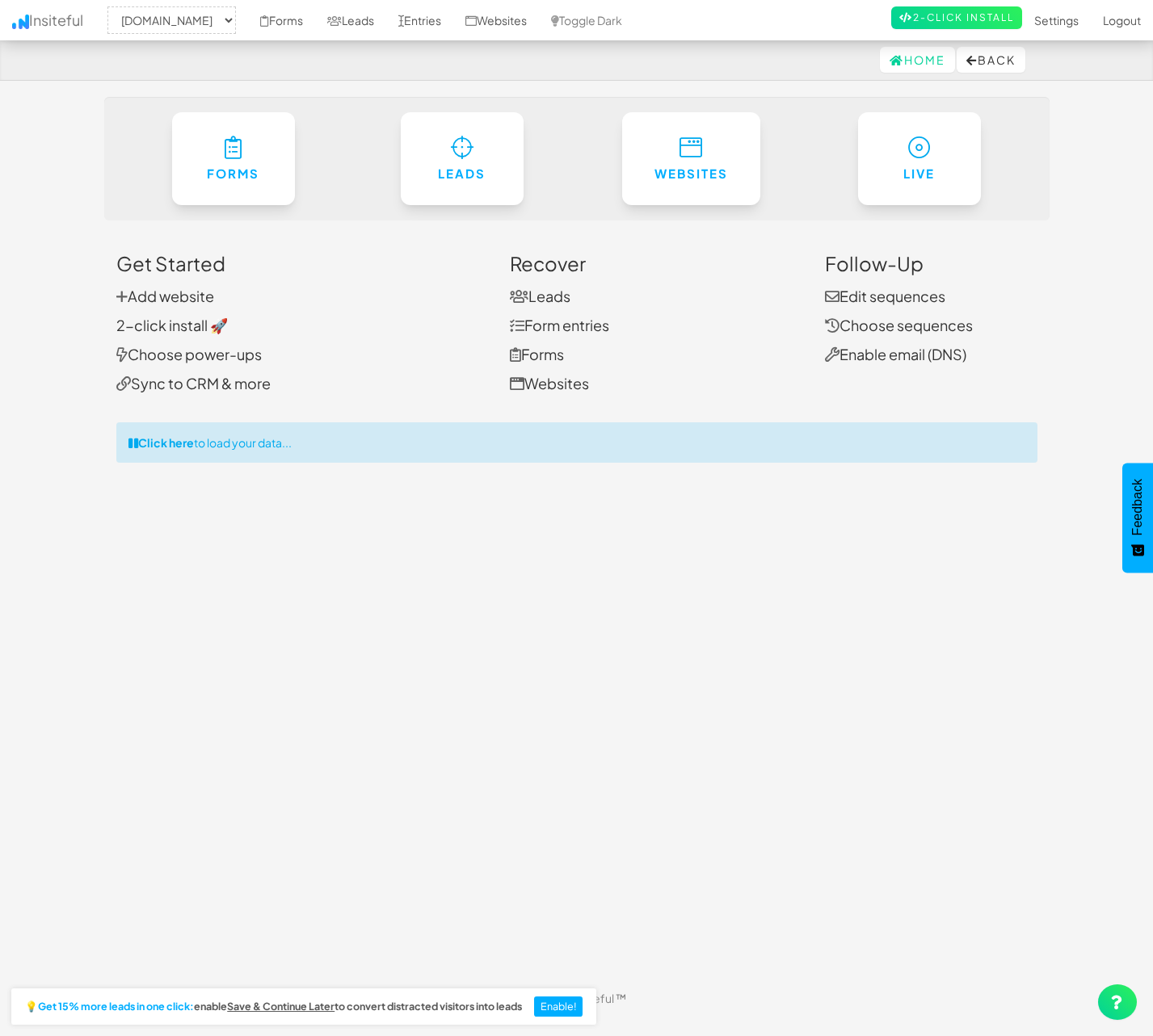
select select "1529"
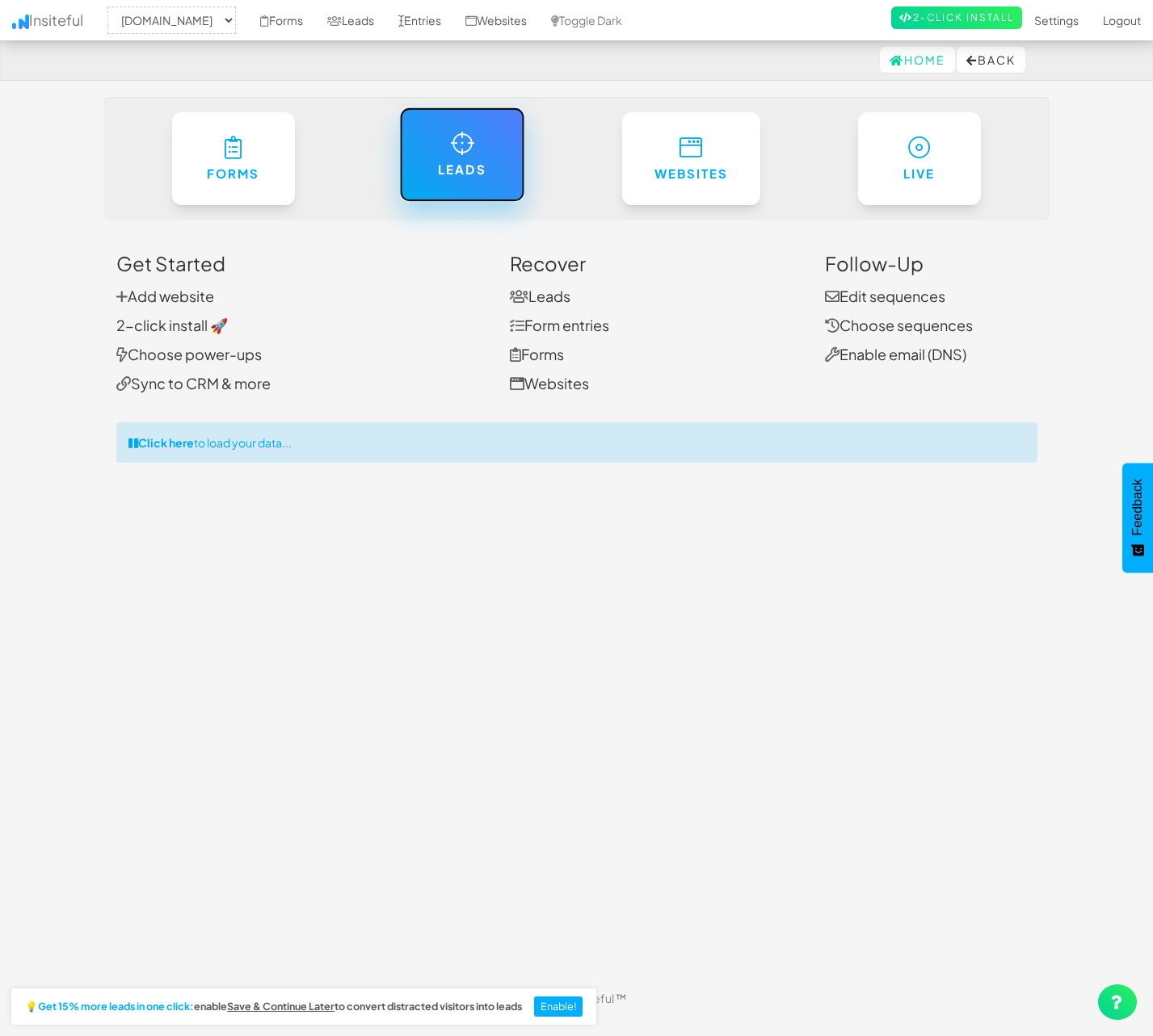
click at [436, 157] on link "Leads" at bounding box center [462, 155] width 125 height 95
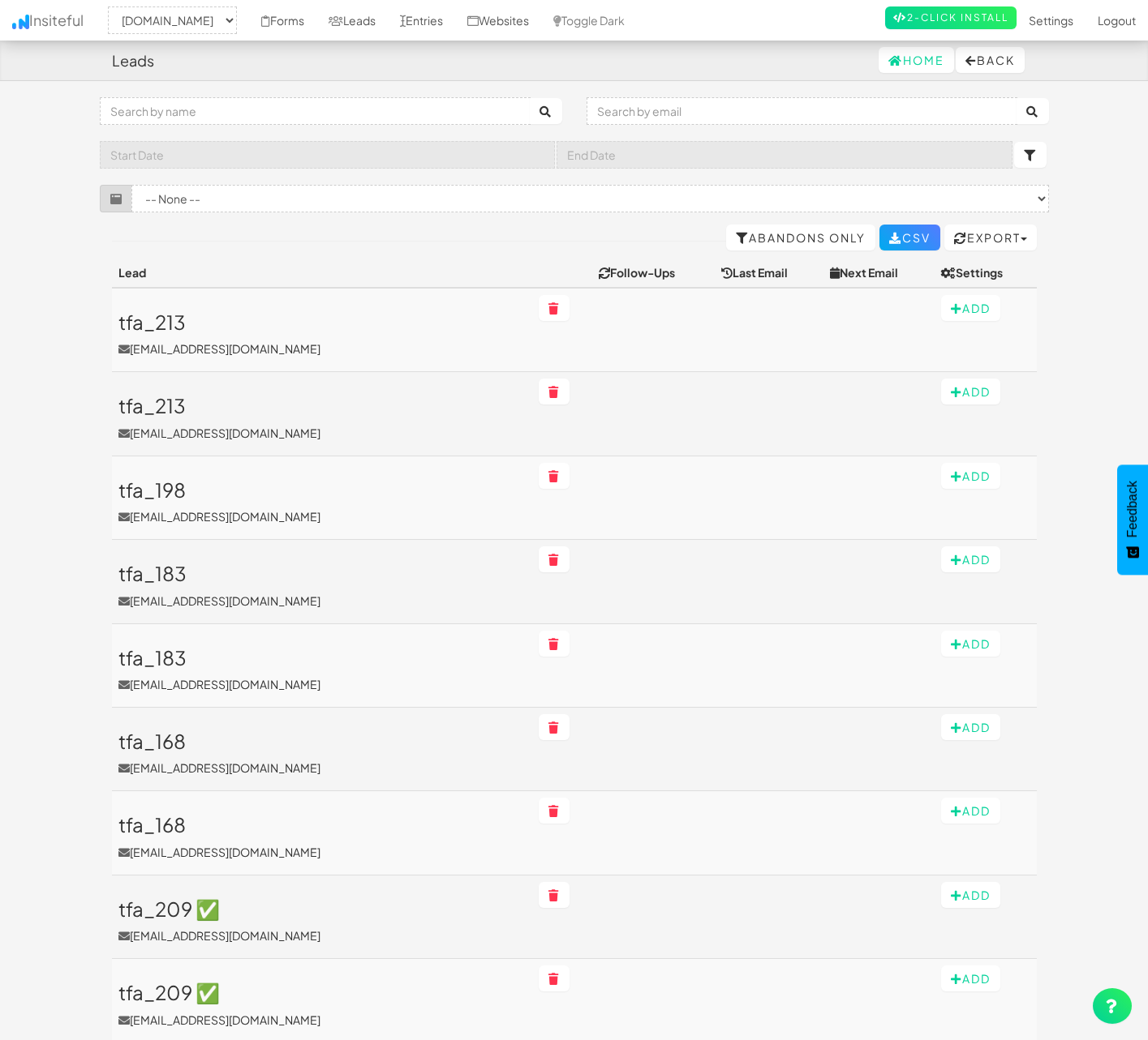
select select "1529"
click at [966, 310] on button "Add" at bounding box center [971, 308] width 59 height 26
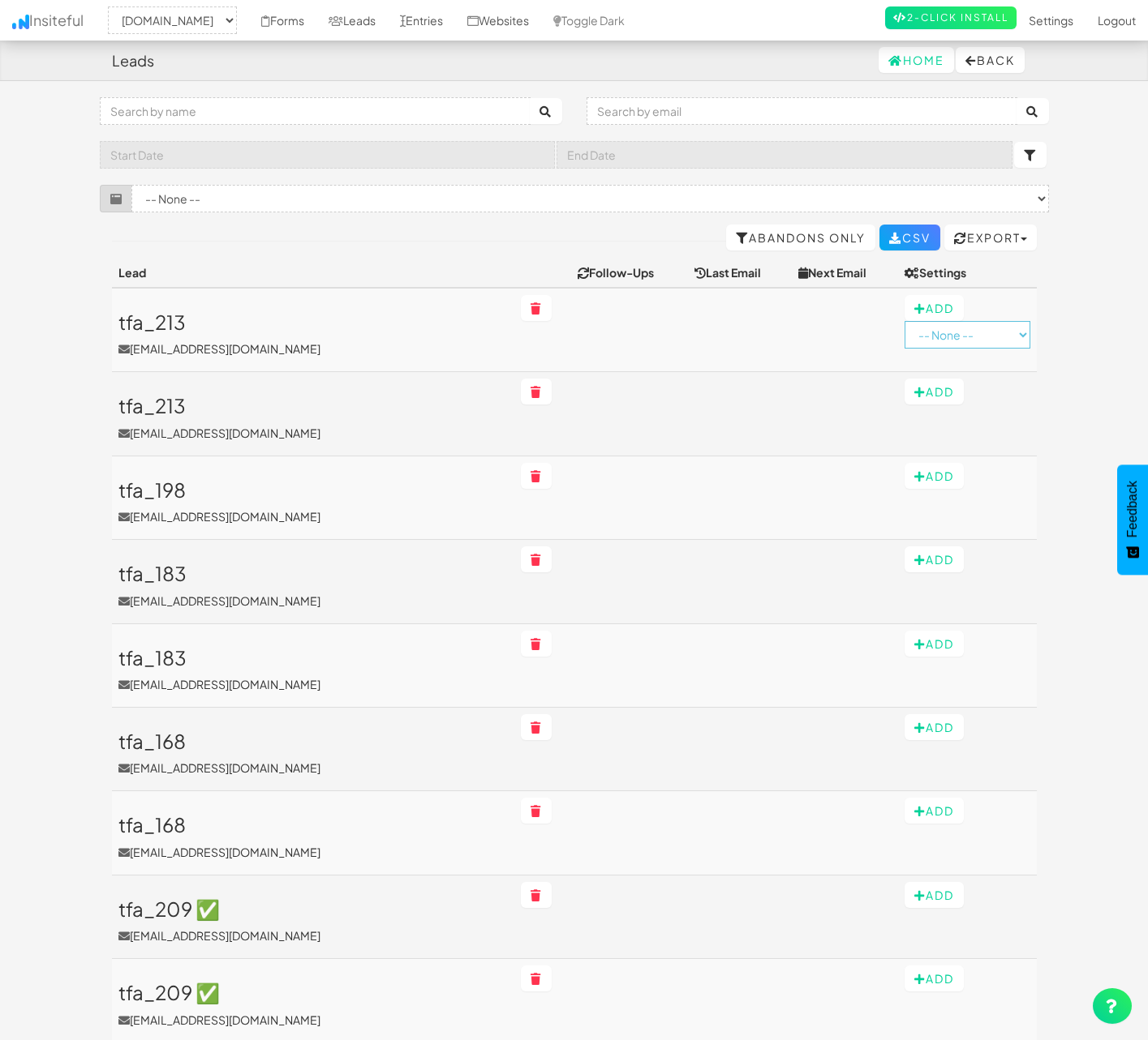
click at [999, 335] on select "-- None --" at bounding box center [966, 334] width 125 height 28
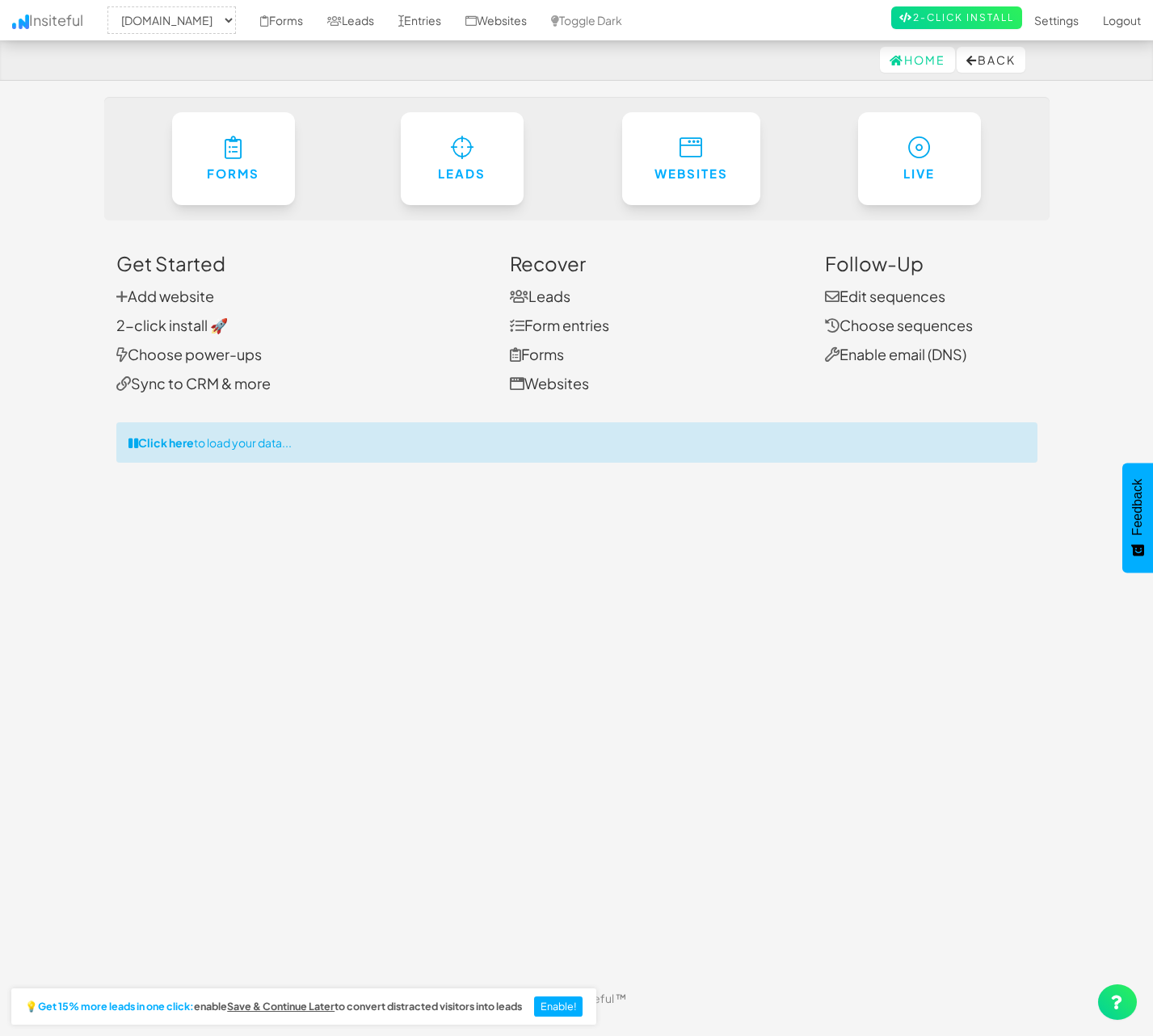
select select "1529"
click at [554, 301] on link "Leads" at bounding box center [540, 296] width 61 height 19
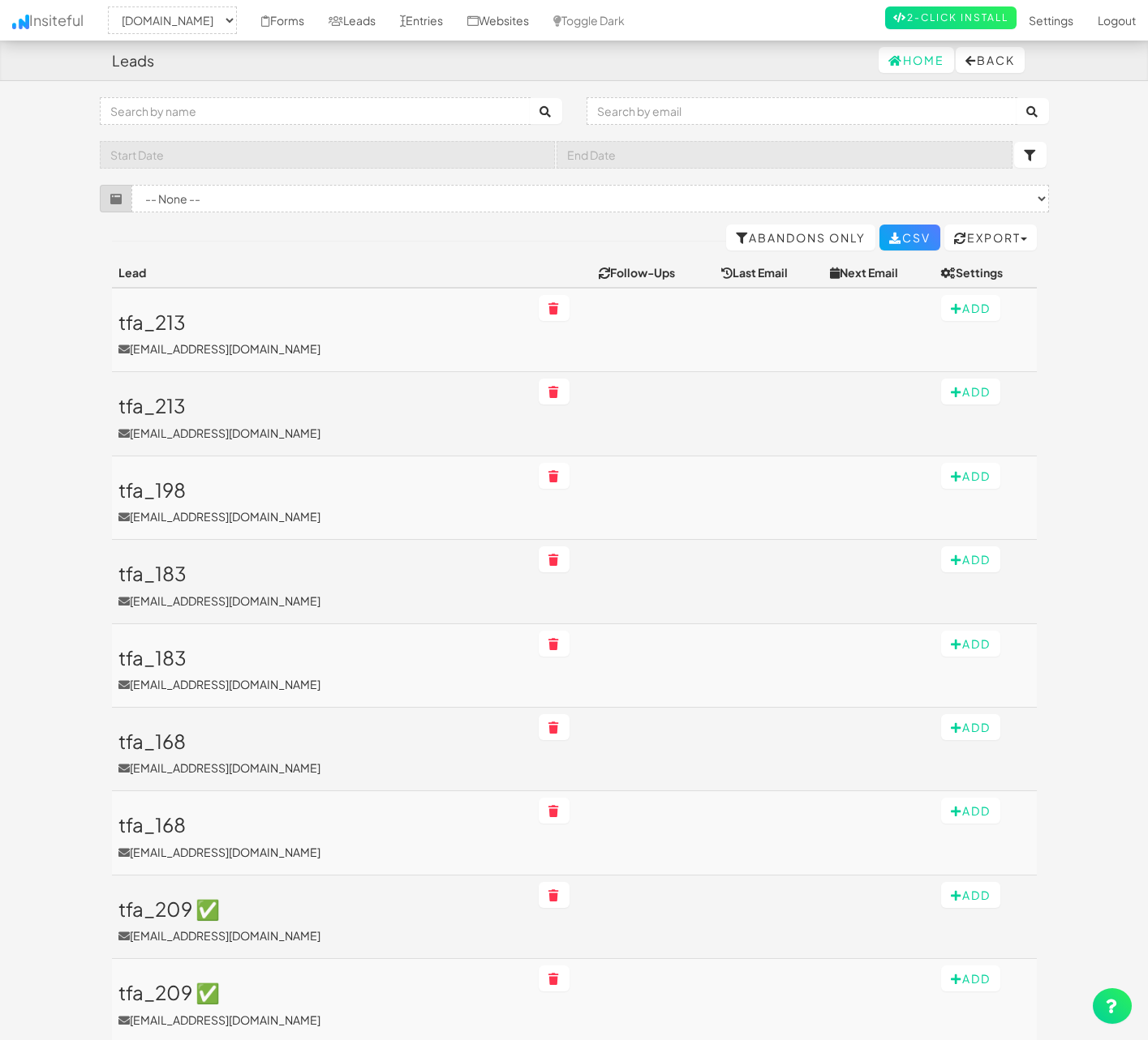
select select "1529"
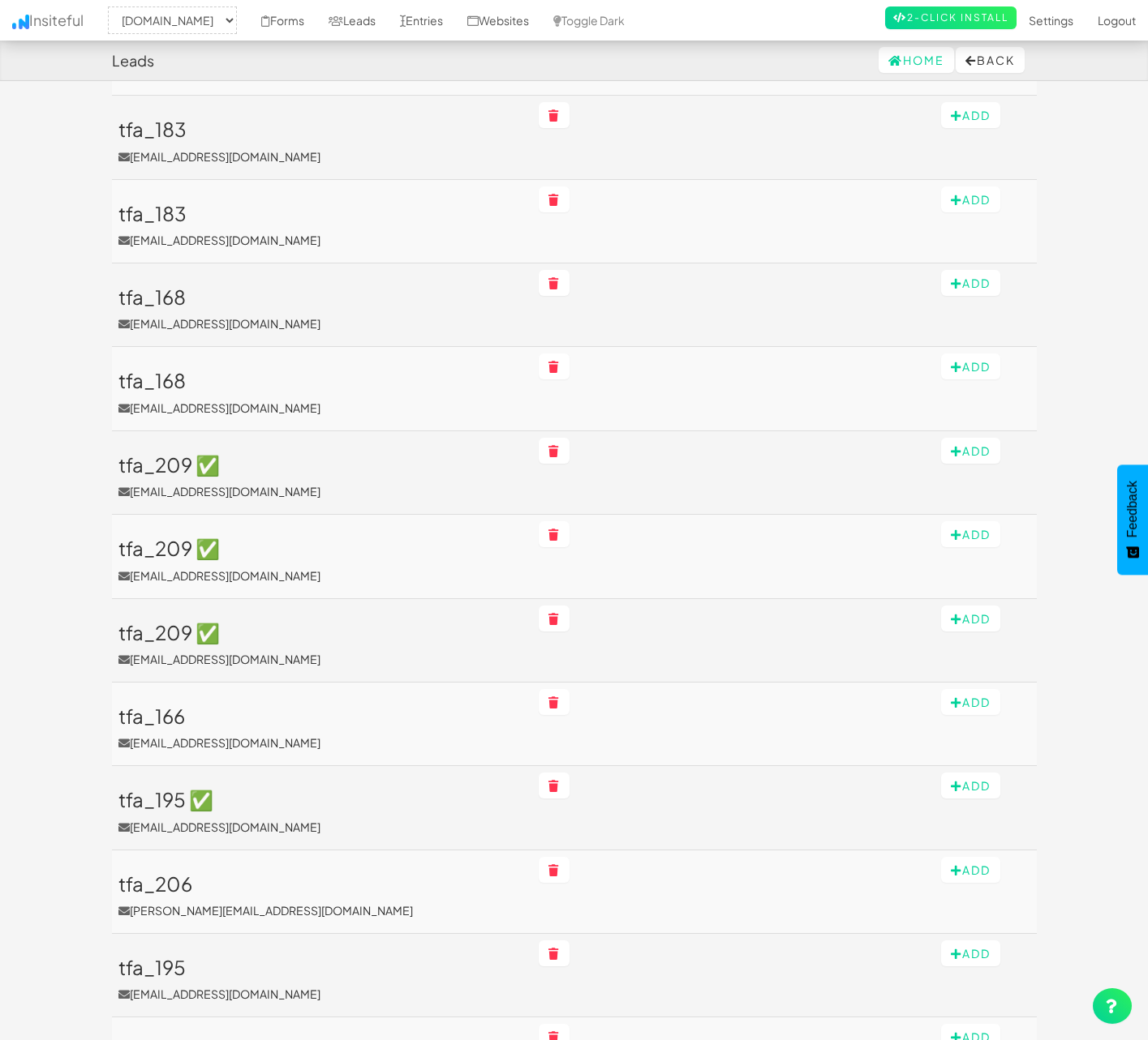
scroll to position [450, 0]
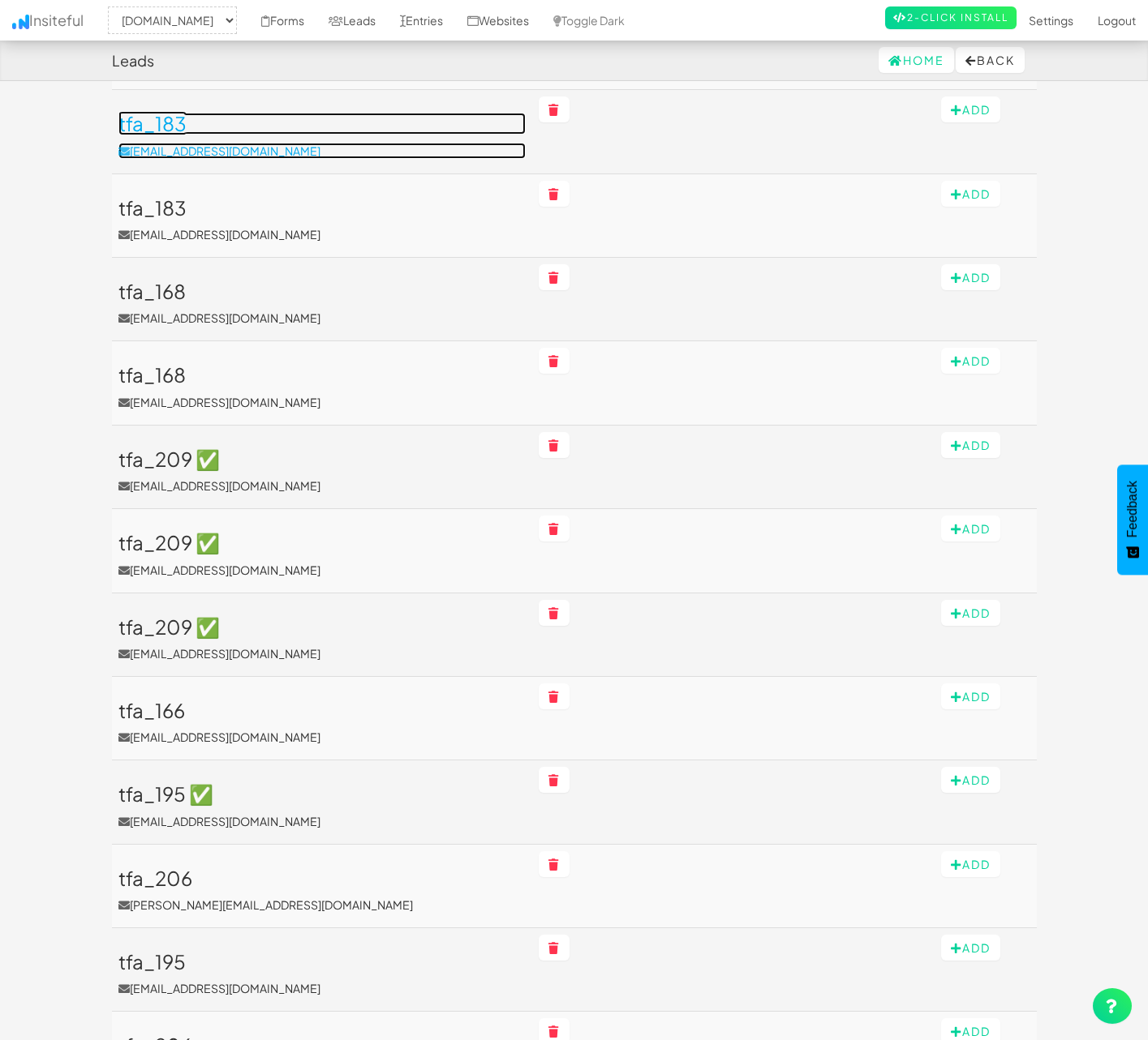
click at [160, 123] on h3 "tfa_183" at bounding box center [322, 123] width 408 height 21
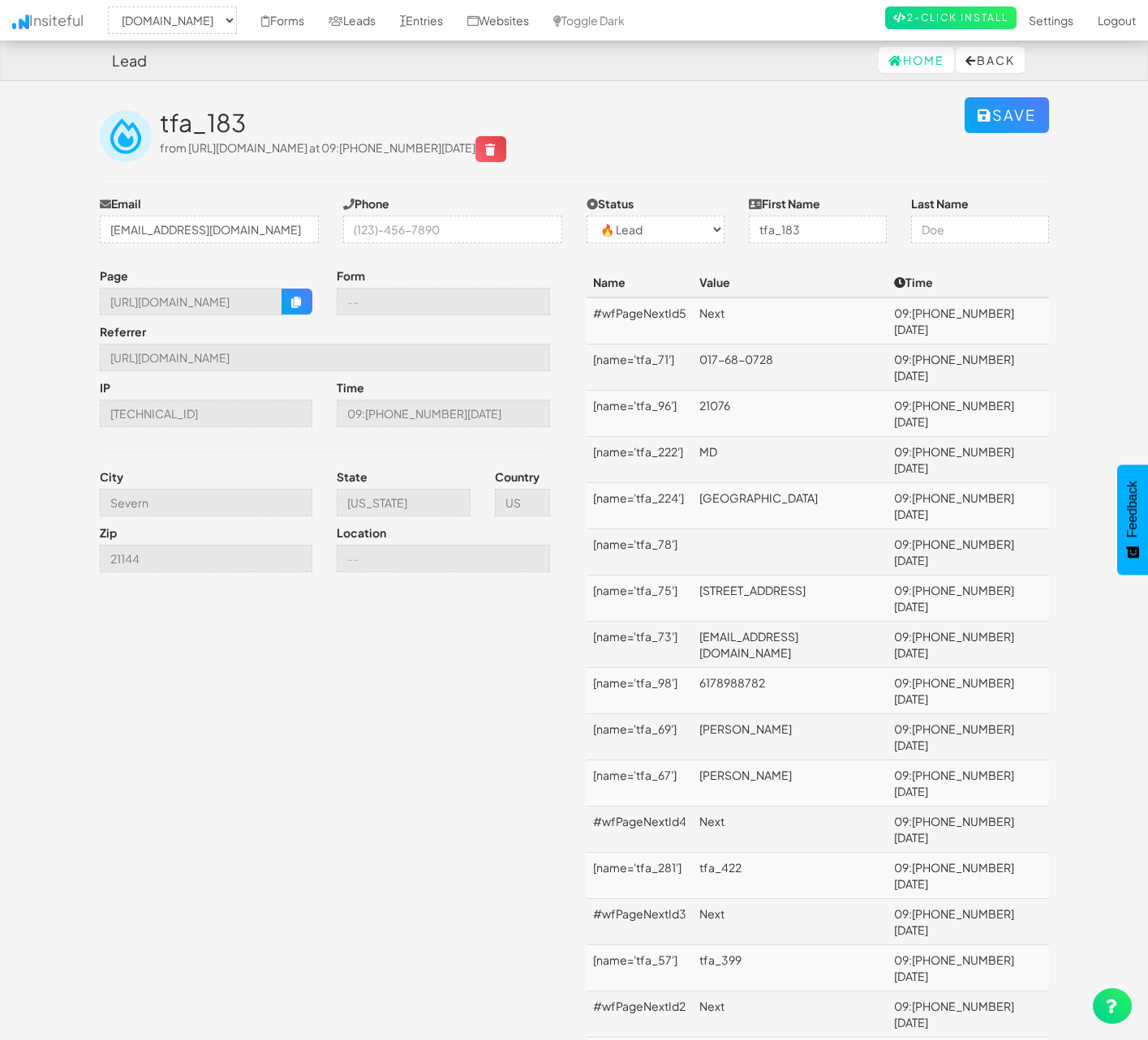
select select "1529"
select select "0"
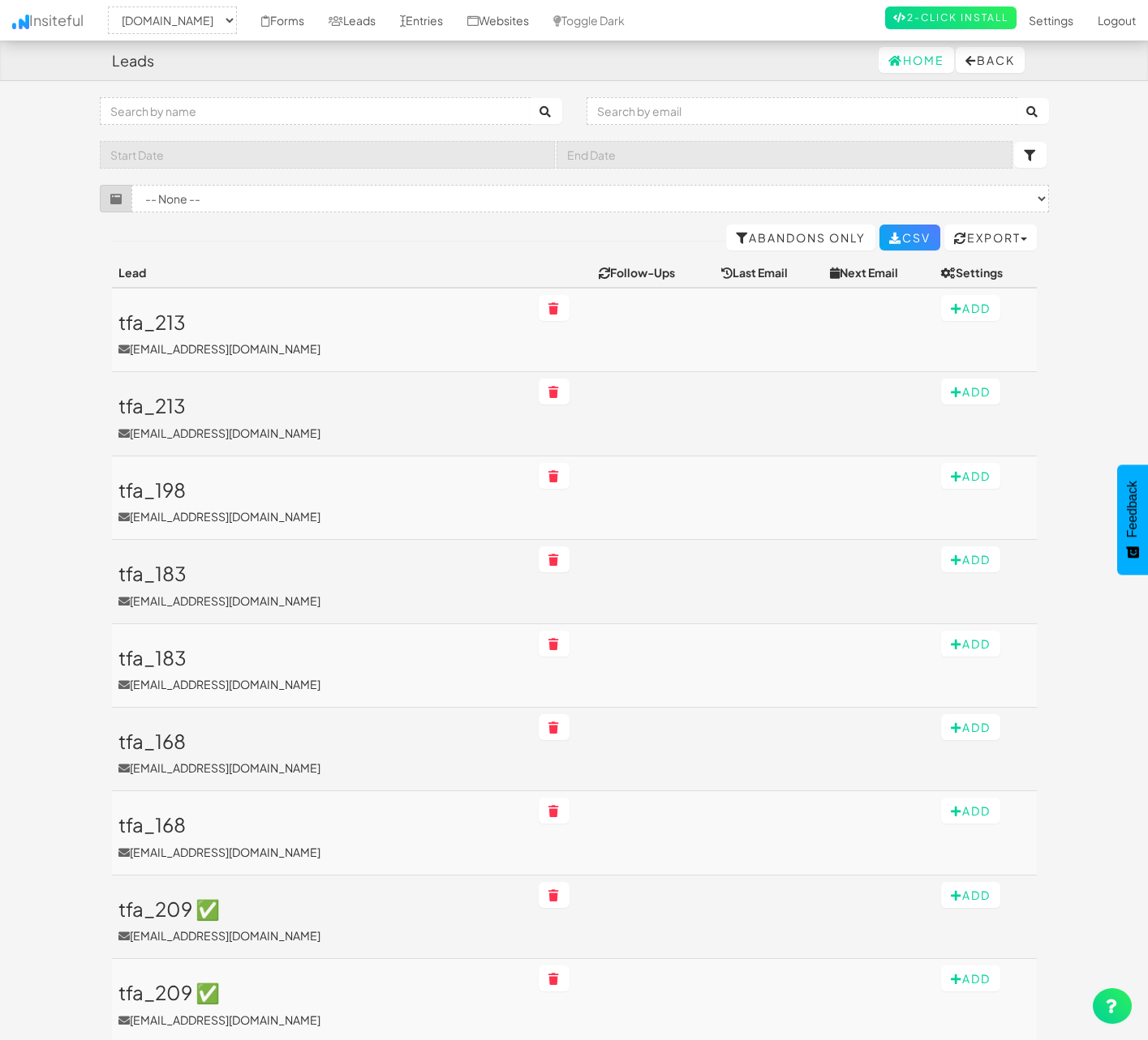
select select "1529"
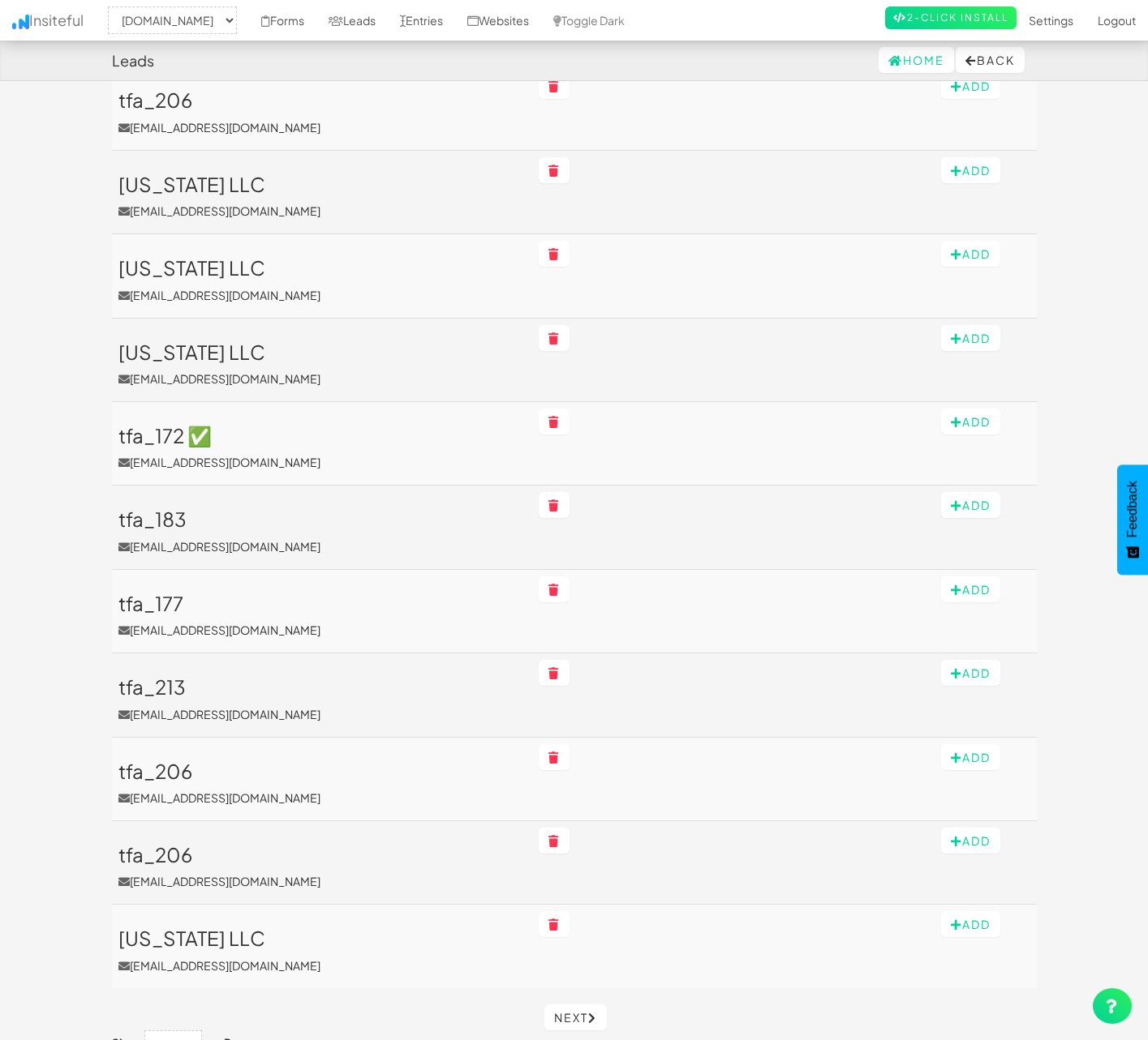
scroll to position [1454, 0]
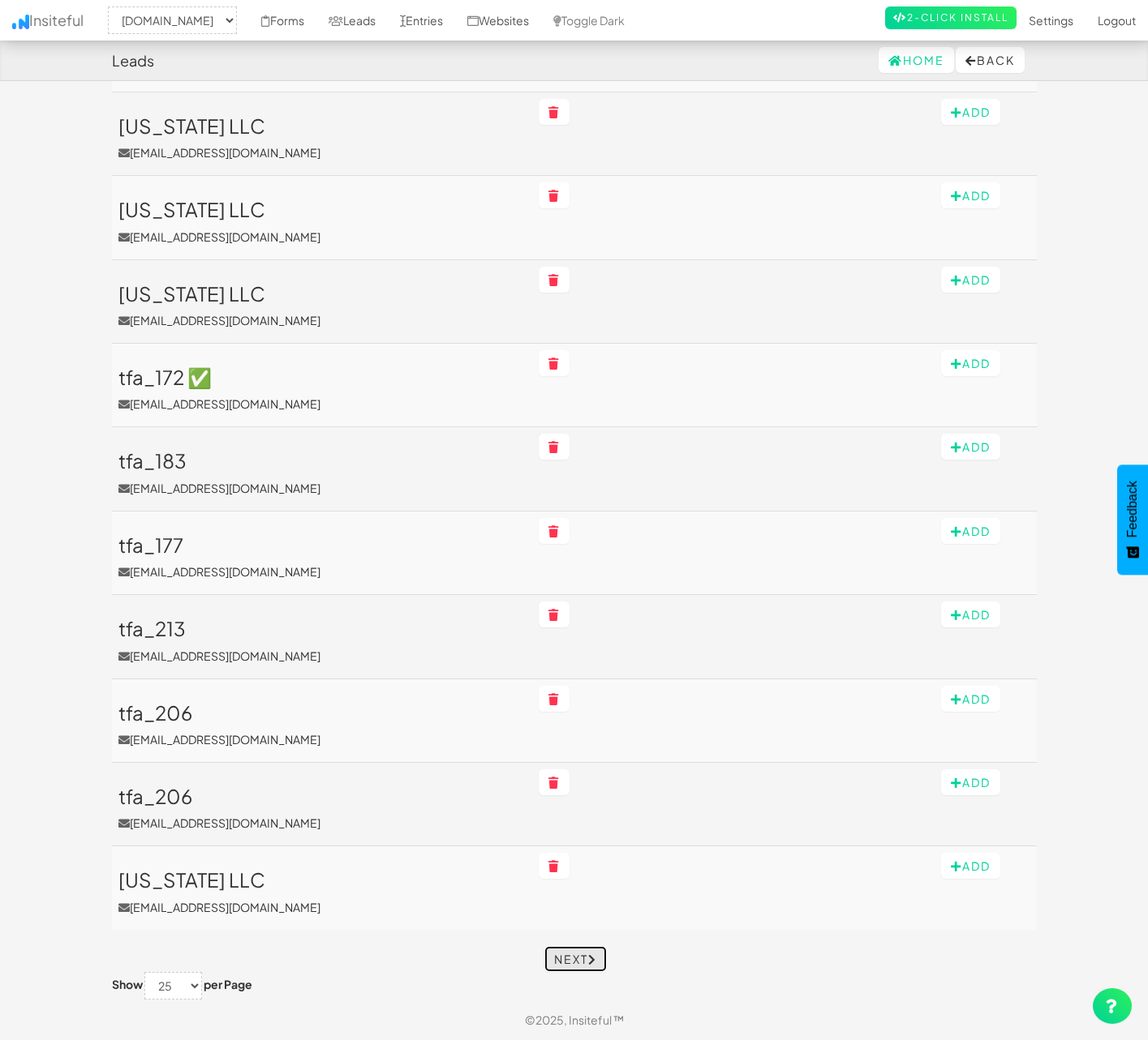
click at [558, 955] on link "Next" at bounding box center [575, 959] width 63 height 26
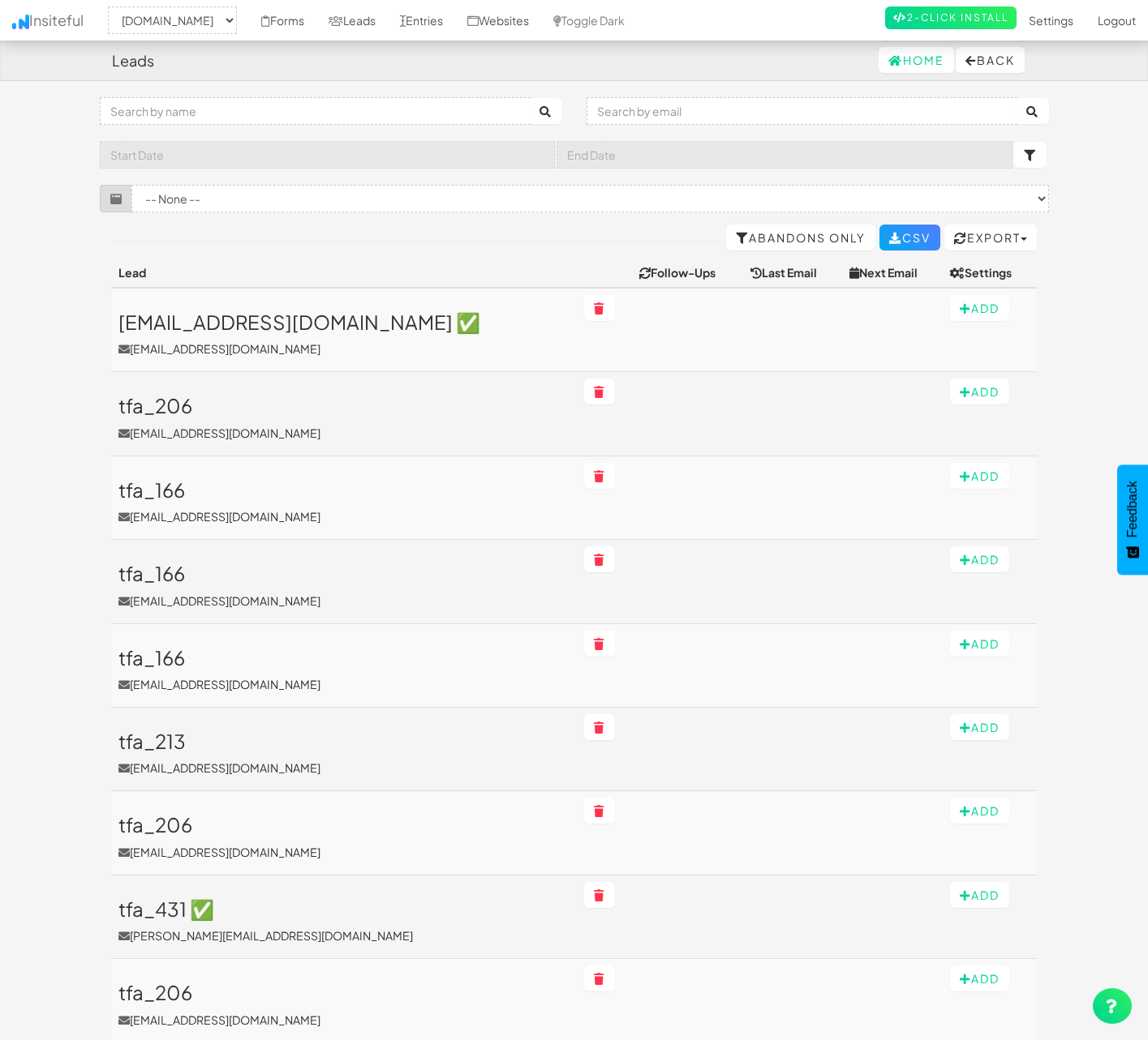
select select "1529"
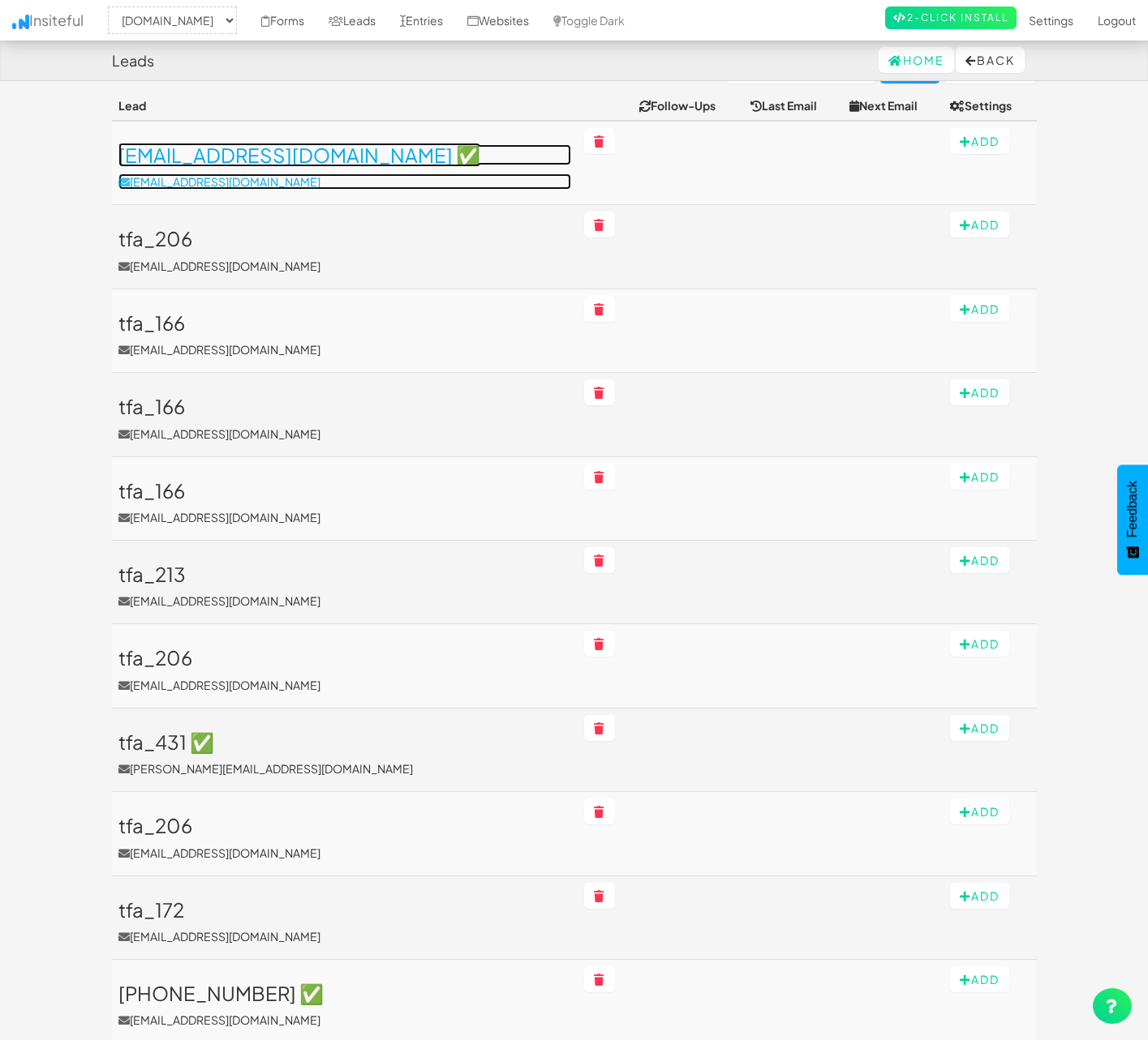
click at [203, 155] on h3 "Neomar@workmail.com ✅" at bounding box center [345, 155] width 453 height 21
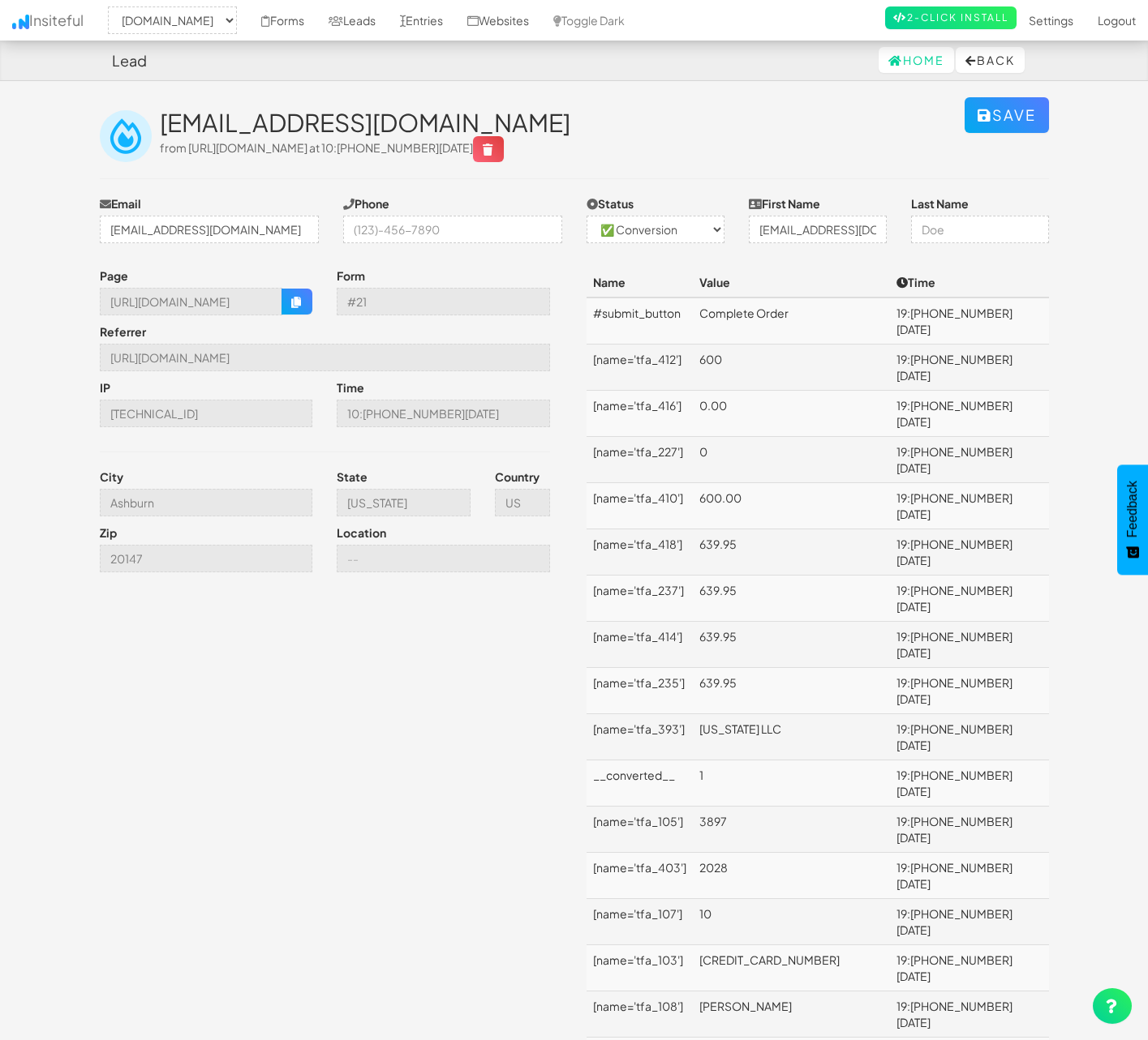
select select "1529"
select select "1"
click at [984, 59] on button "Back" at bounding box center [990, 59] width 69 height 26
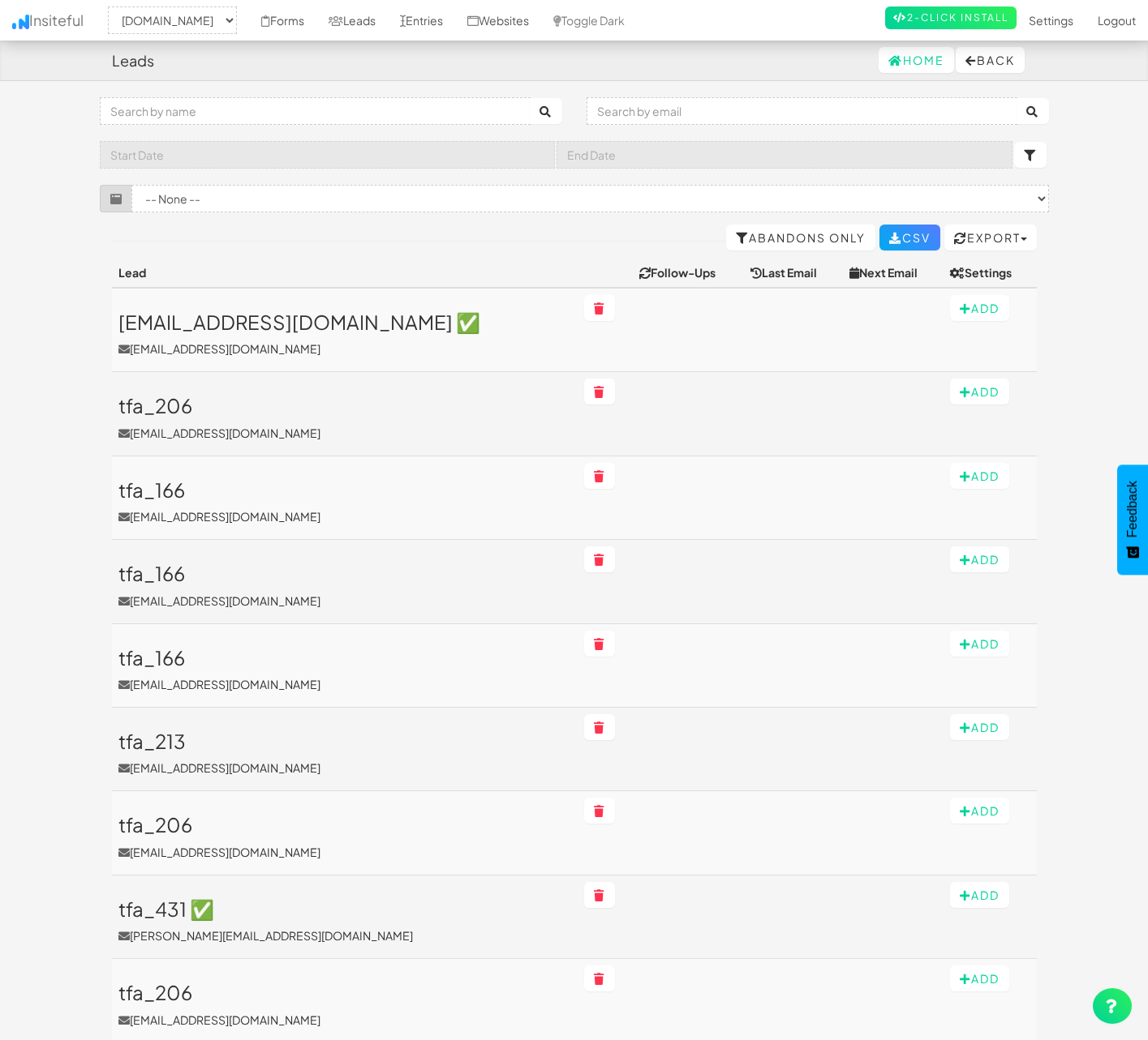
select select "1529"
click at [53, 15] on link "Insiteful" at bounding box center [48, 20] width 95 height 41
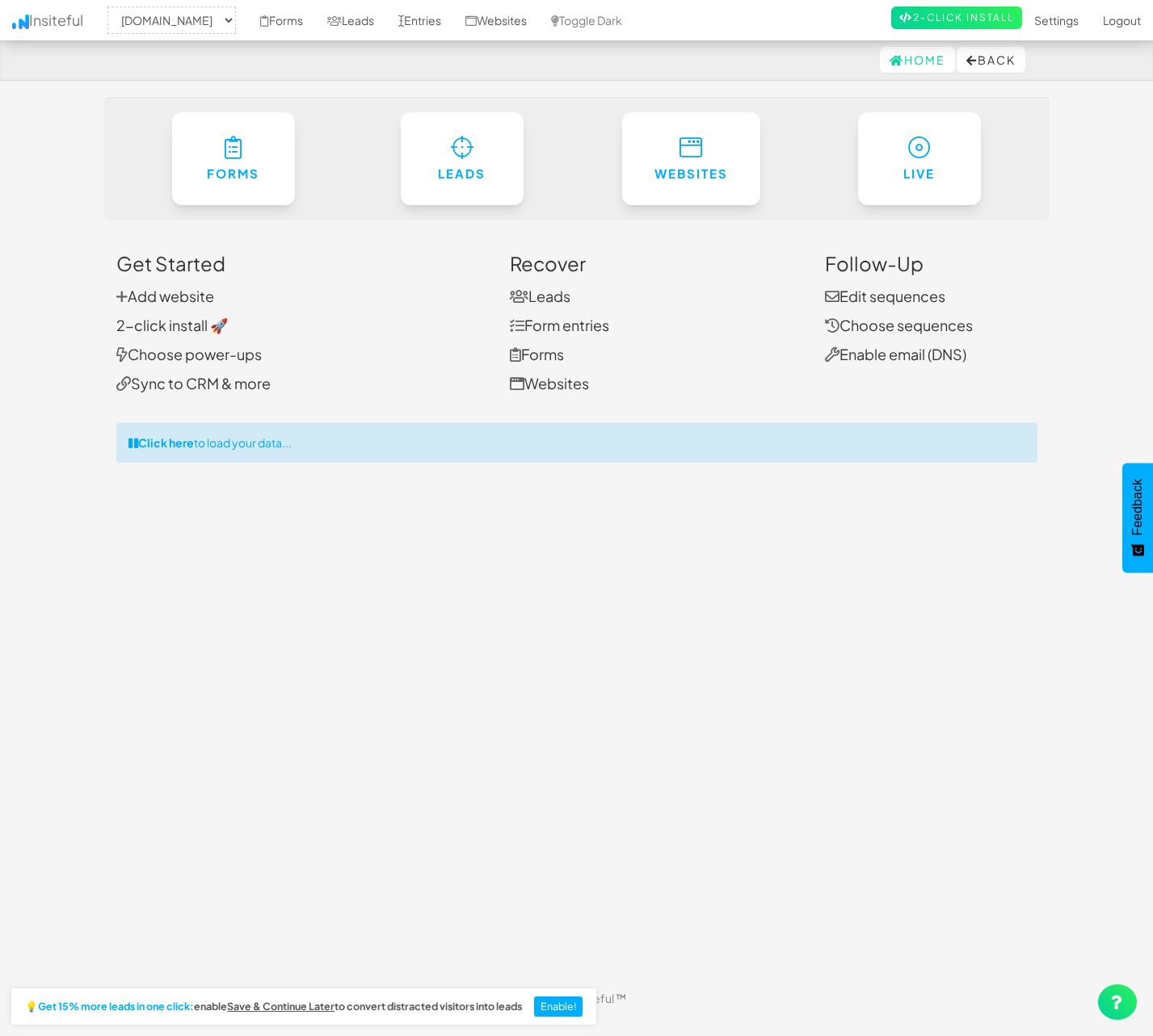
select select "1529"
click at [913, 65] on link "Home" at bounding box center [917, 59] width 75 height 26
select select "1529"
click at [552, 324] on link "Form entries" at bounding box center [559, 325] width 100 height 19
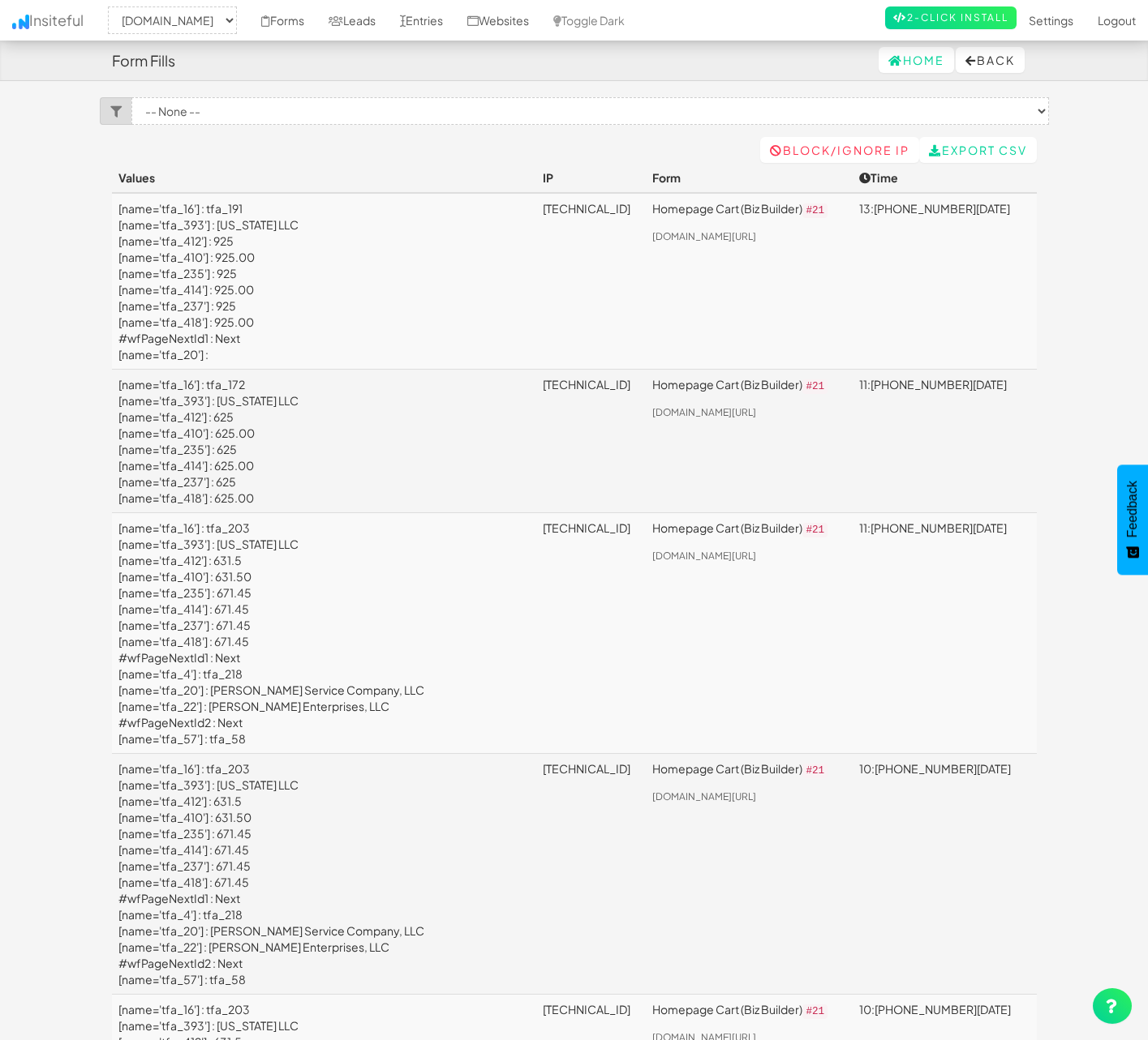
select select "1529"
click at [1118, 1012] on icon at bounding box center [1112, 1006] width 13 height 14
